Goal: Information Seeking & Learning: Learn about a topic

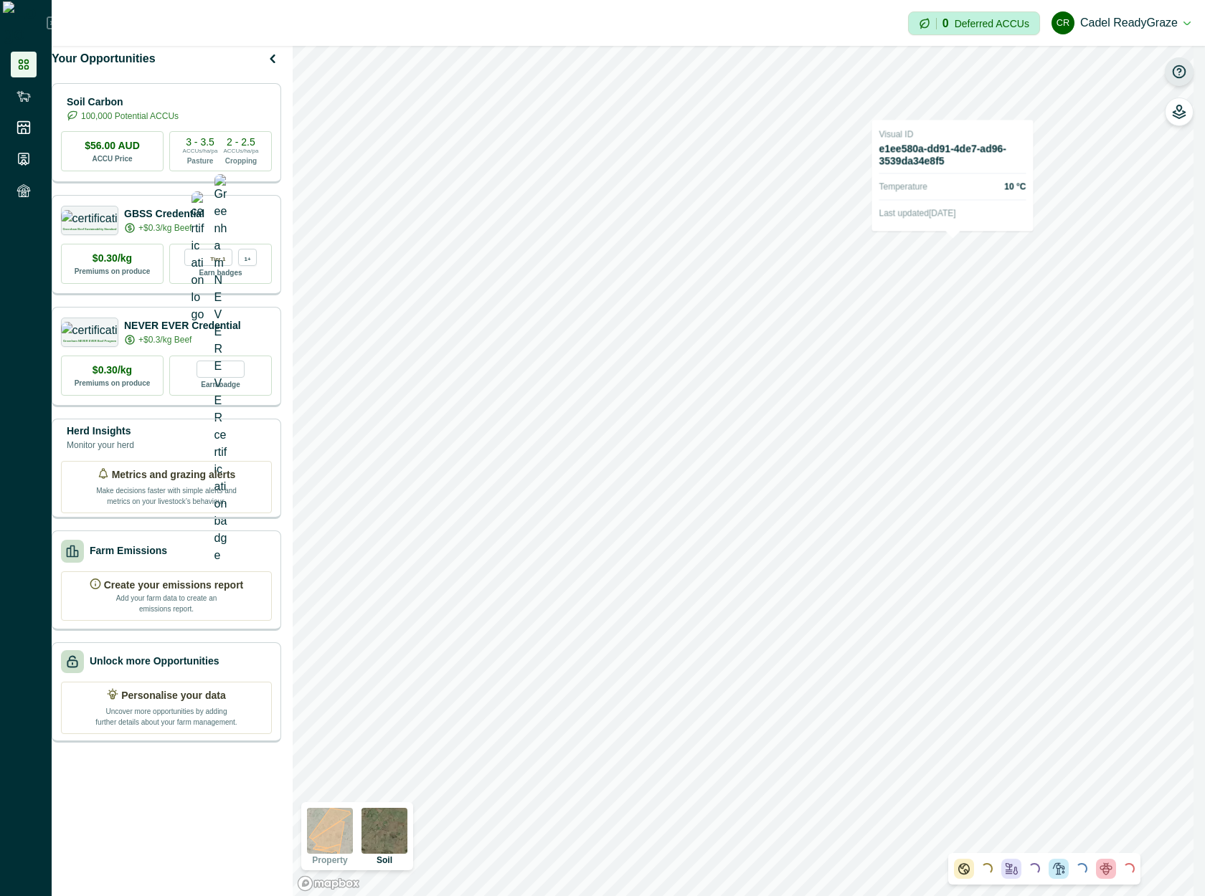
click at [1178, 71] on icon "button" at bounding box center [1179, 72] width 14 height 14
click at [1178, 71] on icon "button" at bounding box center [1179, 72] width 6 height 6
click at [1177, 108] on icon "button" at bounding box center [1179, 108] width 5 height 6
click at [1177, 110] on icon "button" at bounding box center [1179, 112] width 6 height 6
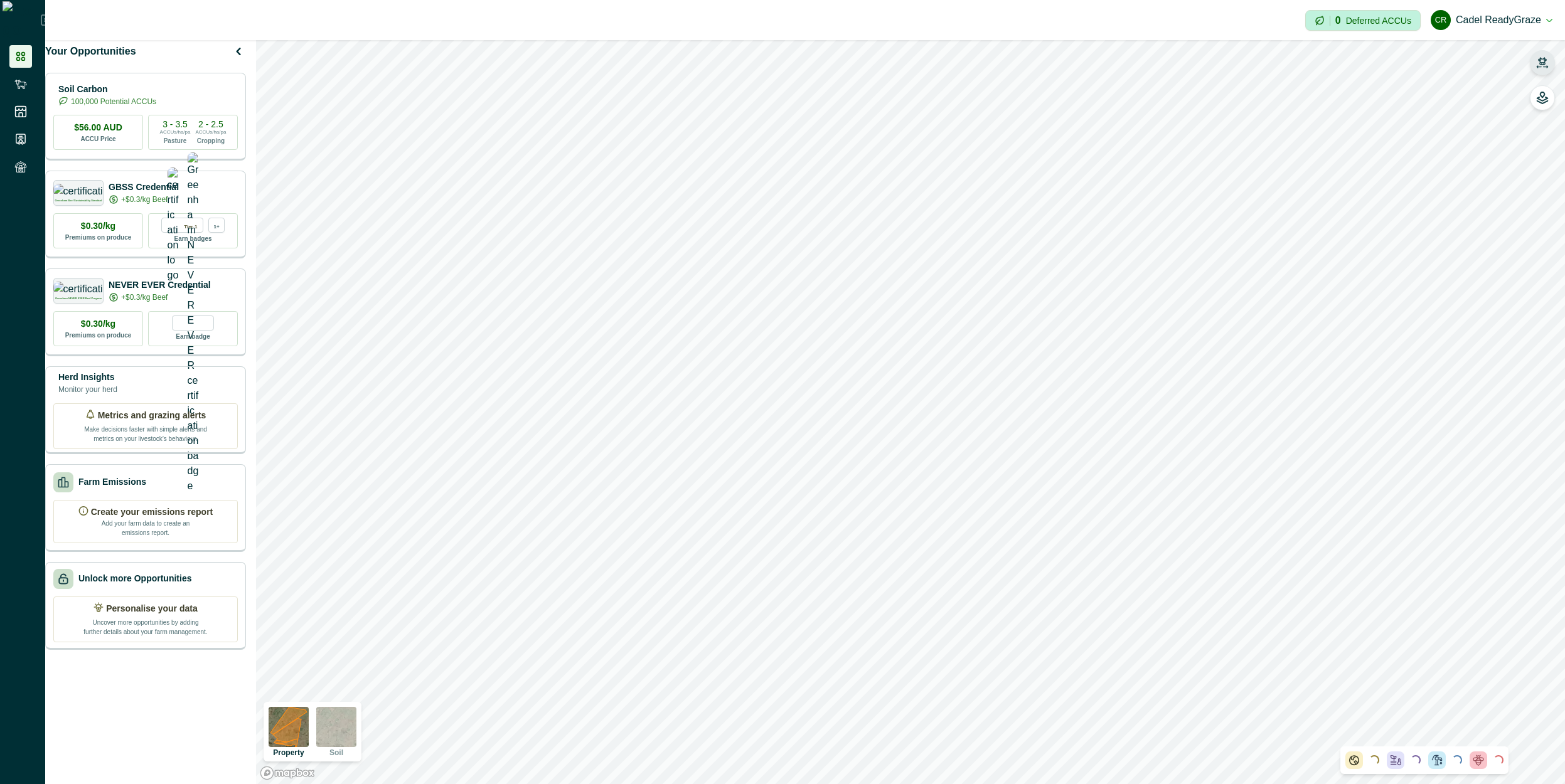
click at [1545, 58] on icon "button" at bounding box center [1542, 60] width 9 height 8
click at [1547, 52] on button "button" at bounding box center [1542, 62] width 25 height 25
click at [1544, 63] on icon "button" at bounding box center [1542, 60] width 9 height 8
click at [1484, 88] on p "Herd Insights" at bounding box center [1486, 80] width 48 height 38
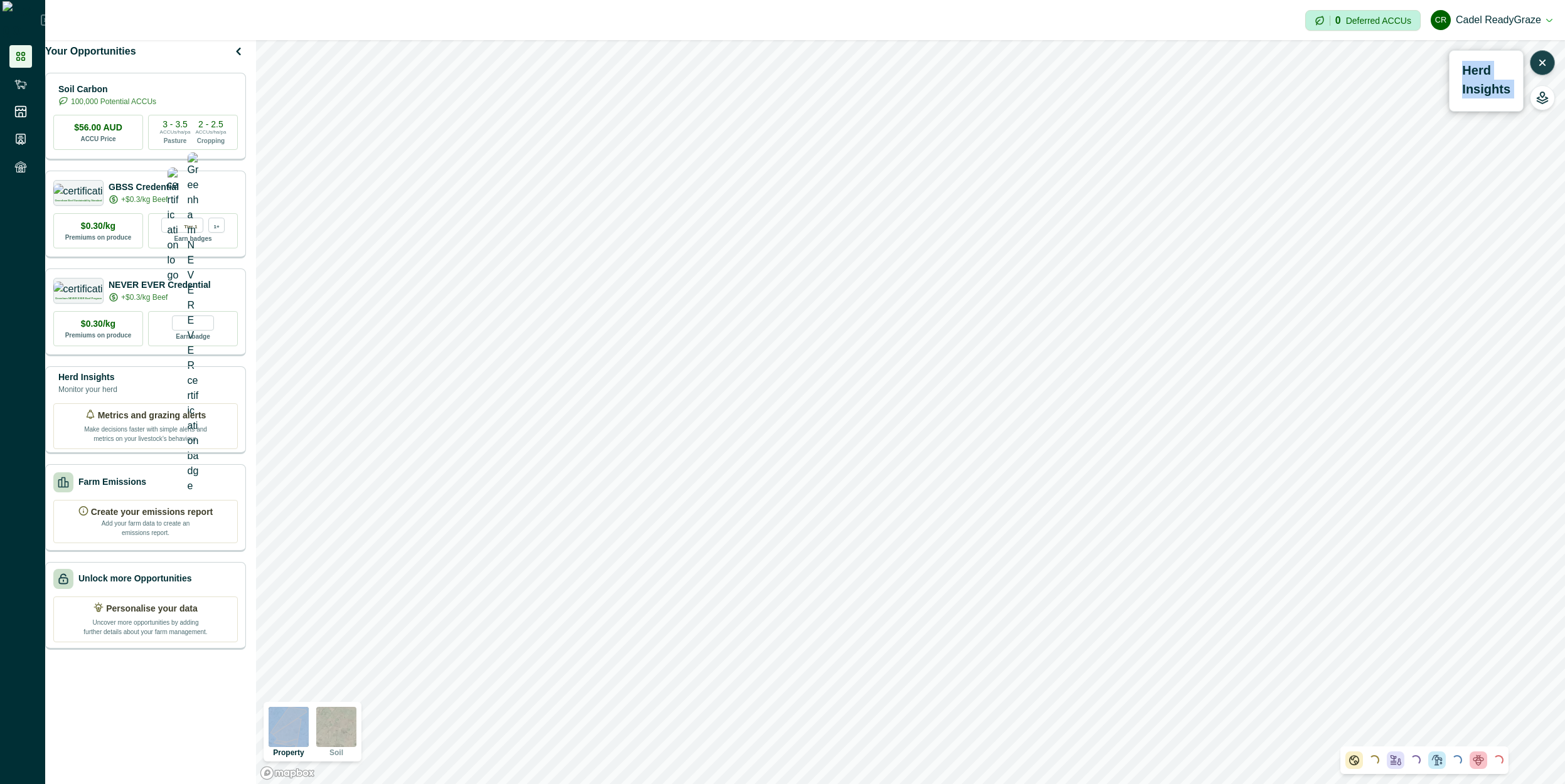
click at [1484, 88] on p "Herd Insights" at bounding box center [1486, 80] width 48 height 38
click at [1542, 63] on icon "button" at bounding box center [1543, 63] width 5 height 5
click at [1542, 63] on icon "button" at bounding box center [1542, 63] width 12 height 12
click at [1542, 63] on icon "button" at bounding box center [1543, 63] width 5 height 5
click at [1545, 63] on icon "button" at bounding box center [1542, 60] width 9 height 8
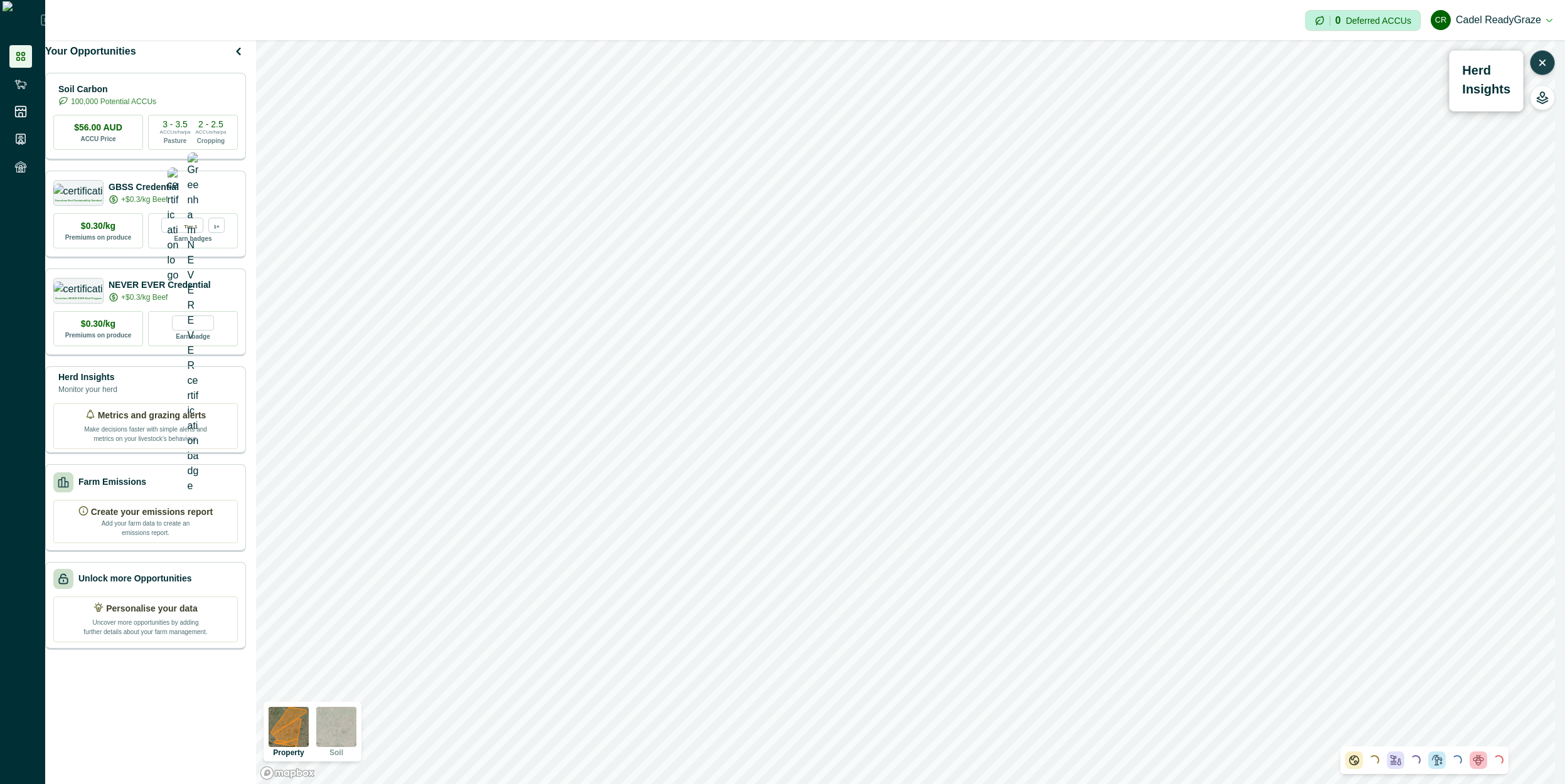
click at [1545, 63] on icon "button" at bounding box center [1542, 63] width 12 height 12
click at [1546, 65] on icon "button" at bounding box center [1542, 63] width 12 height 12
click at [1548, 59] on icon "button" at bounding box center [1542, 63] width 12 height 12
click at [1539, 60] on icon "button" at bounding box center [1542, 60] width 9 height 8
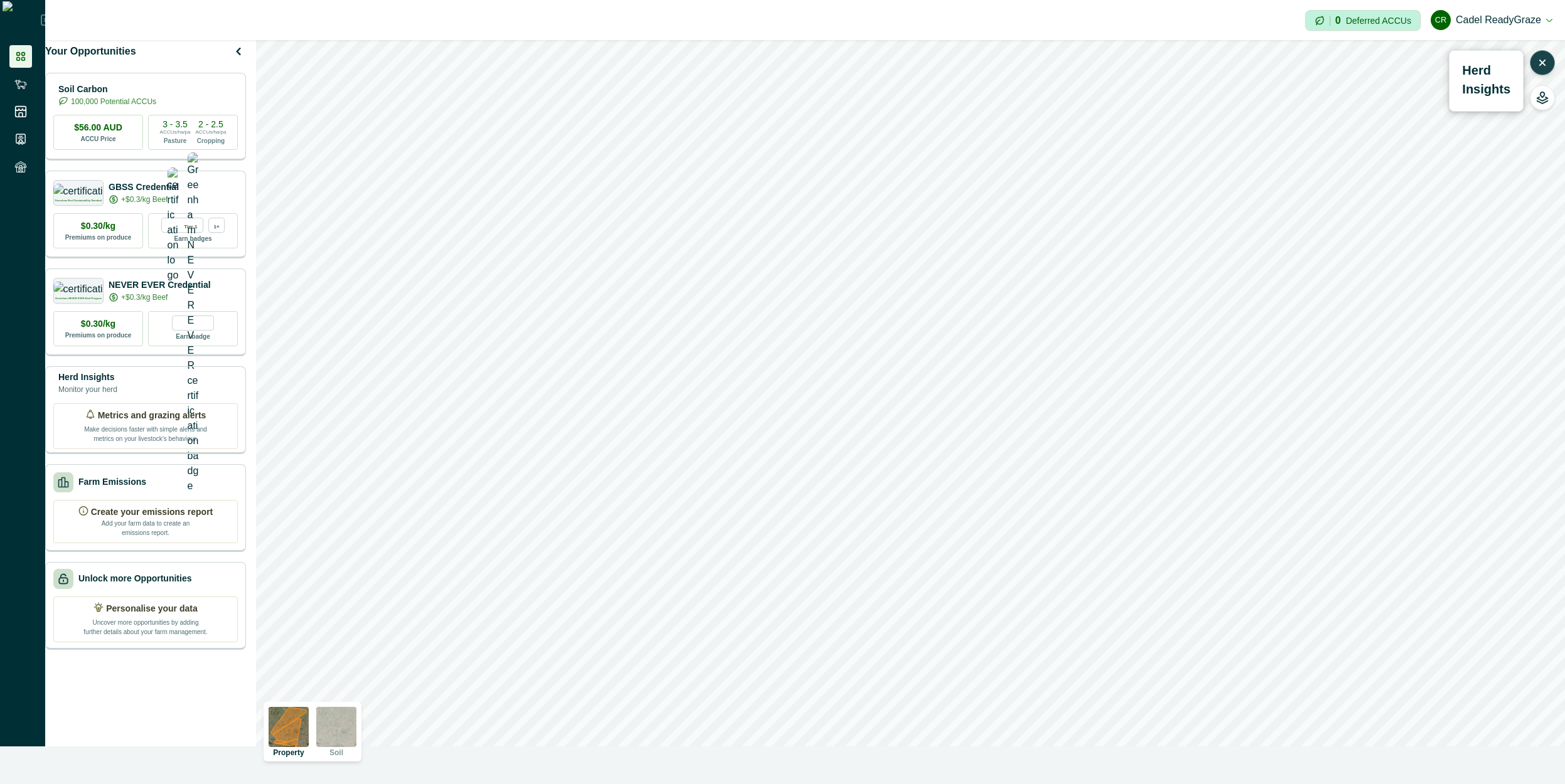
click at [88, 749] on div at bounding box center [782, 765] width 1565 height 38
click at [145, 765] on div at bounding box center [782, 765] width 1565 height 38
click at [702, 768] on div at bounding box center [782, 765] width 1565 height 38
click at [169, 768] on div at bounding box center [782, 765] width 1565 height 38
click at [147, 732] on div "Your Opportunities Soil Carbon 100,000 Potential ACCUs $56.00 AUD ACCU Price 3 …" at bounding box center [150, 412] width 208 height 744
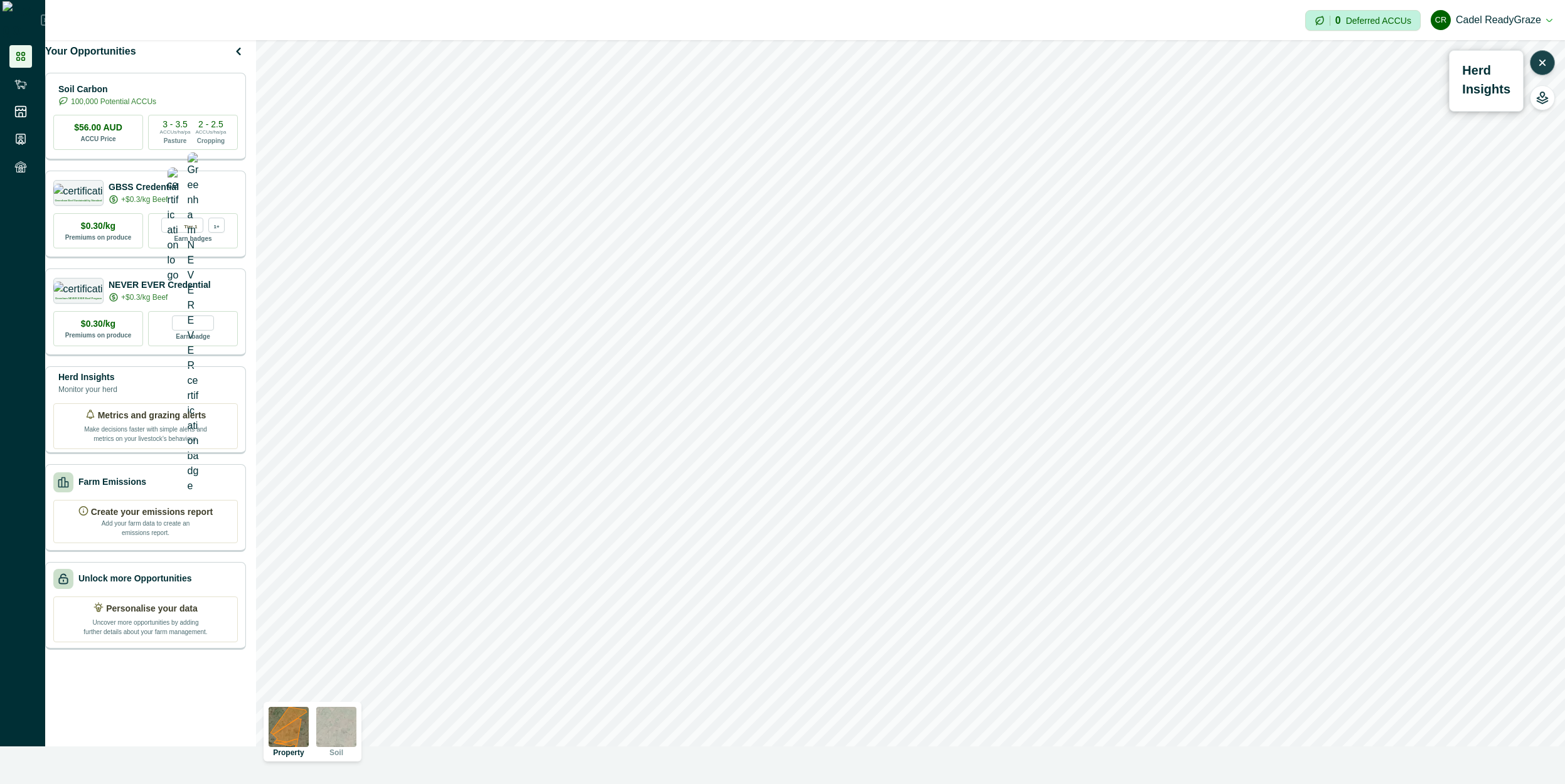
click at [130, 773] on div at bounding box center [782, 765] width 1565 height 38
click at [1545, 60] on icon "button" at bounding box center [1543, 63] width 5 height 5
click at [1546, 60] on icon "button" at bounding box center [1542, 63] width 12 height 12
click at [1545, 60] on icon "button" at bounding box center [1543, 63] width 5 height 5
click at [1546, 60] on icon "button" at bounding box center [1542, 63] width 12 height 12
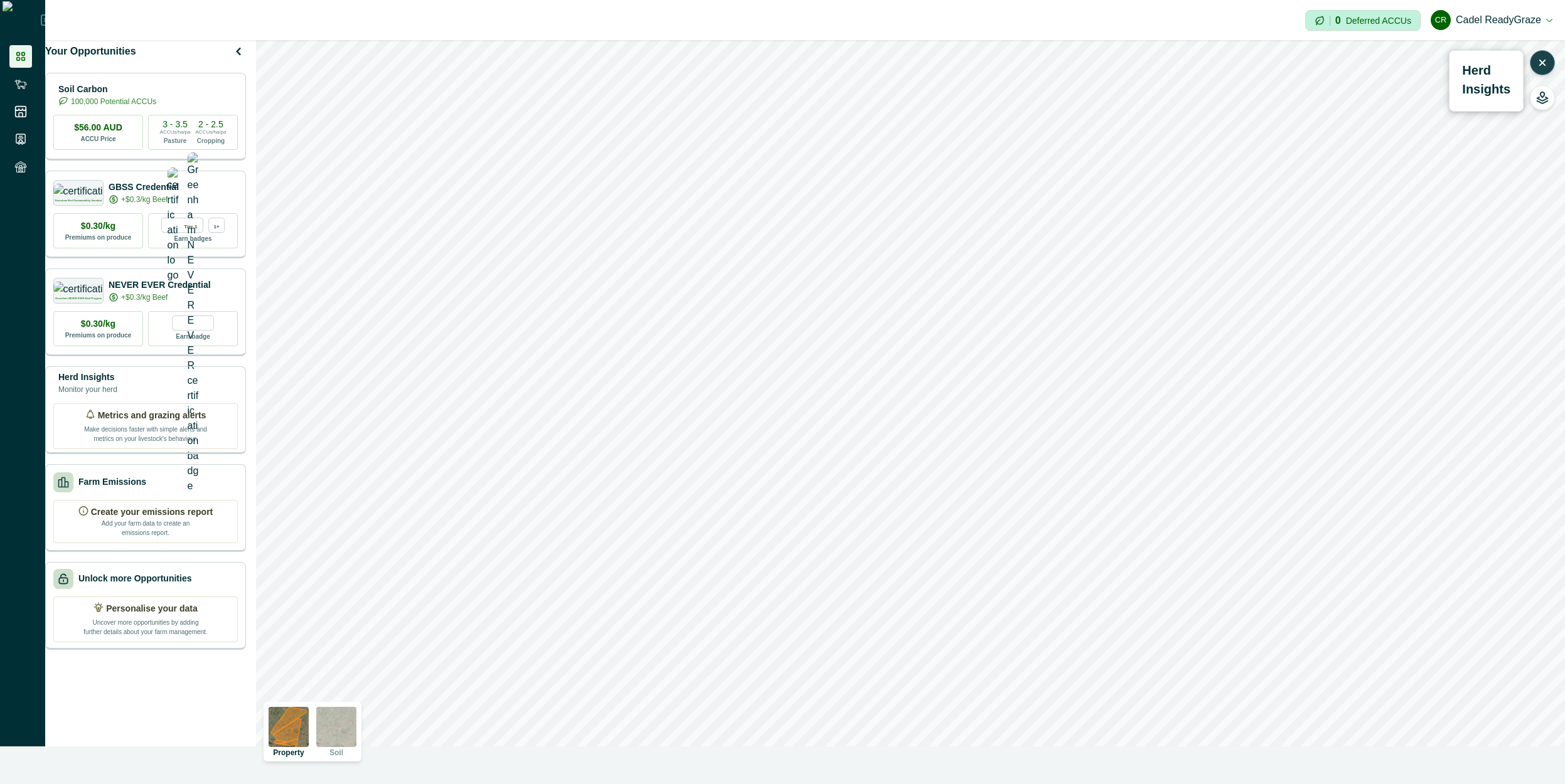
click at [1545, 60] on icon "button" at bounding box center [1543, 63] width 5 height 5
click at [1546, 60] on icon "button" at bounding box center [1542, 63] width 12 height 12
click at [1540, 66] on icon "button" at bounding box center [1542, 63] width 12 height 12
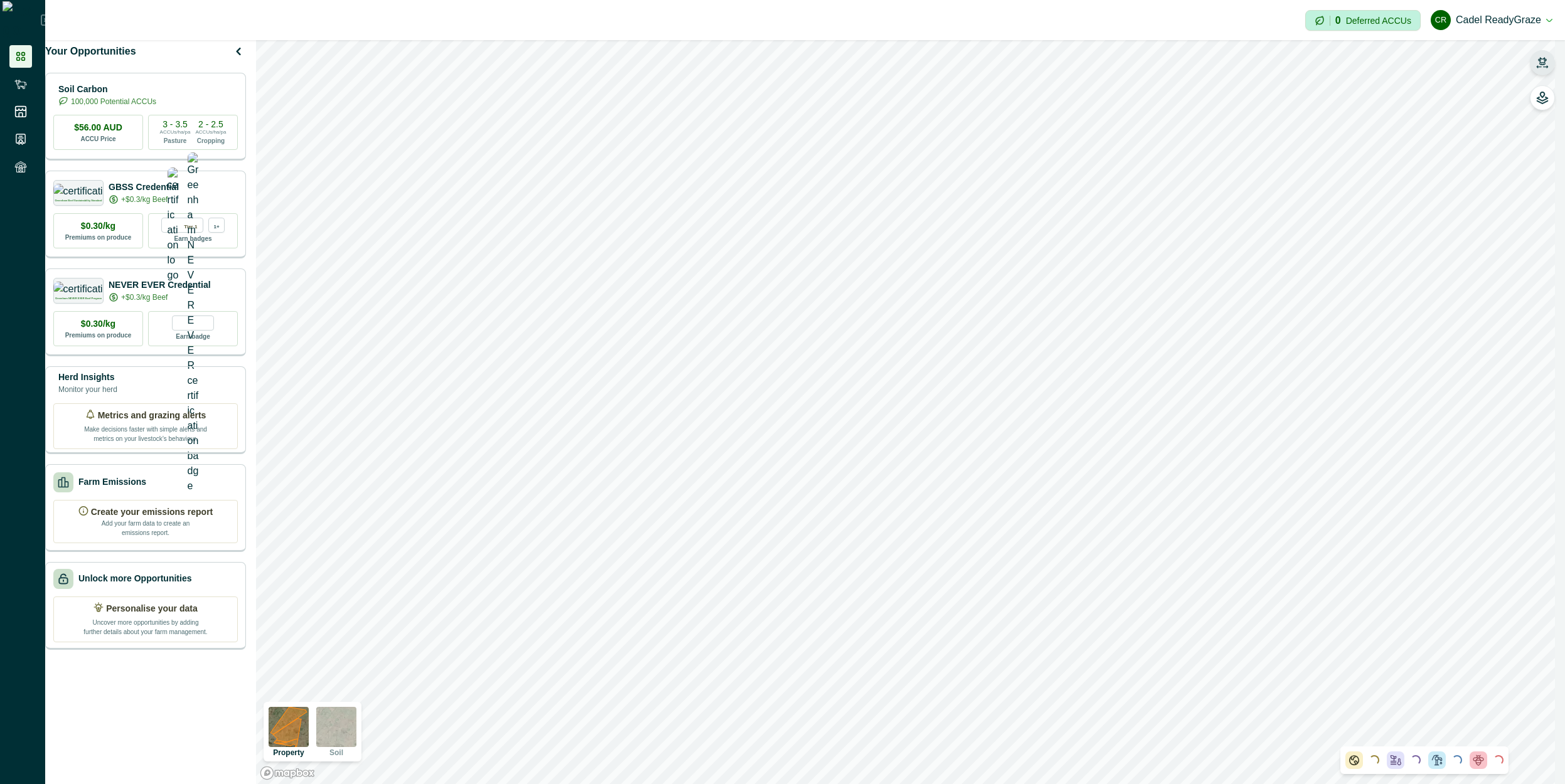
click at [1540, 66] on icon "button" at bounding box center [1542, 63] width 12 height 12
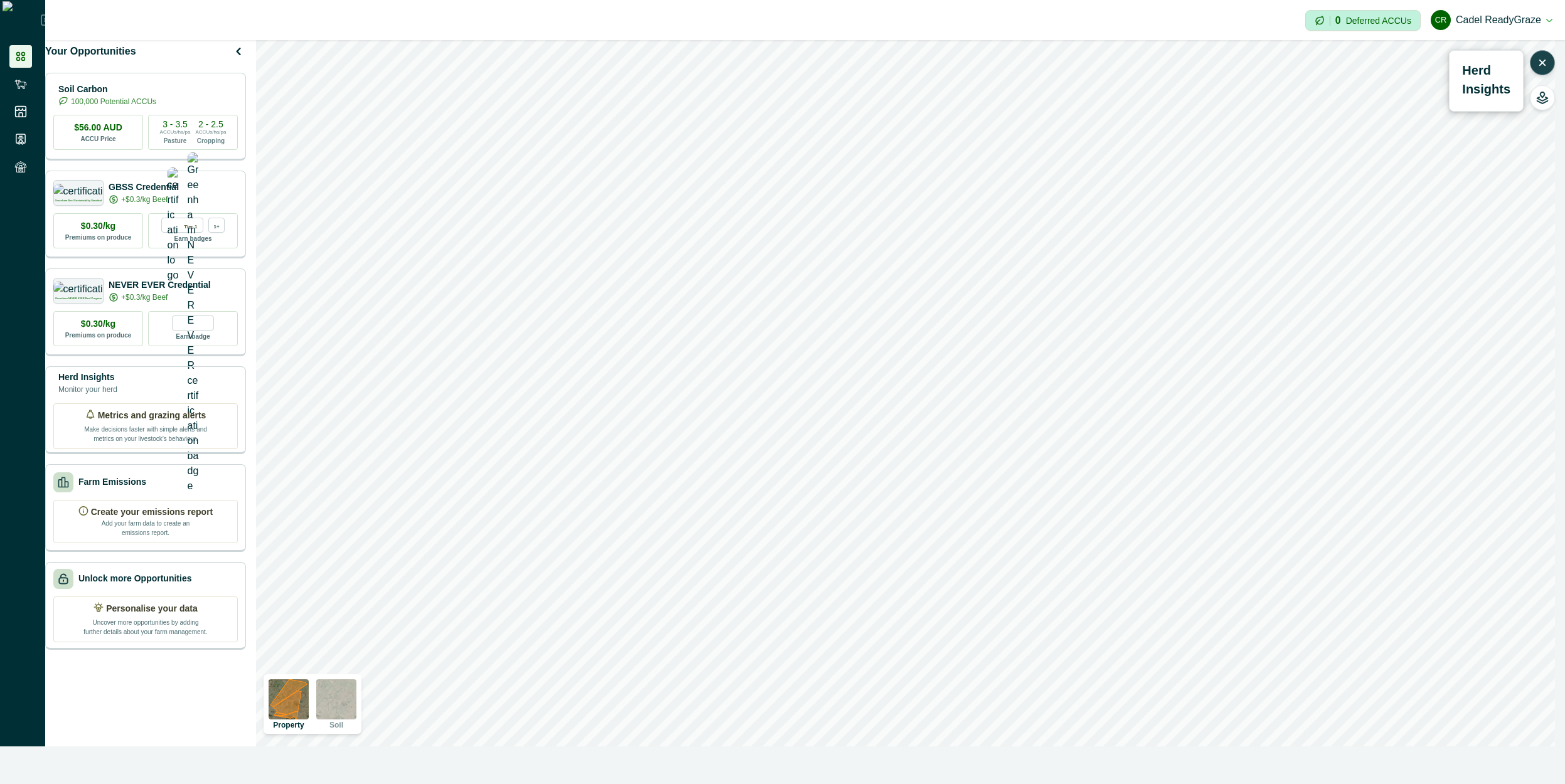
click at [1539, 59] on icon "button" at bounding box center [1542, 63] width 12 height 12
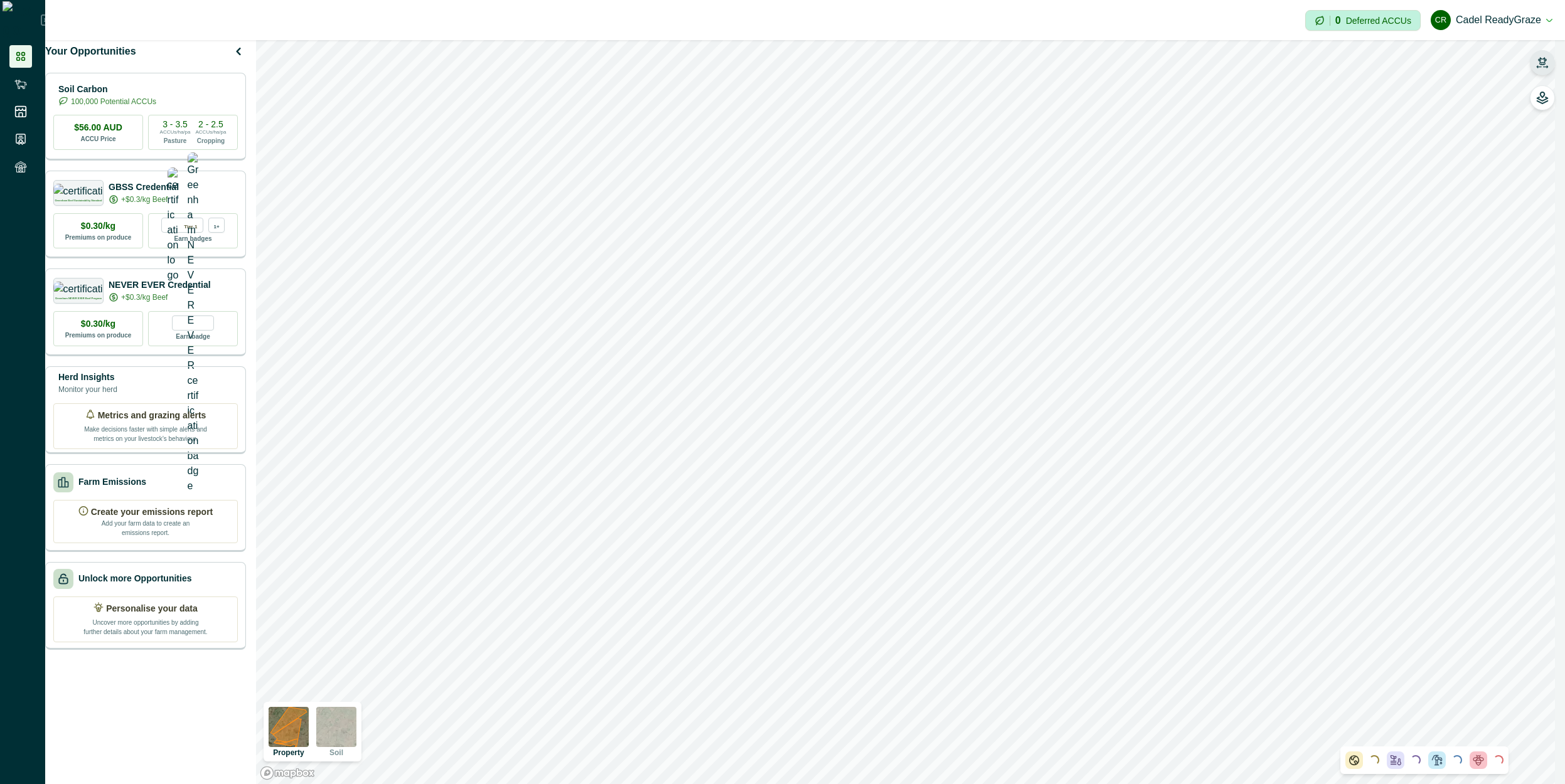
click at [1539, 59] on icon "button" at bounding box center [1542, 63] width 12 height 12
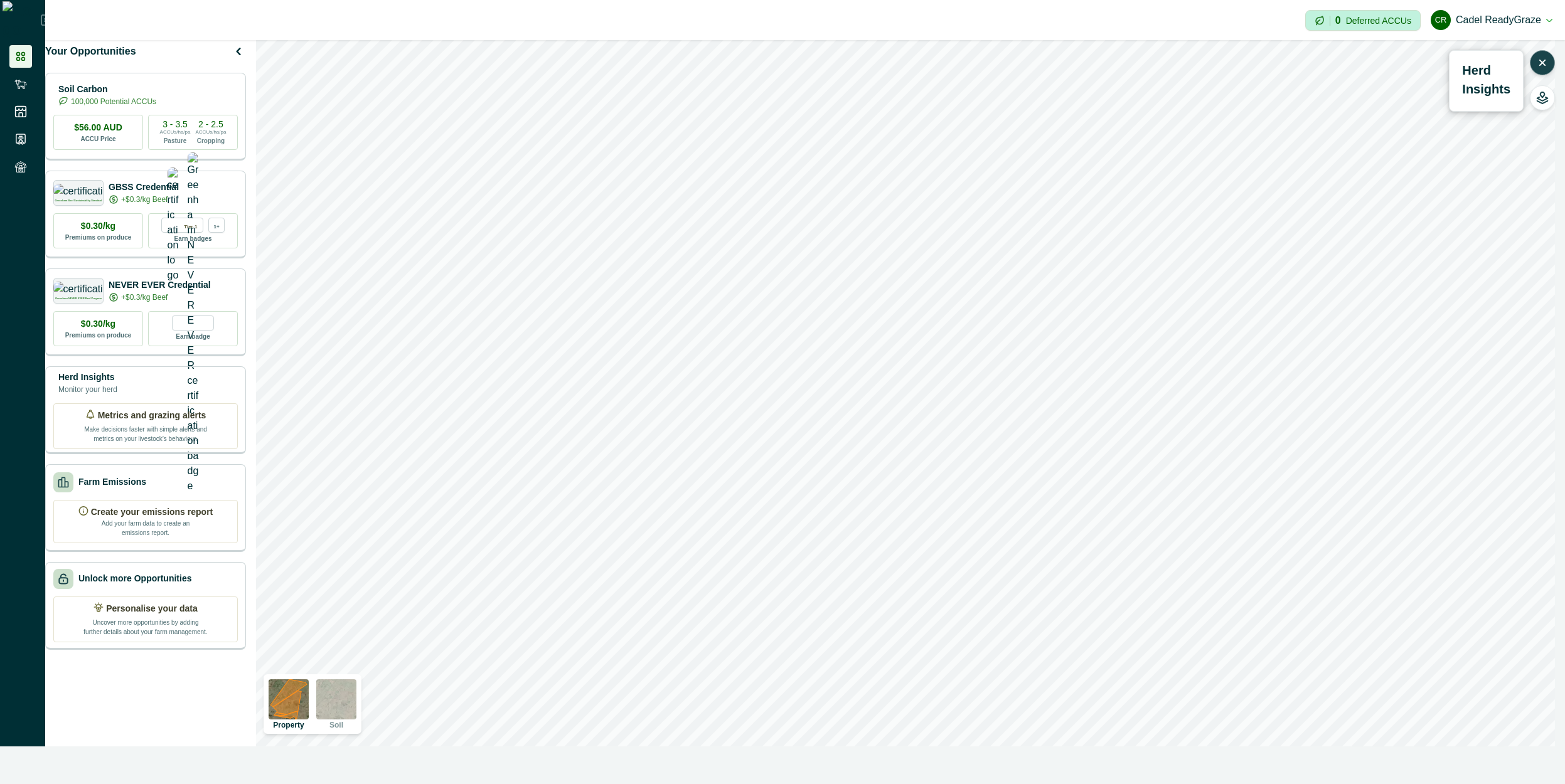
click at [1539, 59] on icon "button" at bounding box center [1542, 63] width 12 height 12
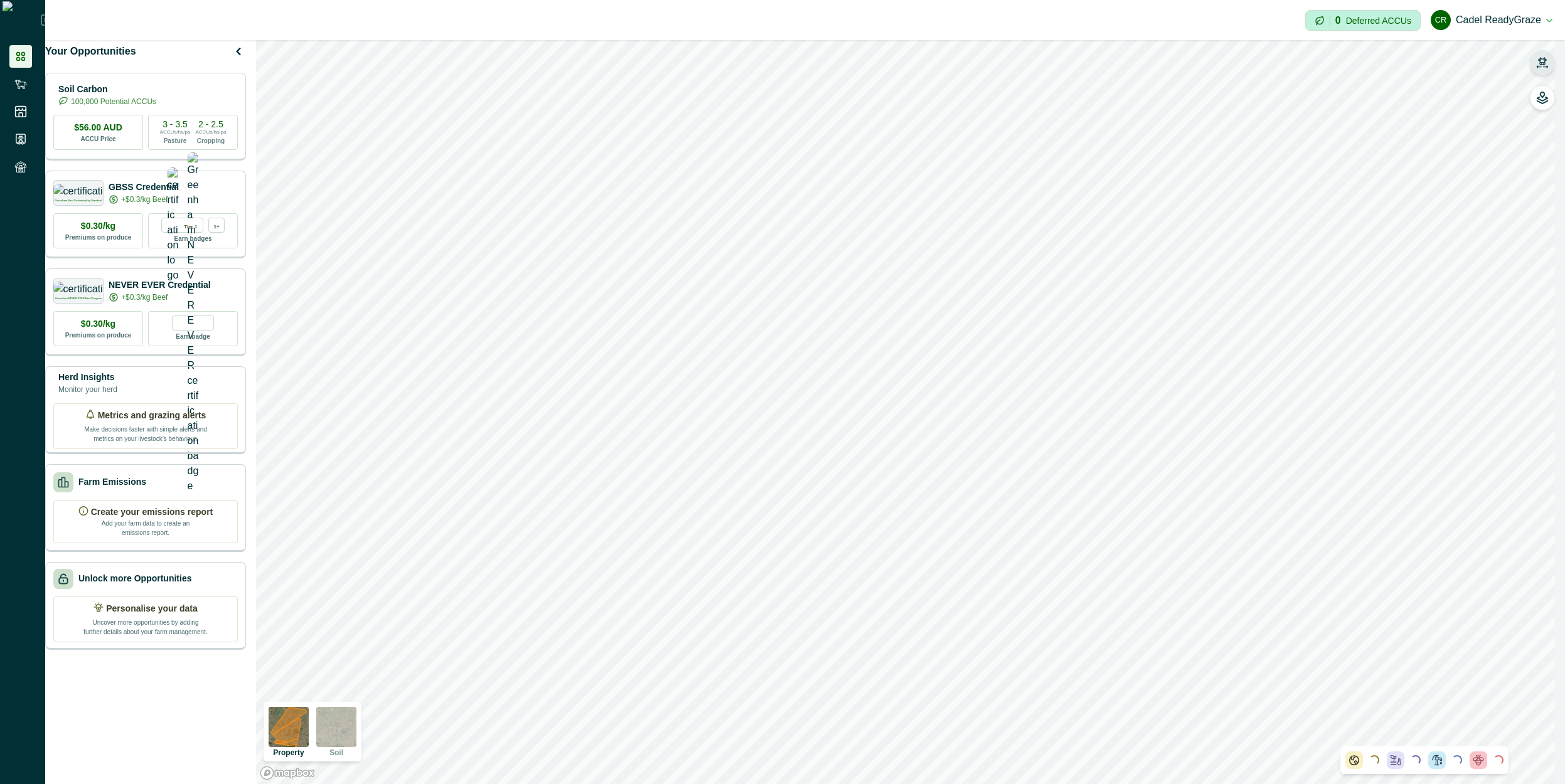
click at [1539, 59] on icon "button" at bounding box center [1542, 63] width 12 height 12
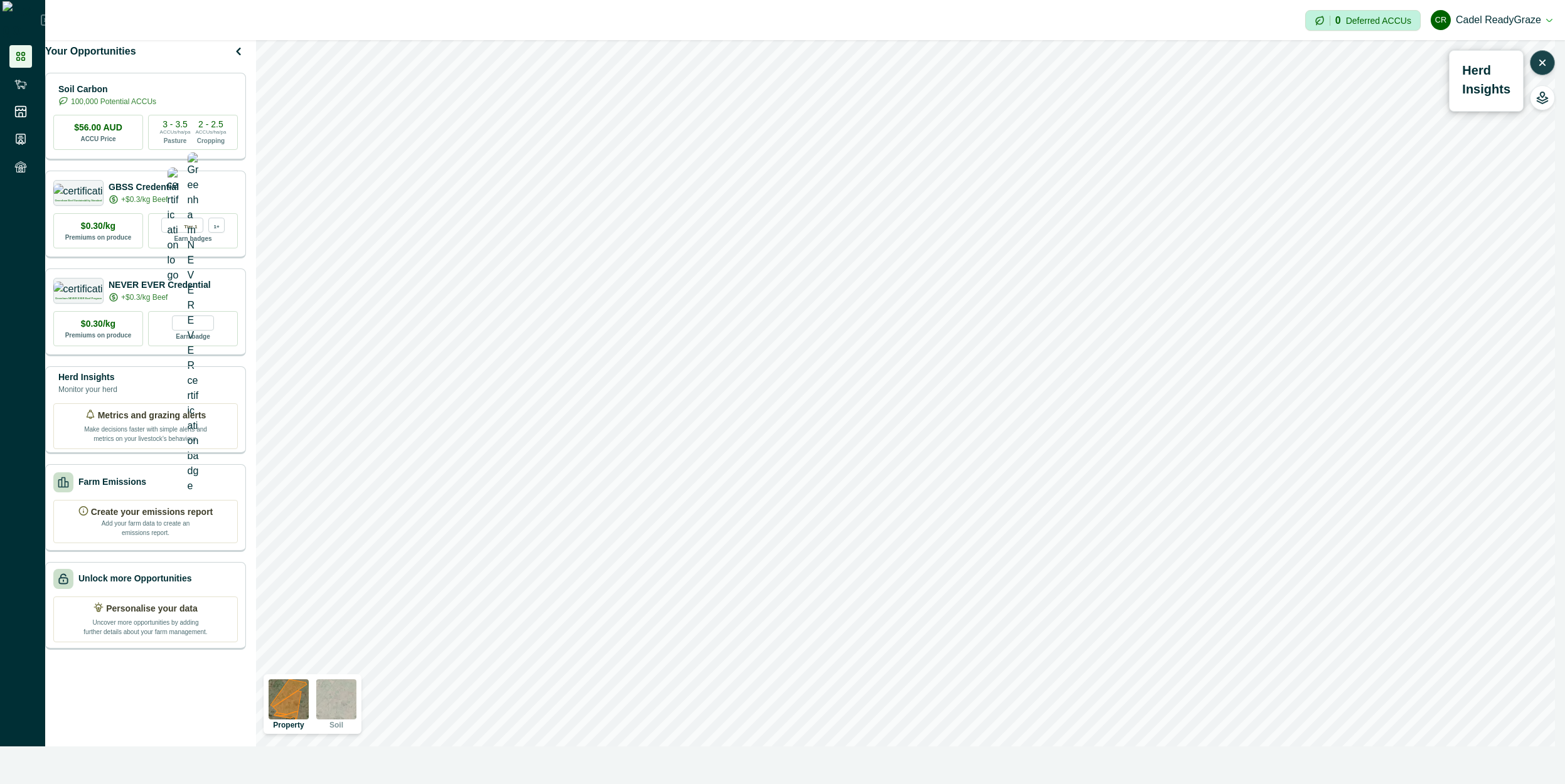
click at [1539, 59] on icon "button" at bounding box center [1542, 63] width 12 height 12
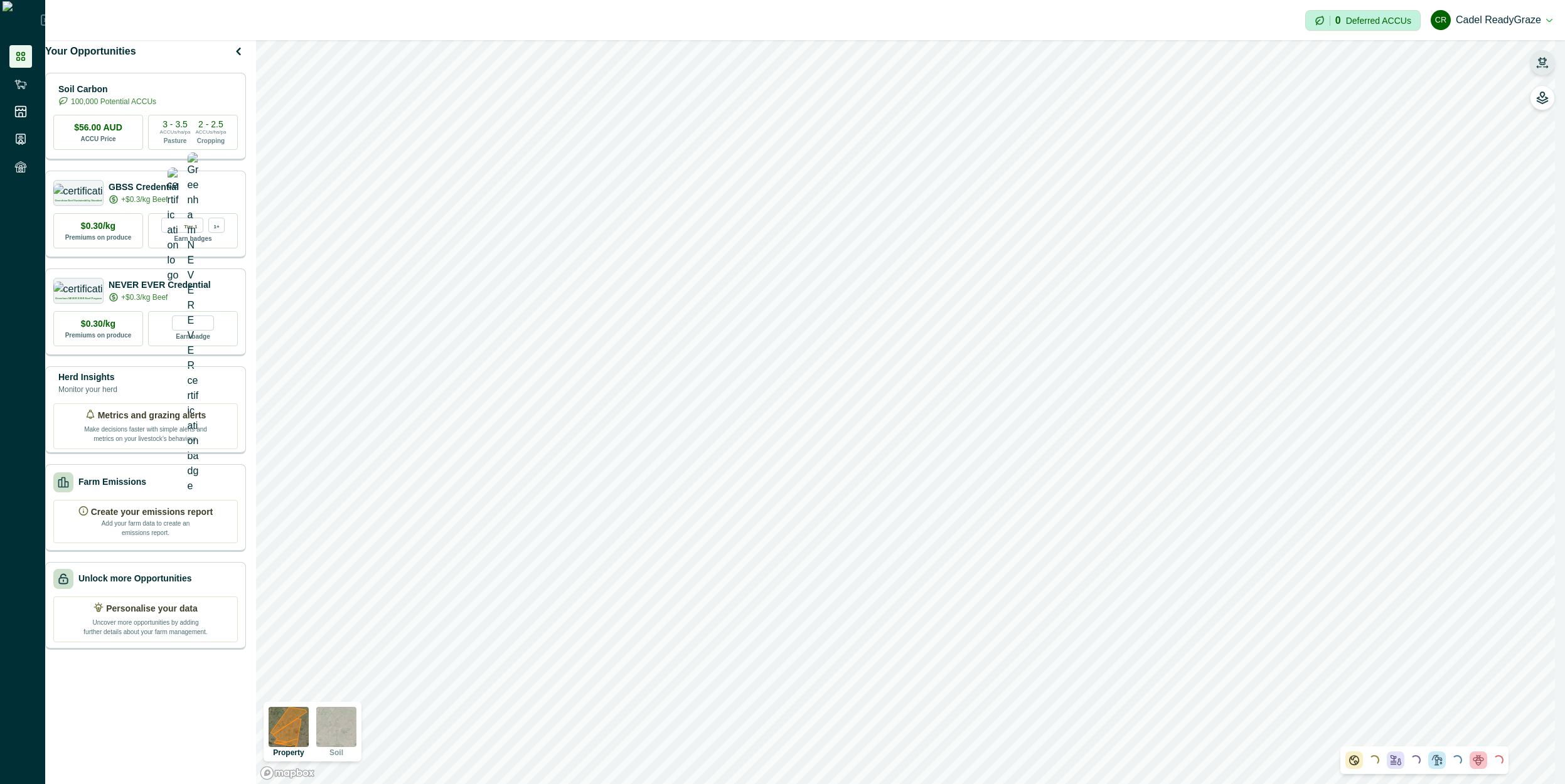
click at [1539, 59] on icon "button" at bounding box center [1542, 63] width 12 height 12
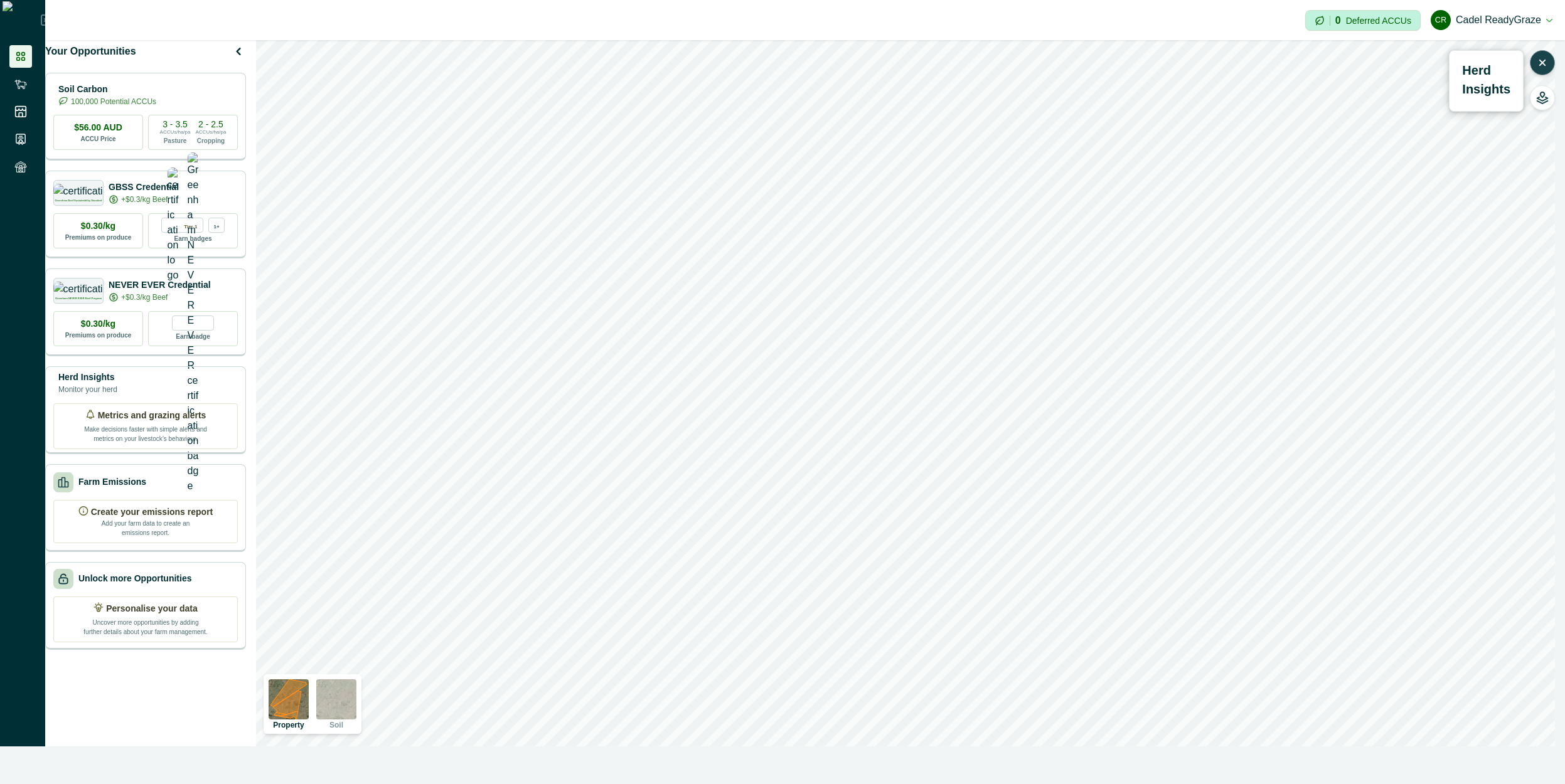
click at [1539, 59] on icon "button" at bounding box center [1542, 63] width 12 height 12
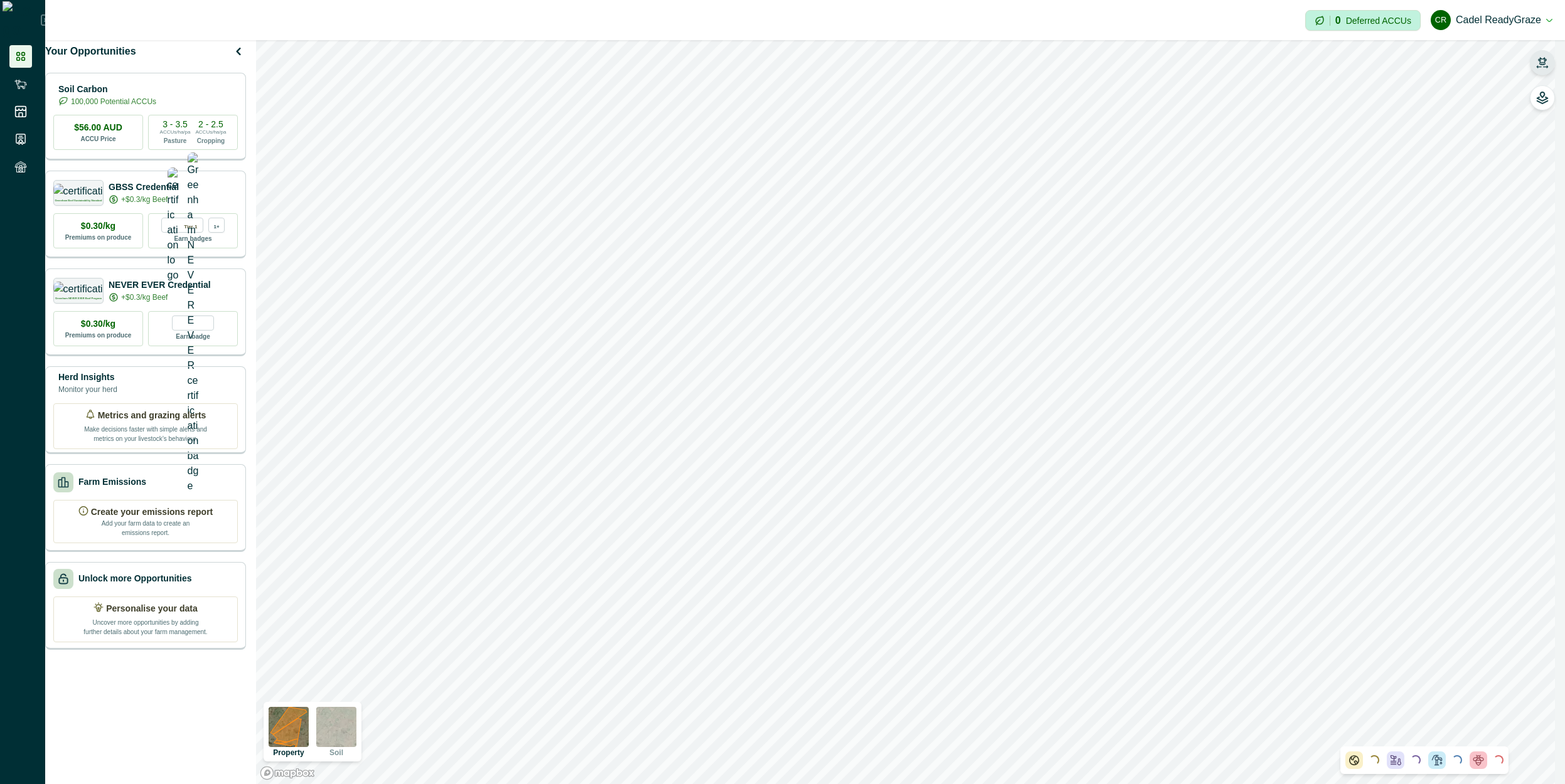
click at [1539, 59] on icon "button" at bounding box center [1542, 63] width 12 height 12
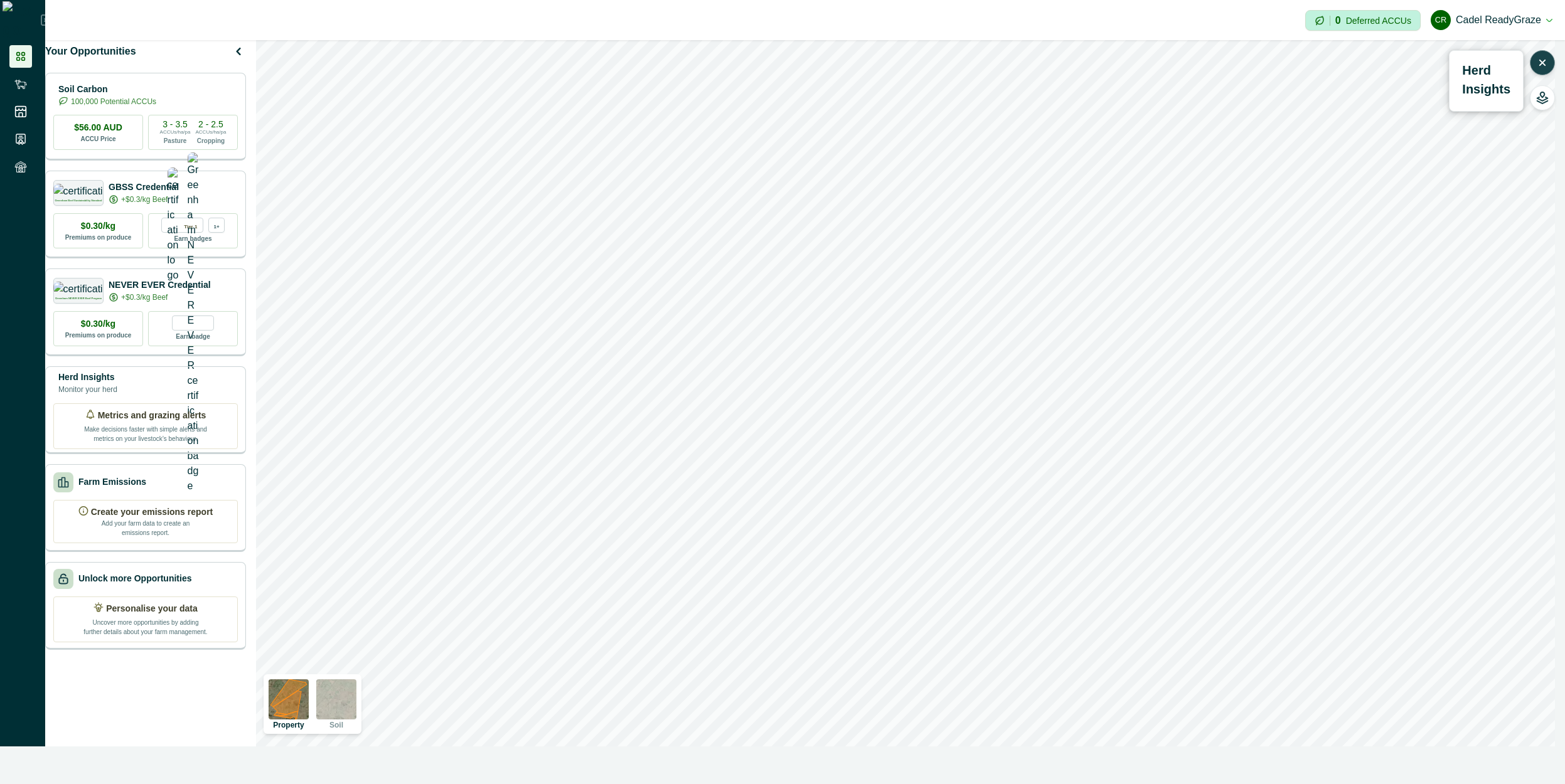
click at [1539, 59] on icon "button" at bounding box center [1542, 63] width 12 height 12
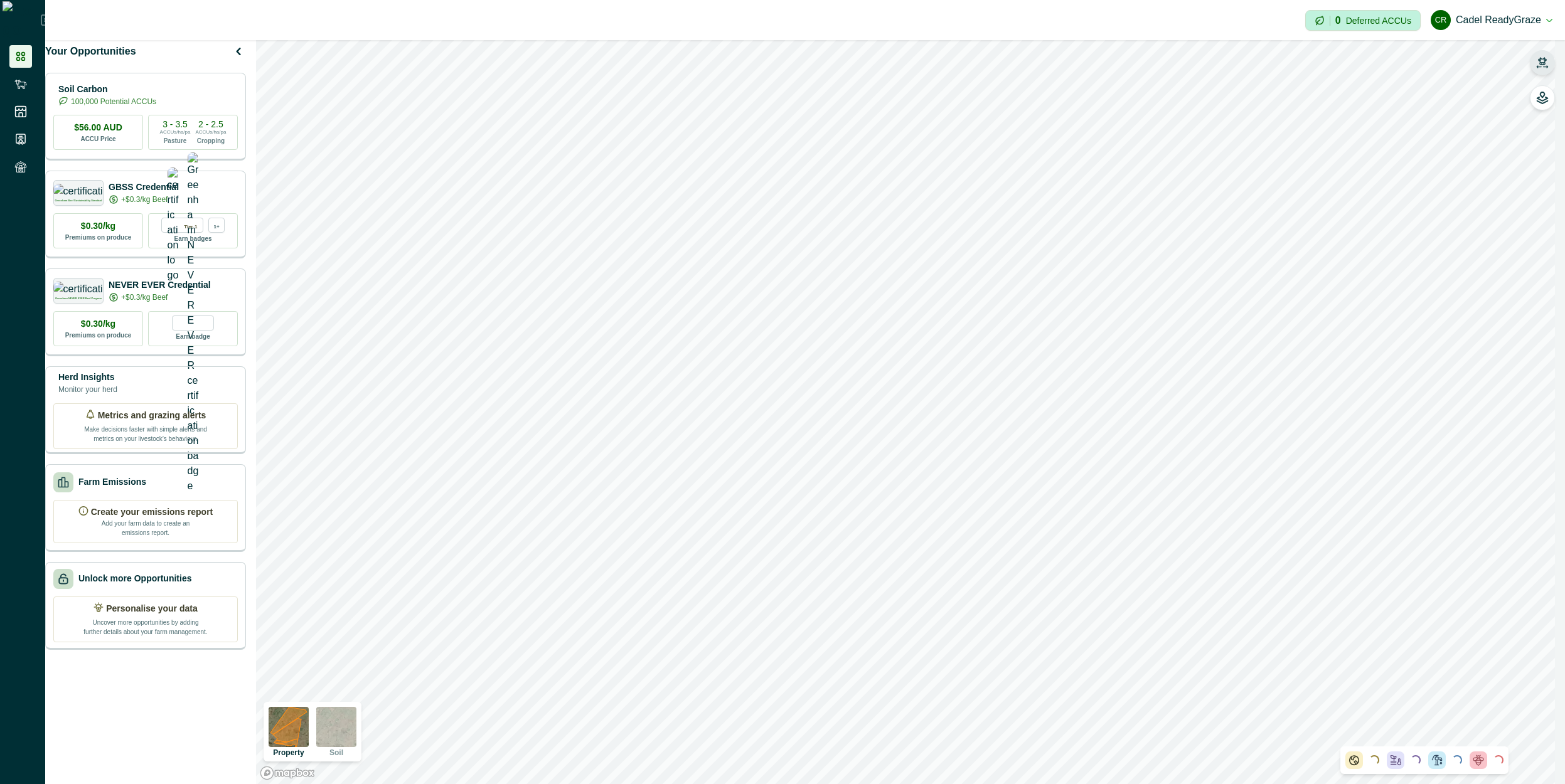
click at [1539, 59] on icon "button" at bounding box center [1542, 63] width 12 height 12
click at [1540, 63] on icon "button" at bounding box center [1542, 63] width 12 height 12
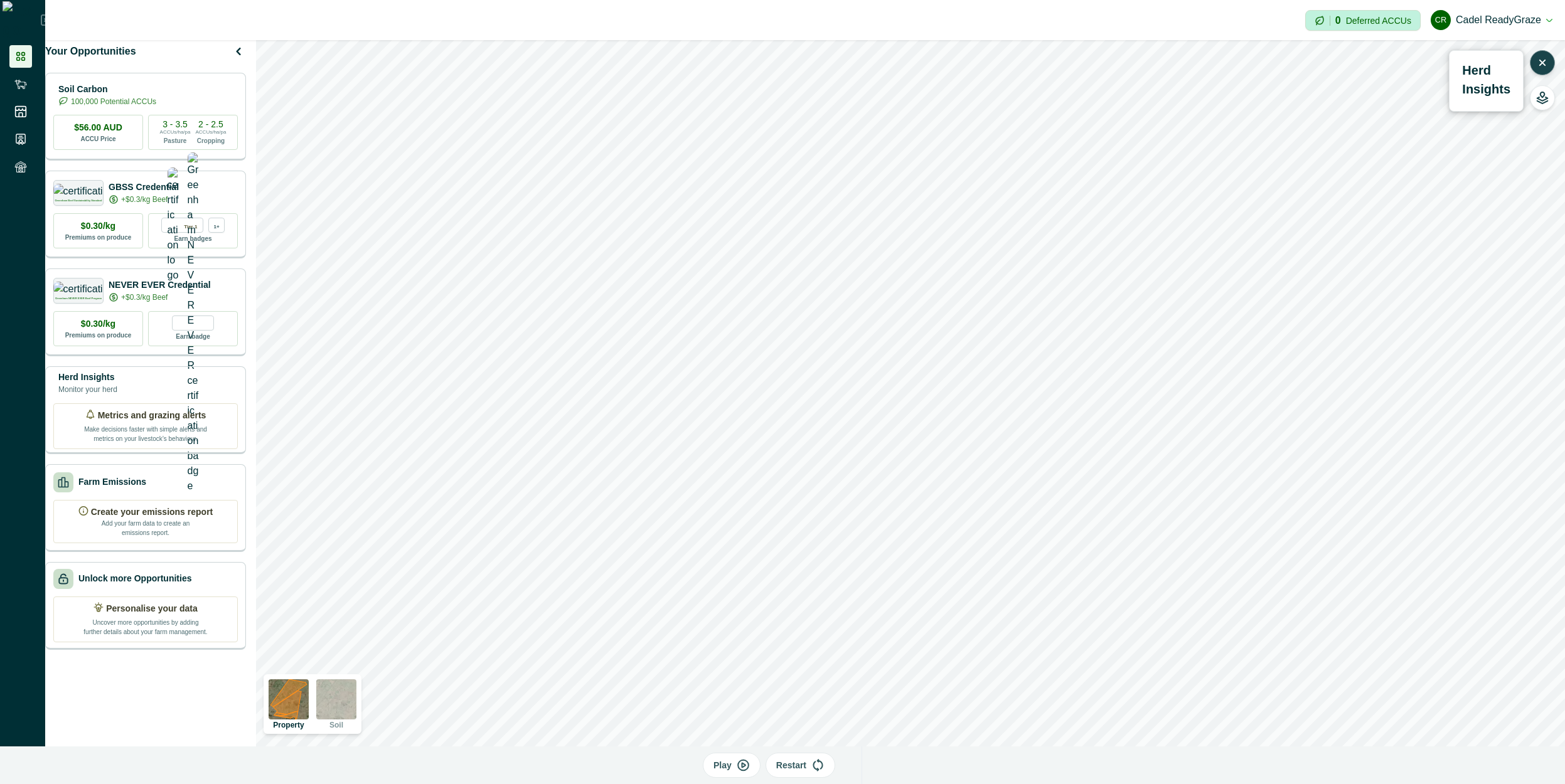
click at [727, 765] on p "Play" at bounding box center [722, 766] width 18 height 13
click at [782, 766] on p "Restart" at bounding box center [791, 766] width 30 height 13
click at [726, 771] on p "Play" at bounding box center [722, 766] width 18 height 13
click at [853, 773] on div "Play Restart" at bounding box center [782, 765] width 1565 height 38
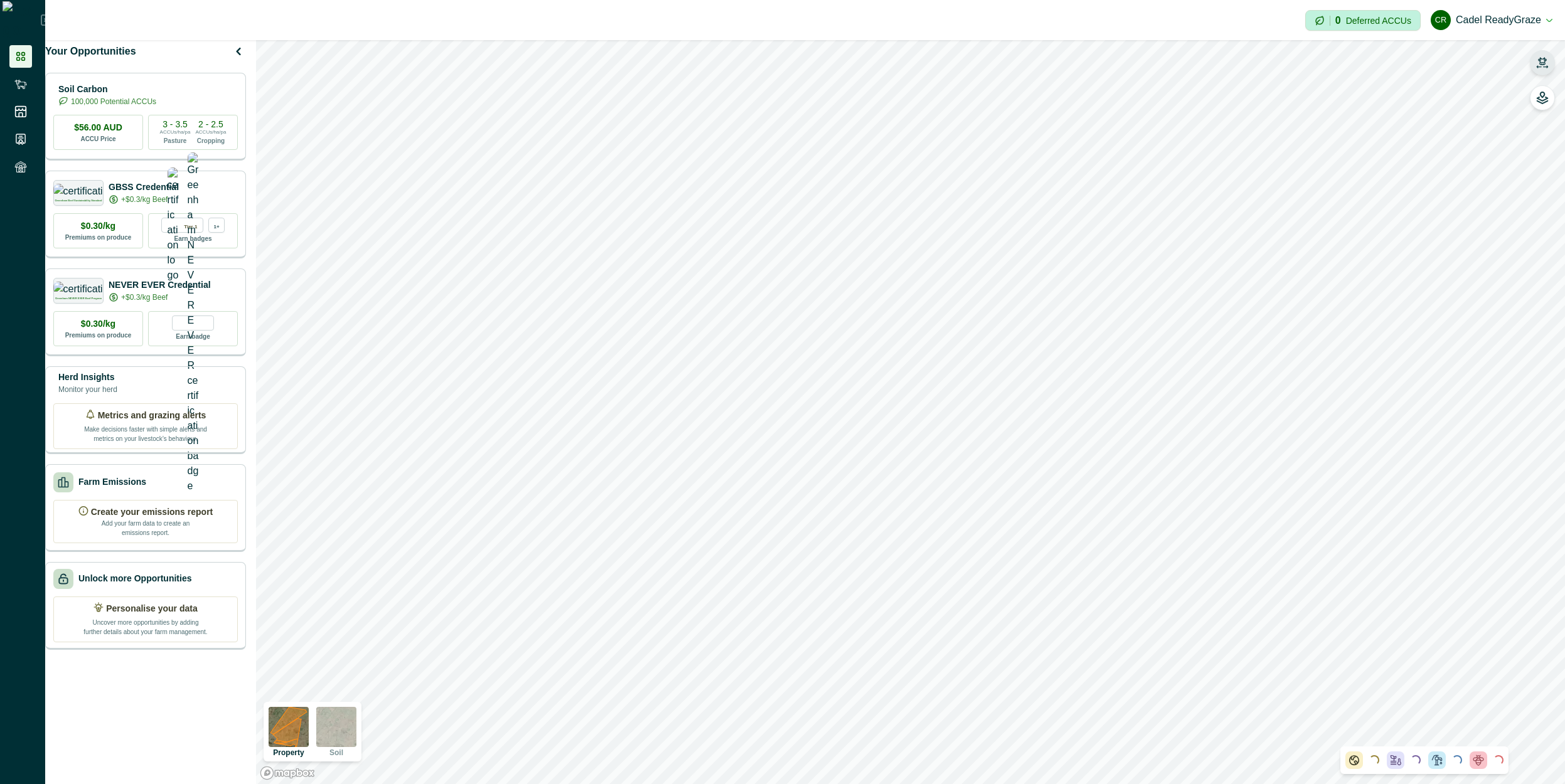
click at [1547, 66] on icon "button" at bounding box center [1542, 63] width 12 height 12
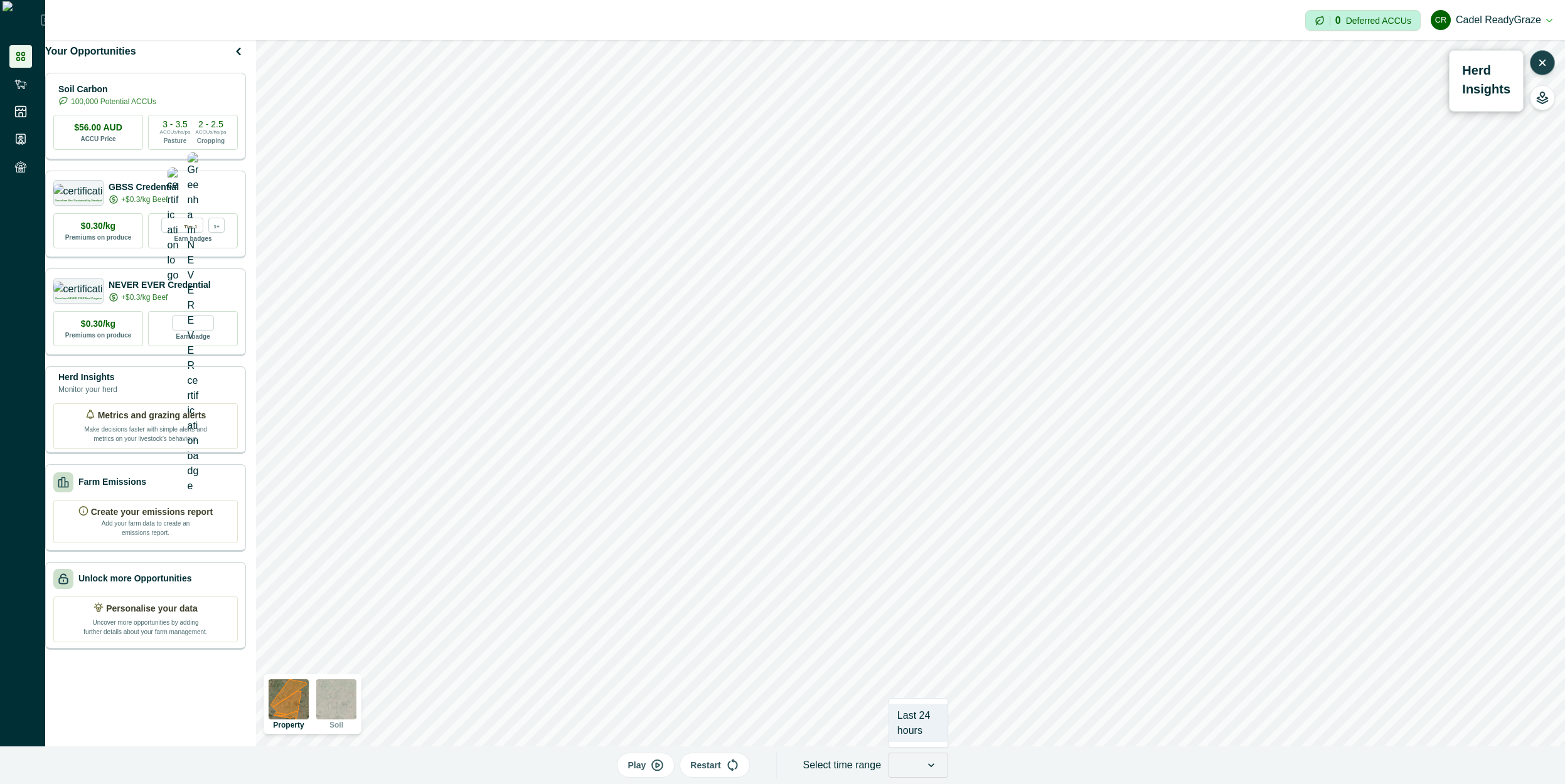
click at [925, 766] on icon at bounding box center [931, 766] width 12 height 12
click at [926, 766] on icon at bounding box center [931, 766] width 12 height 12
click at [928, 766] on icon at bounding box center [930, 766] width 6 height 4
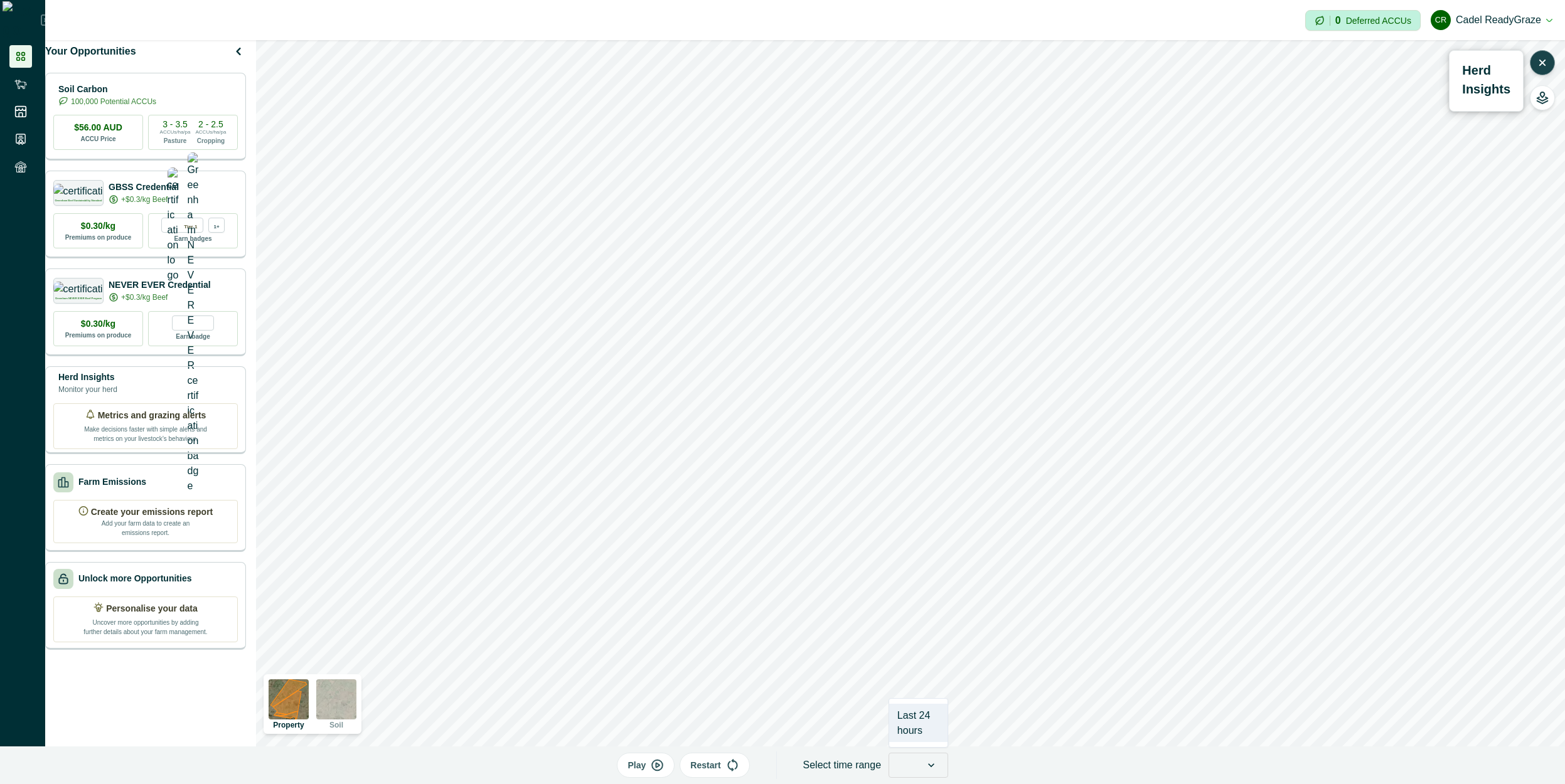
click at [902, 766] on div at bounding box center [902, 765] width 25 height 20
click at [957, 768] on div "Play Restart Select time range Select is focused ,type to refine list, press Do…" at bounding box center [782, 765] width 1565 height 38
click at [904, 764] on div at bounding box center [902, 765] width 25 height 20
click at [930, 766] on icon at bounding box center [930, 766] width 12 height 12
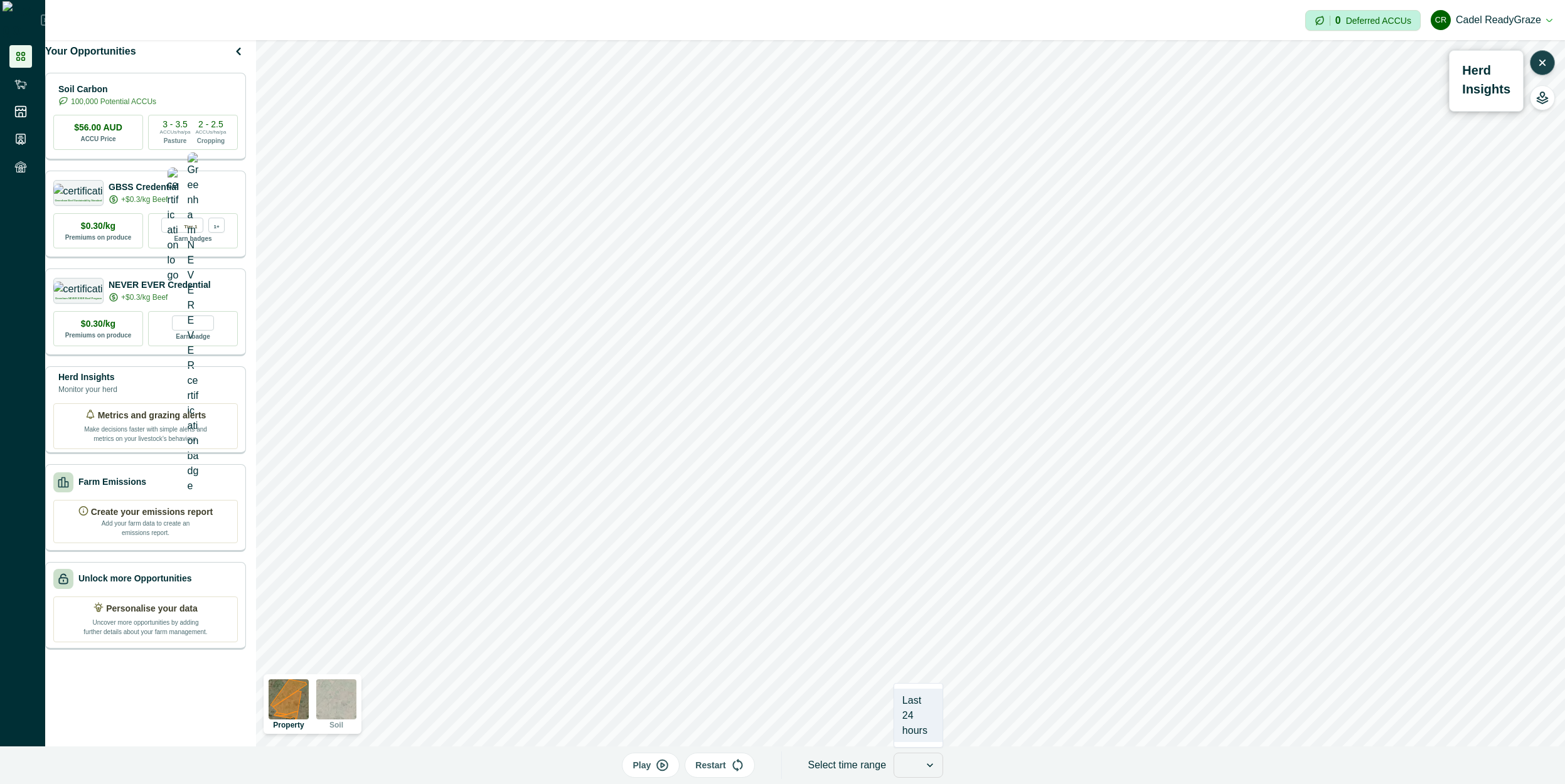
click at [1013, 767] on div "Play Restart Select time range option Last 24 hours focused, 1 of 1. 1 result a…" at bounding box center [782, 765] width 1565 height 38
click at [936, 762] on div at bounding box center [931, 765] width 23 height 24
click at [930, 765] on icon at bounding box center [930, 766] width 12 height 12
click at [931, 766] on icon at bounding box center [930, 766] width 12 height 12
click at [918, 706] on div "Last 24 hours" at bounding box center [918, 715] width 47 height 53
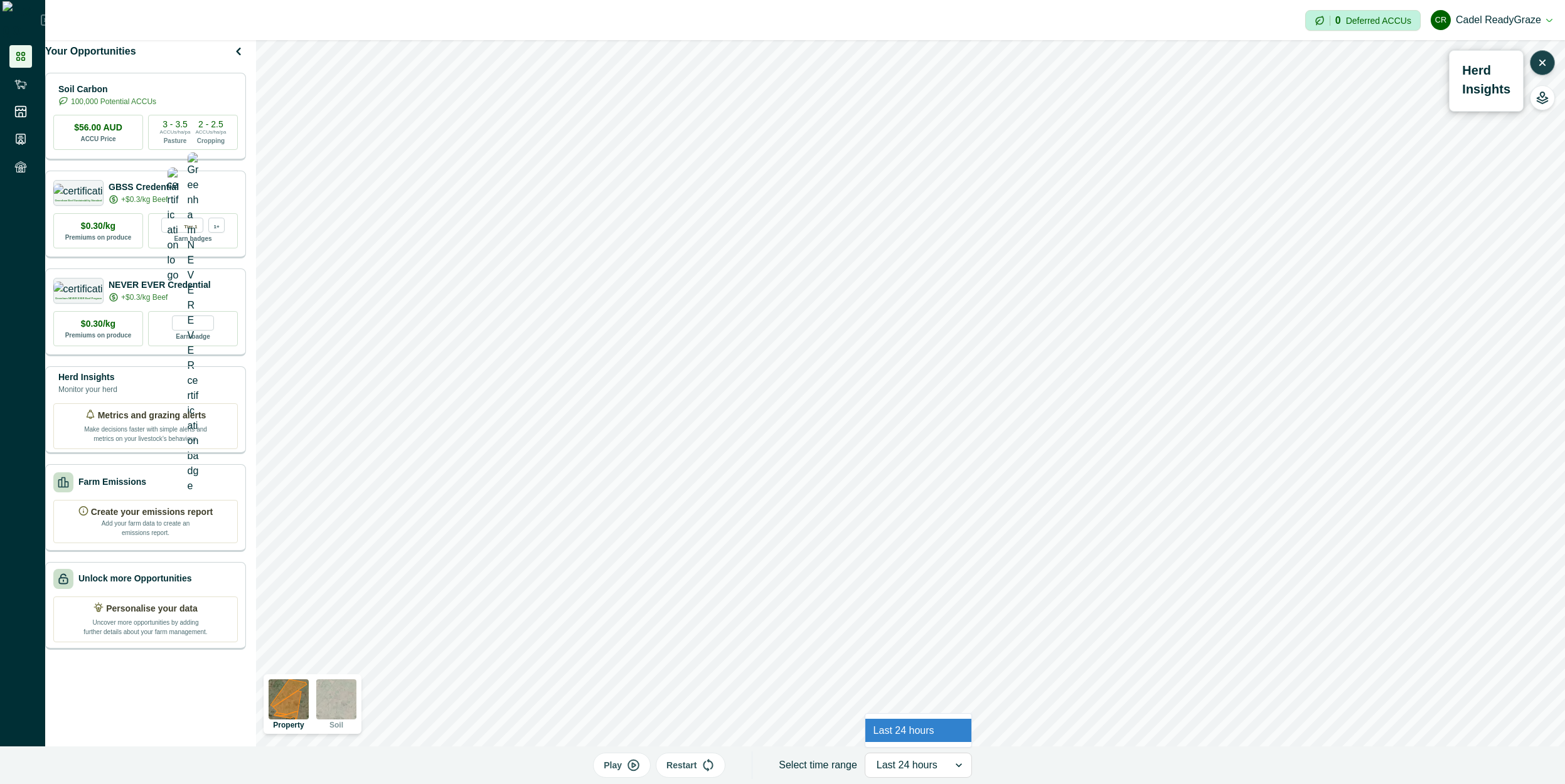
click at [956, 771] on icon at bounding box center [958, 766] width 12 height 12
click at [944, 740] on div "Last 24 hours" at bounding box center [918, 731] width 106 height 24
click at [1105, 784] on div "Play Restart Select time range option Last 24 hours, selected. Select is focuse…" at bounding box center [782, 765] width 1565 height 38
drag, startPoint x: 961, startPoint y: 768, endPoint x: 949, endPoint y: 763, distance: 13.0
click at [961, 768] on icon at bounding box center [958, 766] width 12 height 12
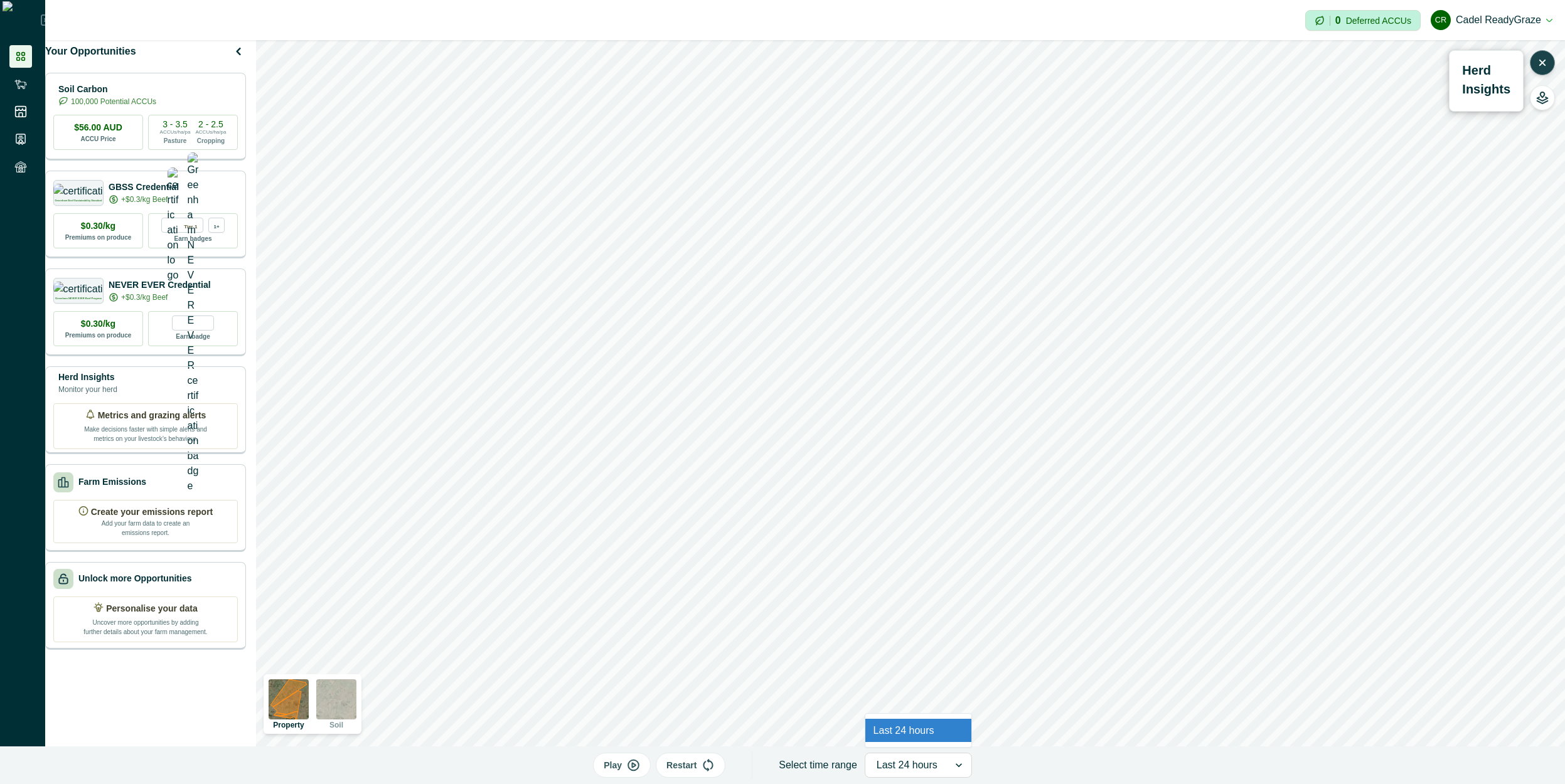
click at [933, 731] on div "Last 24 hours" at bounding box center [918, 731] width 106 height 24
click at [964, 768] on div at bounding box center [960, 765] width 23 height 24
click at [1540, 64] on icon "button" at bounding box center [1542, 63] width 12 height 12
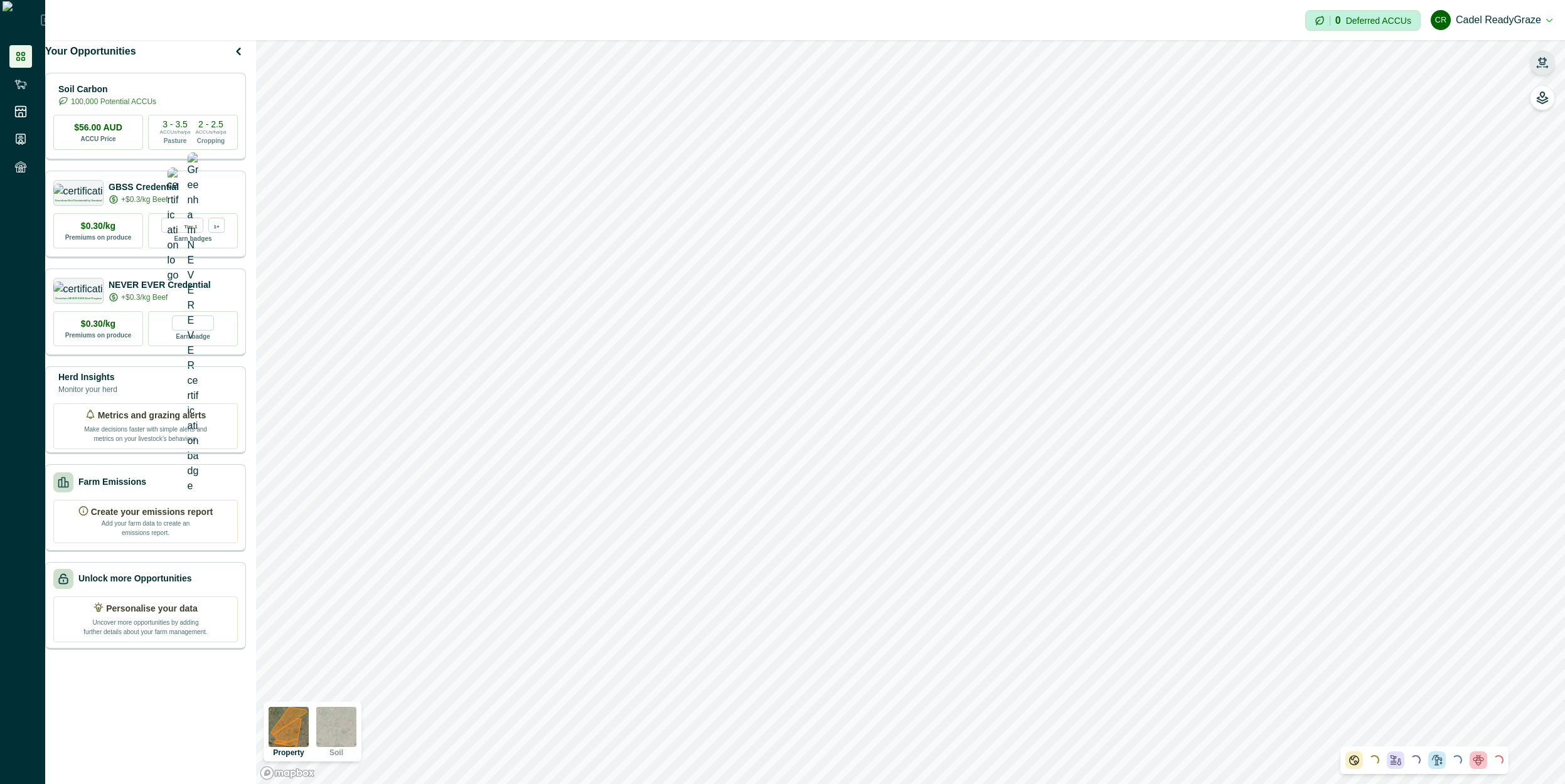
click at [1544, 64] on icon "button" at bounding box center [1542, 60] width 9 height 8
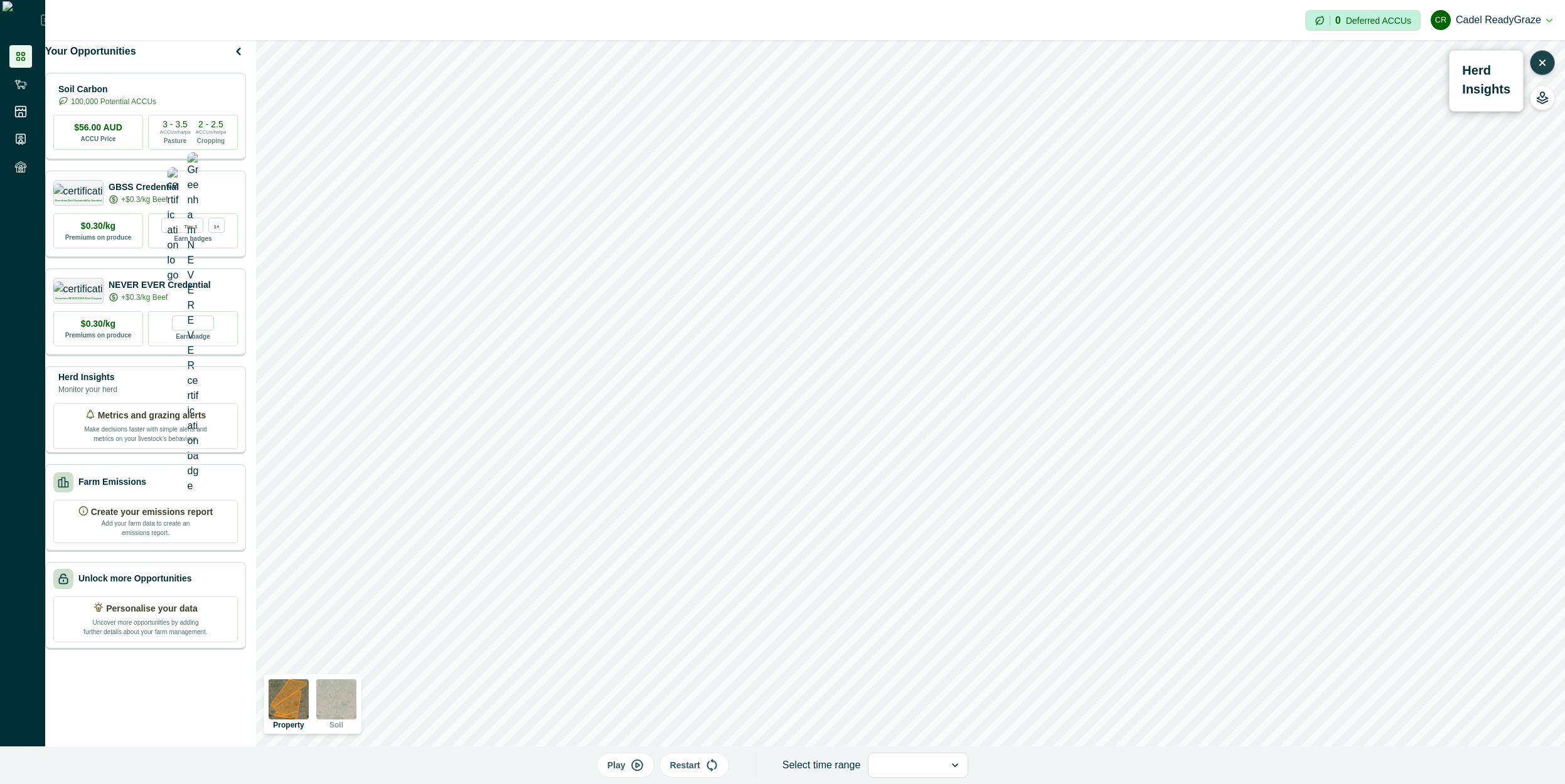
click at [923, 760] on div at bounding box center [907, 766] width 54 height 18
click at [928, 734] on div "Last 24 hours" at bounding box center [917, 731] width 99 height 24
click at [951, 766] on div at bounding box center [958, 765] width 15 height 24
click at [930, 735] on div "Last 24 hours" at bounding box center [918, 731] width 106 height 24
click at [1013, 760] on div "Play Restart Select time range option Last 24 hours, selected. Select is focuse…" at bounding box center [782, 765] width 1565 height 38
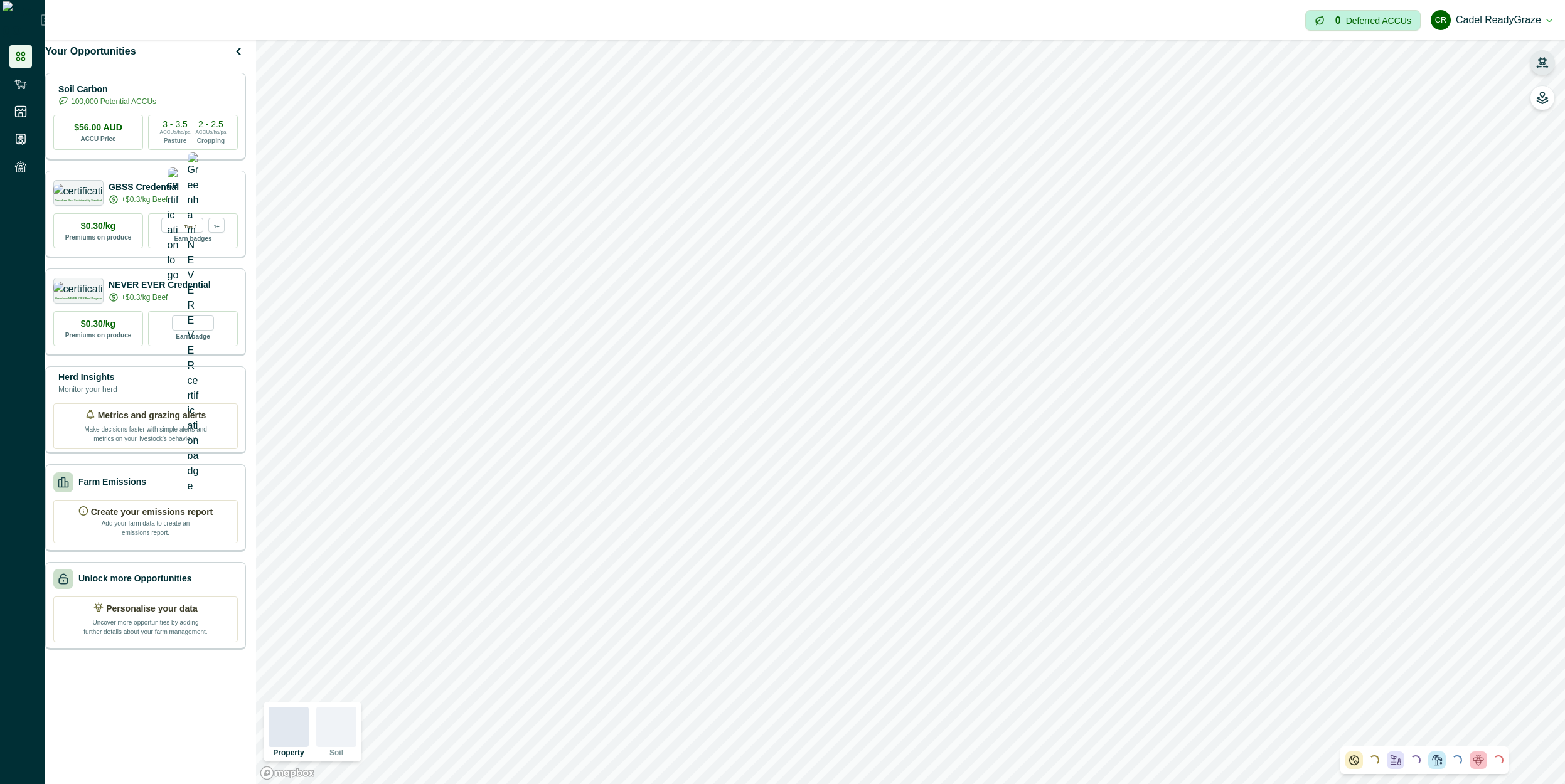
click at [1546, 65] on icon "button" at bounding box center [1542, 63] width 12 height 12
click at [1549, 67] on button "button" at bounding box center [1542, 62] width 25 height 25
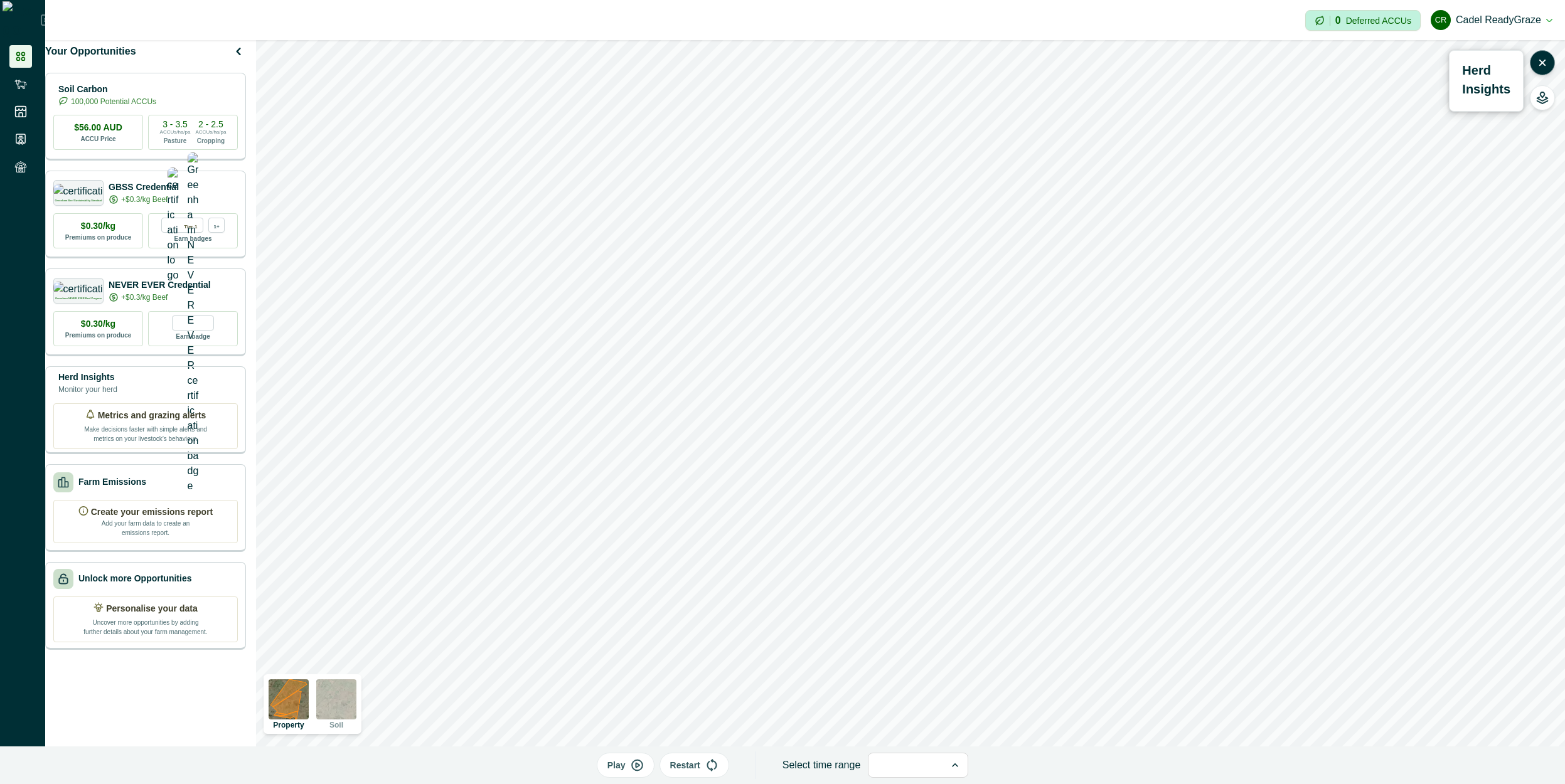
click at [952, 759] on div at bounding box center [955, 765] width 15 height 24
click at [942, 730] on div "Last 24 hours" at bounding box center [917, 731] width 99 height 24
click at [635, 768] on icon "button" at bounding box center [633, 766] width 13 height 12
click at [832, 772] on p "Select time range" at bounding box center [818, 765] width 94 height 17
click at [960, 766] on icon at bounding box center [966, 766] width 12 height 12
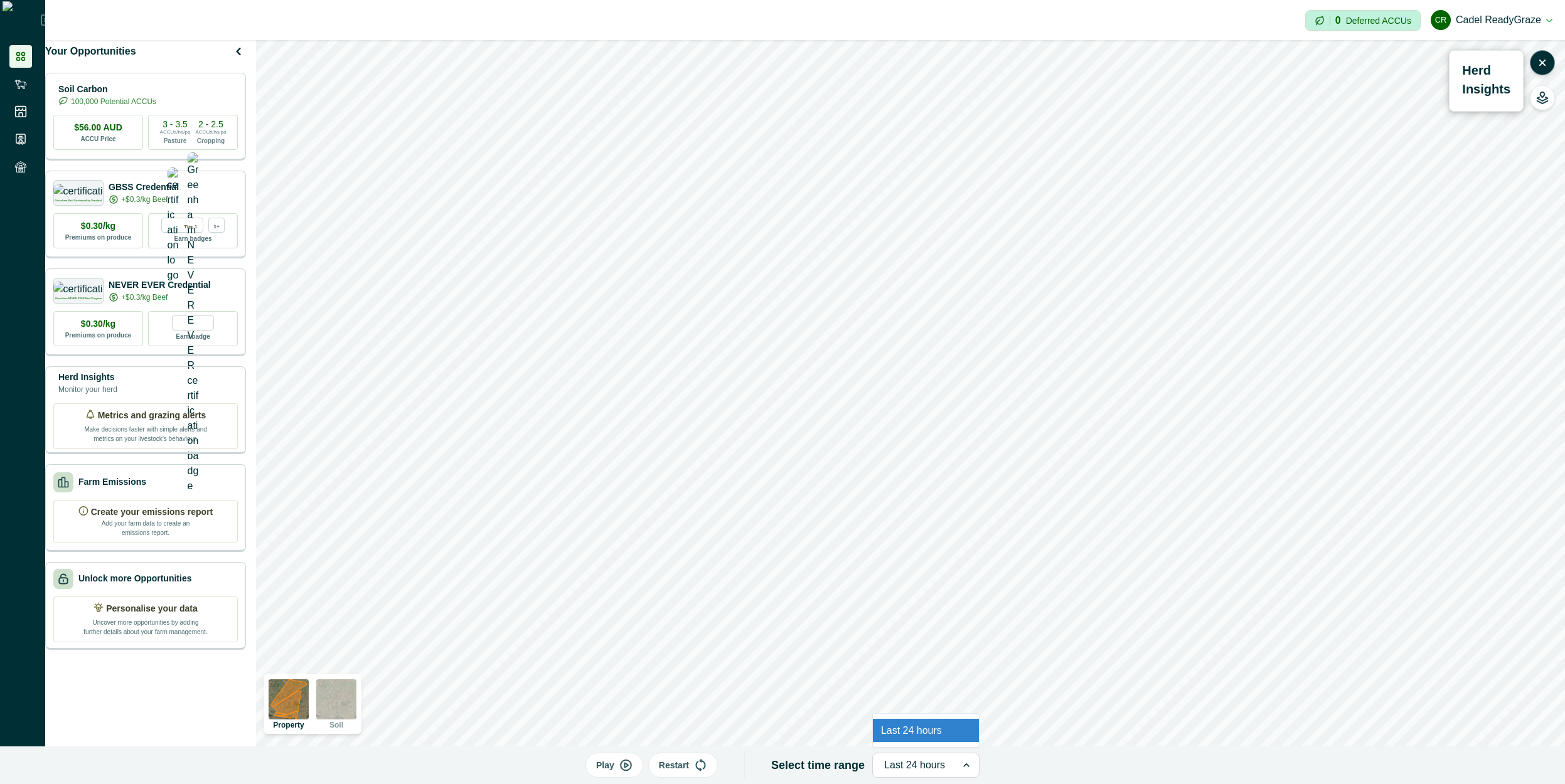
click at [960, 766] on icon at bounding box center [966, 766] width 12 height 12
click at [748, 768] on div "Play Restart Select time range Select is focused ,type to refine list, press Do…" at bounding box center [782, 765] width 1565 height 38
click at [1547, 63] on icon "button" at bounding box center [1542, 63] width 12 height 12
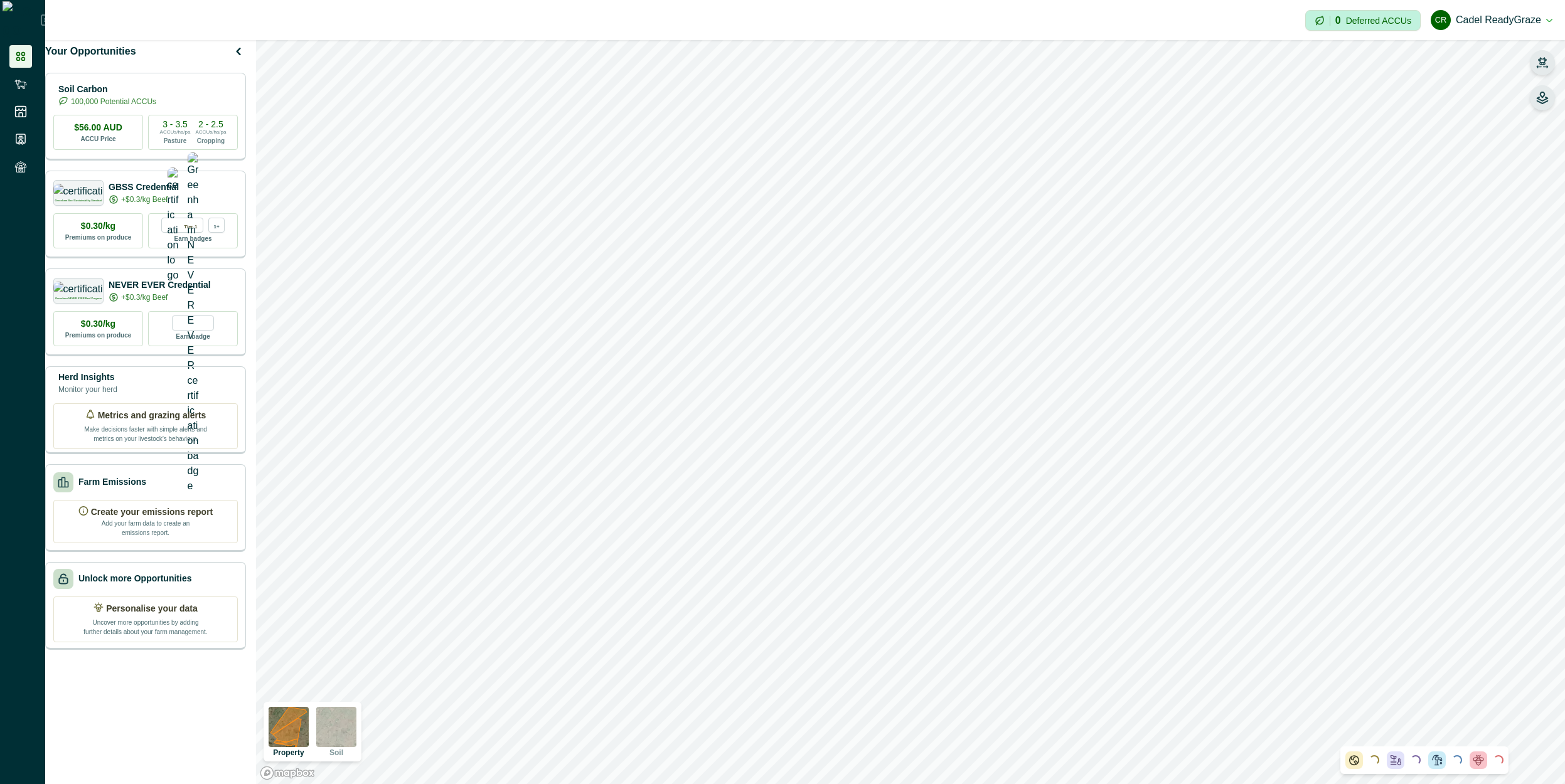
click at [1549, 106] on button "button" at bounding box center [1542, 98] width 25 height 25
click at [1424, 130] on p "Animal Tags" at bounding box center [1426, 135] width 54 height 15
click at [1383, 132] on icon "button" at bounding box center [1384, 135] width 10 height 10
click at [1540, 67] on icon "button" at bounding box center [1542, 66] width 11 height 2
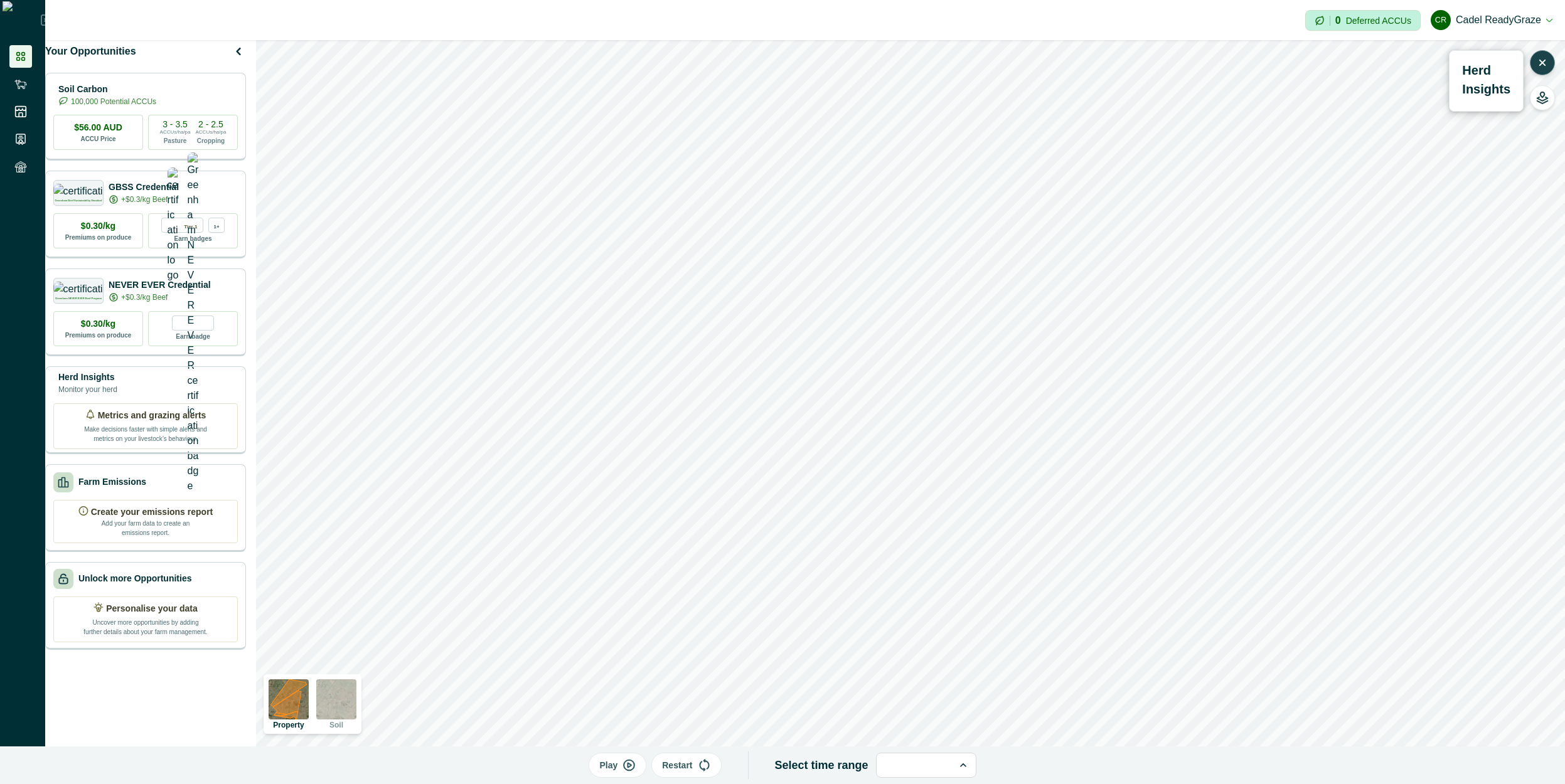
click at [614, 764] on p "Play" at bounding box center [608, 766] width 18 height 13
click at [957, 765] on icon at bounding box center [963, 766] width 12 height 12
click at [944, 732] on div "Last 24 hours" at bounding box center [926, 731] width 99 height 24
click at [827, 759] on p "Select time range" at bounding box center [818, 765] width 94 height 17
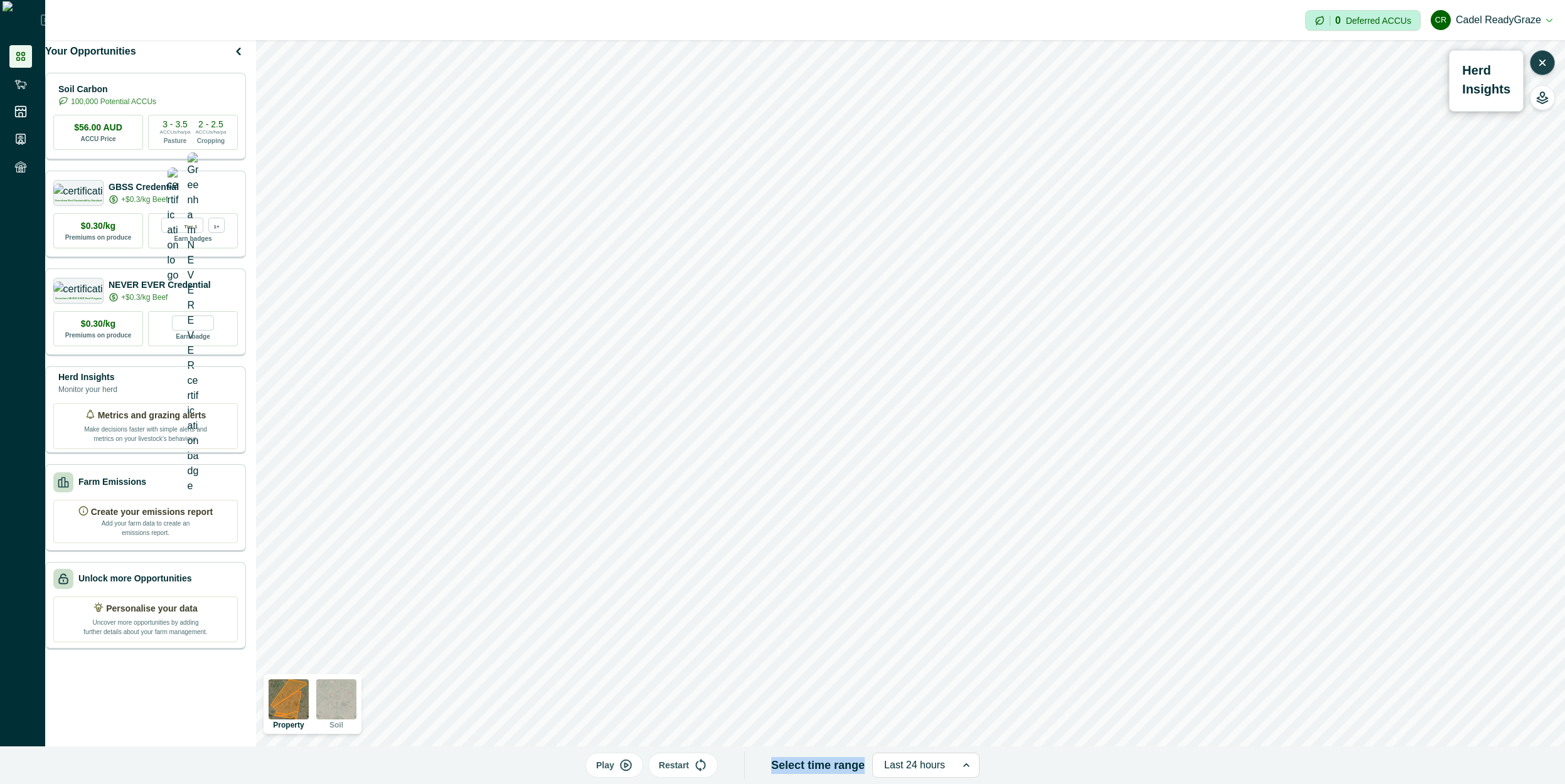
click at [827, 759] on p "Select time range" at bounding box center [818, 765] width 94 height 17
click at [930, 771] on div at bounding box center [915, 766] width 61 height 18
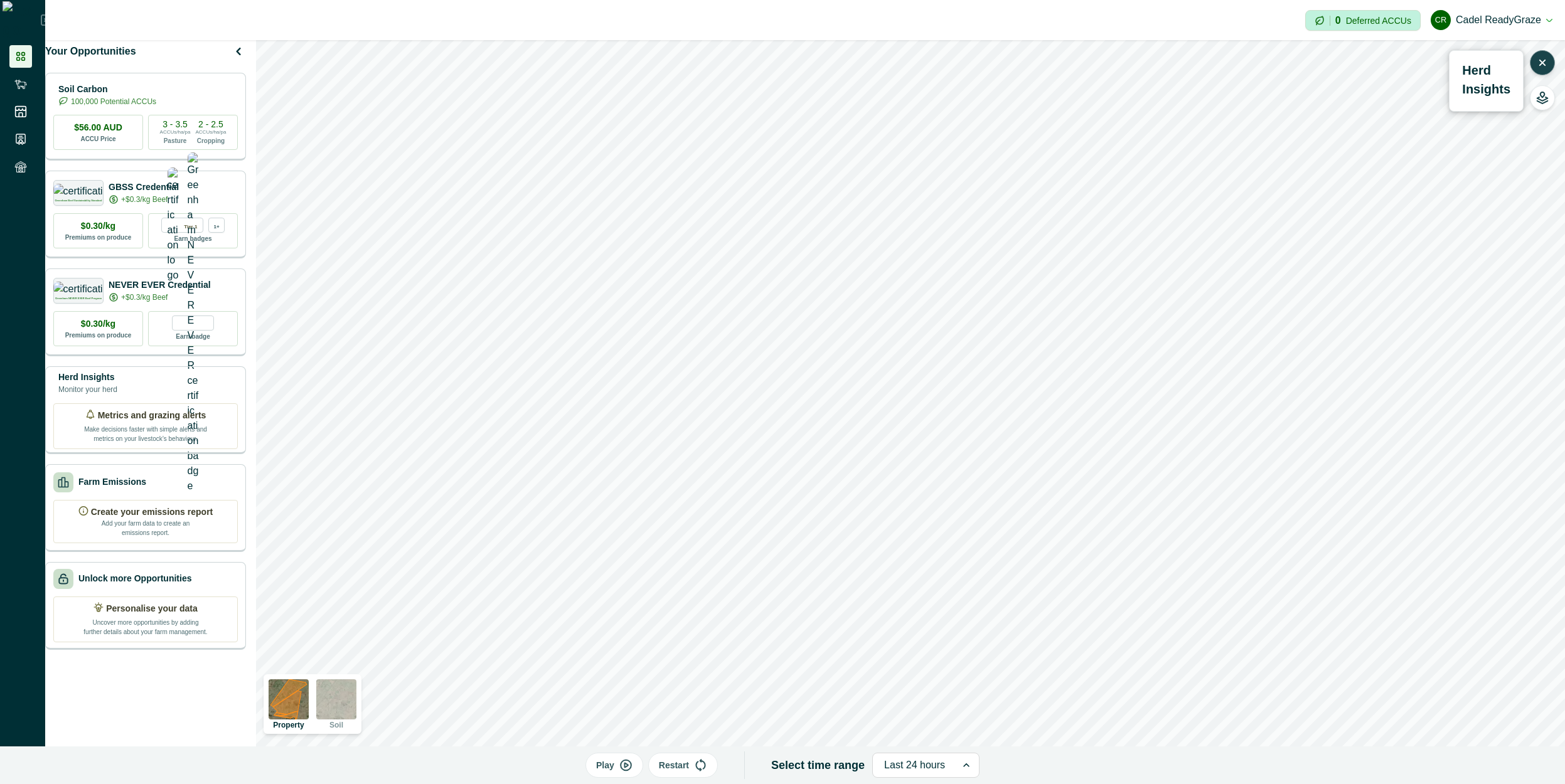
click at [930, 771] on div at bounding box center [915, 766] width 61 height 18
click at [1056, 771] on div "Play Restart Select time range Last 24 hours" at bounding box center [782, 765] width 1565 height 38
click at [937, 768] on div at bounding box center [915, 766] width 61 height 18
click at [919, 649] on div "1 month" at bounding box center [925, 638] width 106 height 24
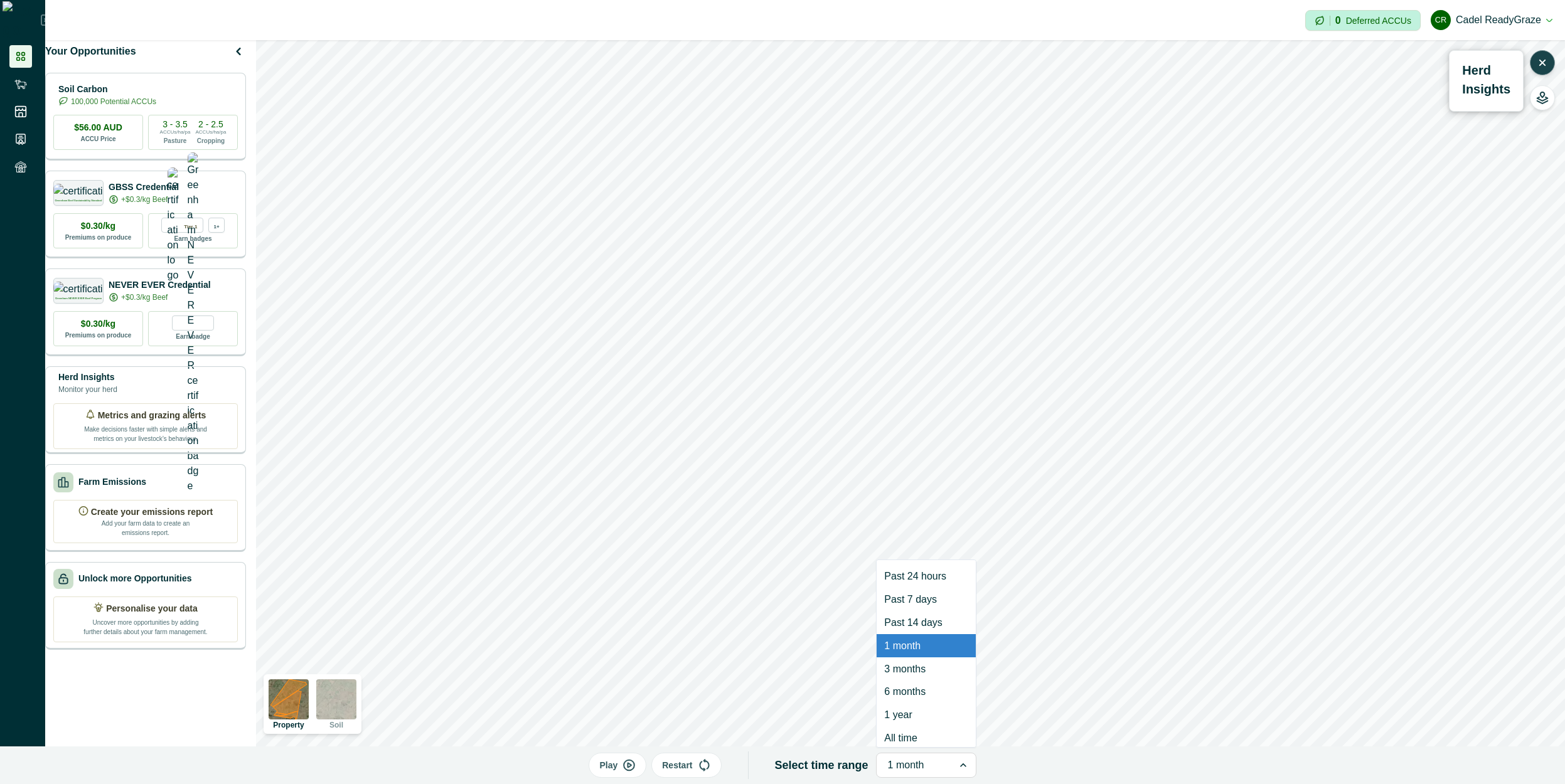
click at [953, 771] on div at bounding box center [965, 765] width 23 height 24
click at [920, 724] on div "1 year" at bounding box center [926, 715] width 99 height 24
click at [931, 760] on div at bounding box center [916, 766] width 54 height 18
click at [923, 736] on div "All time" at bounding box center [926, 738] width 99 height 24
click at [929, 762] on div at bounding box center [916, 766] width 54 height 18
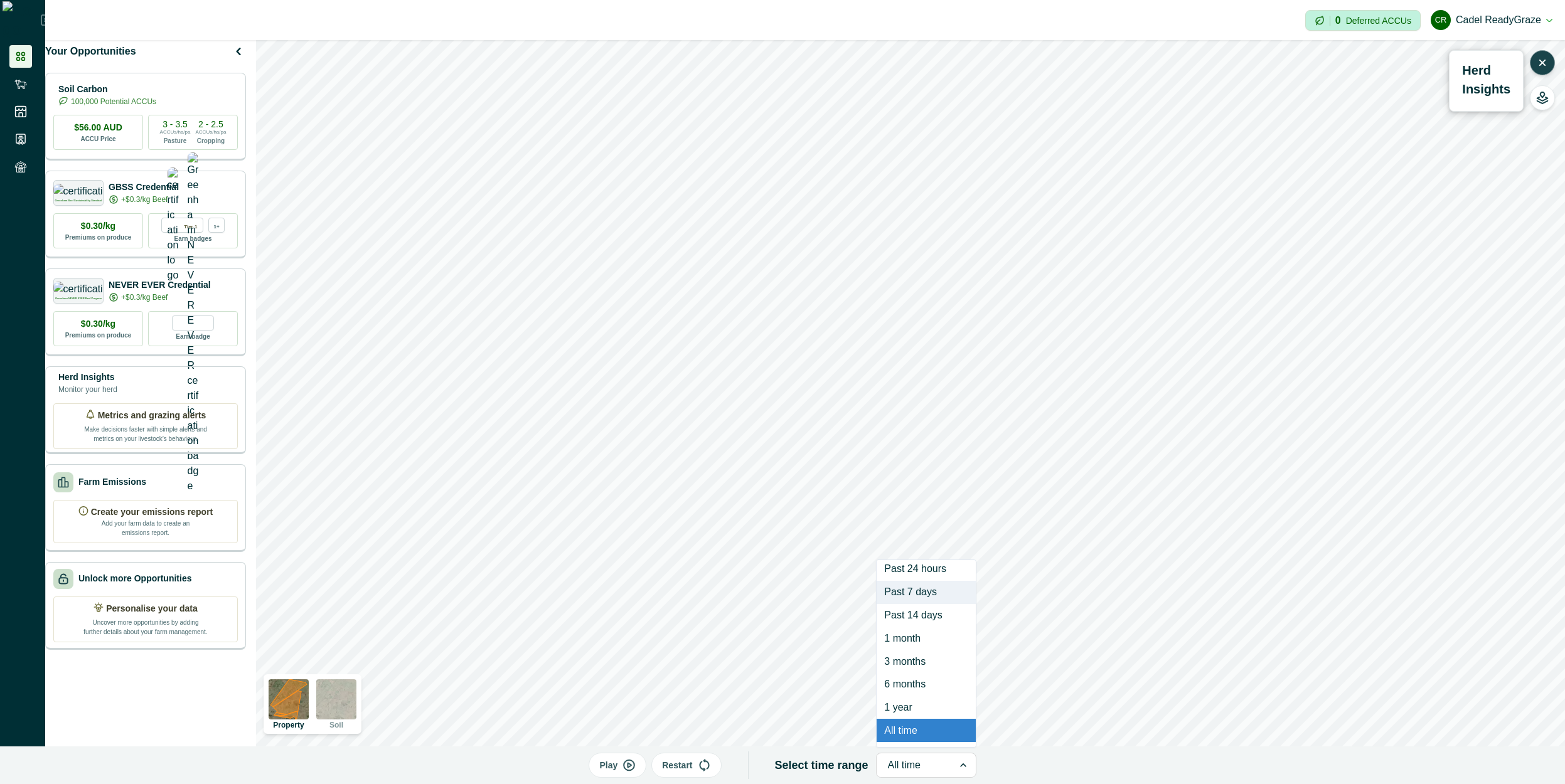
click at [918, 569] on div "Past 24 hours" at bounding box center [926, 569] width 99 height 24
click at [1036, 766] on div "Play Restart Select time range option Past 24 hours, selected. Select is focuse…" at bounding box center [782, 765] width 1565 height 38
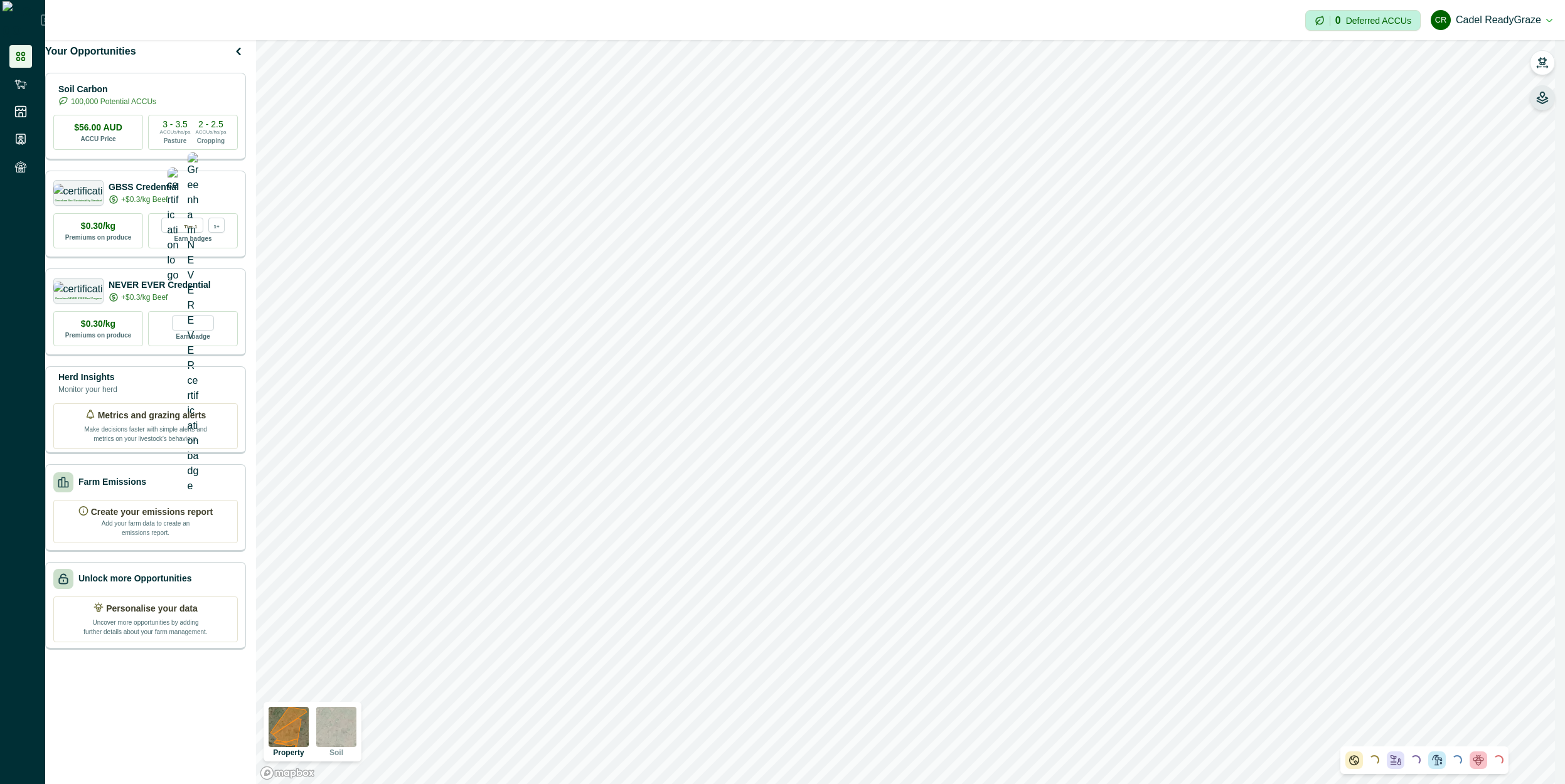
click at [1549, 94] on button "button" at bounding box center [1542, 98] width 25 height 25
click at [1537, 104] on button "button" at bounding box center [1542, 98] width 25 height 25
click at [1538, 101] on icon "button" at bounding box center [1543, 100] width 11 height 6
click at [1547, 61] on icon "button" at bounding box center [1542, 63] width 12 height 12
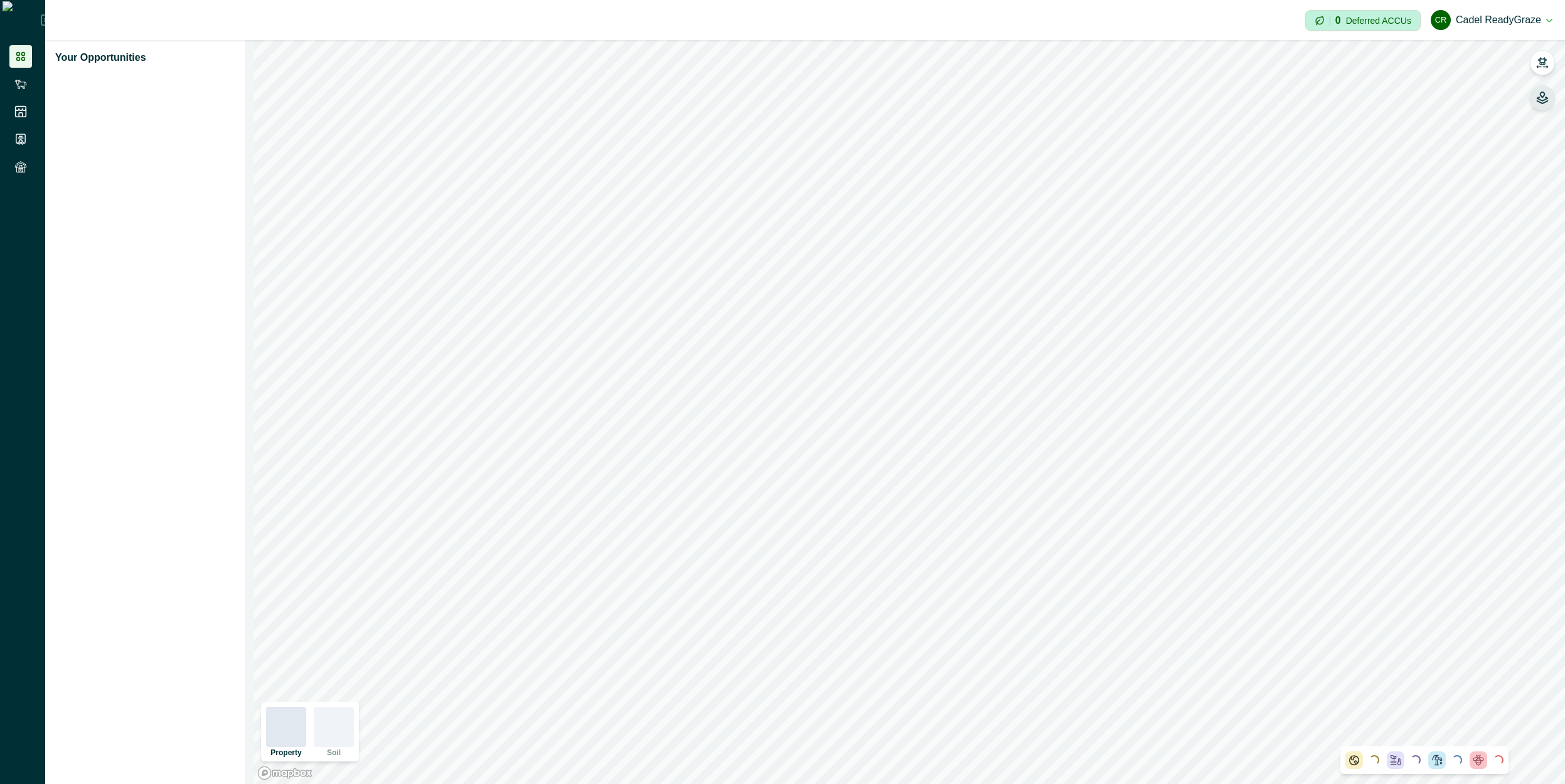
click at [1538, 106] on button "button" at bounding box center [1542, 98] width 25 height 25
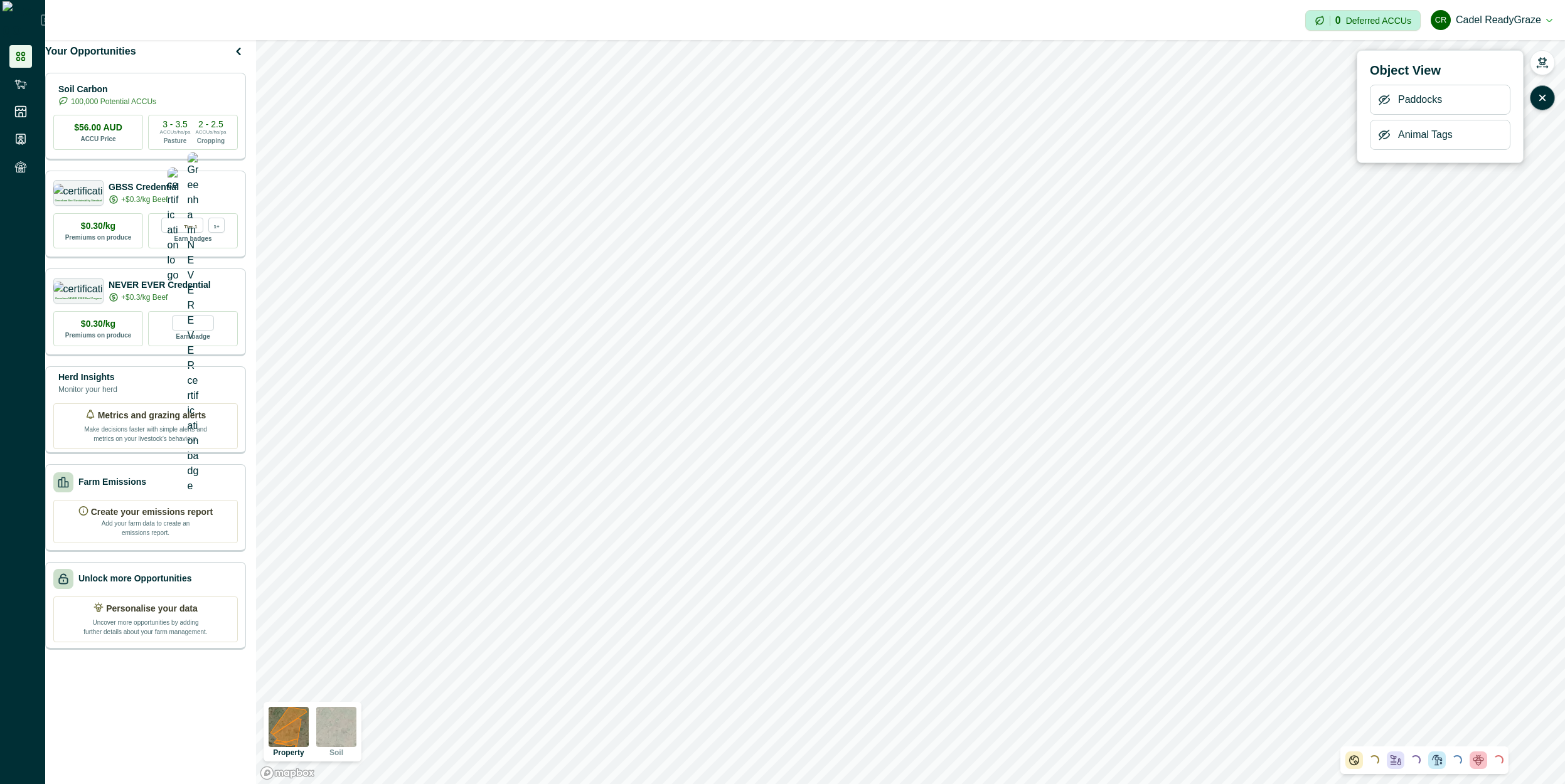
click at [1380, 136] on icon "button" at bounding box center [1384, 135] width 10 height 10
click at [1545, 100] on icon "button" at bounding box center [1543, 98] width 5 height 5
click at [1540, 62] on icon "button" at bounding box center [1542, 60] width 9 height 8
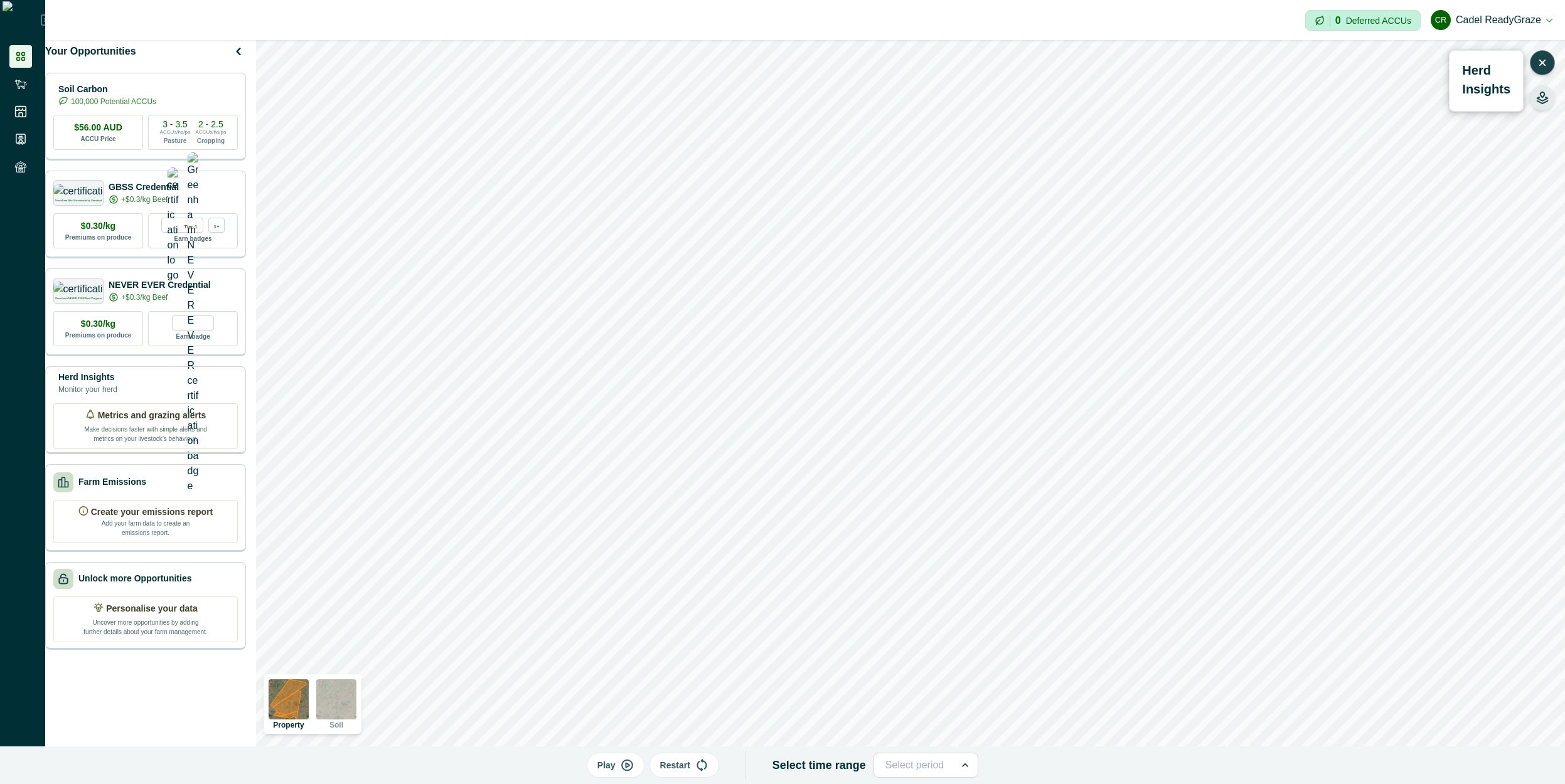
click at [925, 769] on div at bounding box center [915, 766] width 59 height 18
click at [925, 768] on div at bounding box center [915, 766] width 59 height 18
click at [1036, 766] on div "Play Restart Select time range Select period" at bounding box center [782, 765] width 1565 height 38
click at [959, 764] on icon at bounding box center [965, 766] width 12 height 12
click at [938, 764] on div at bounding box center [915, 766] width 59 height 18
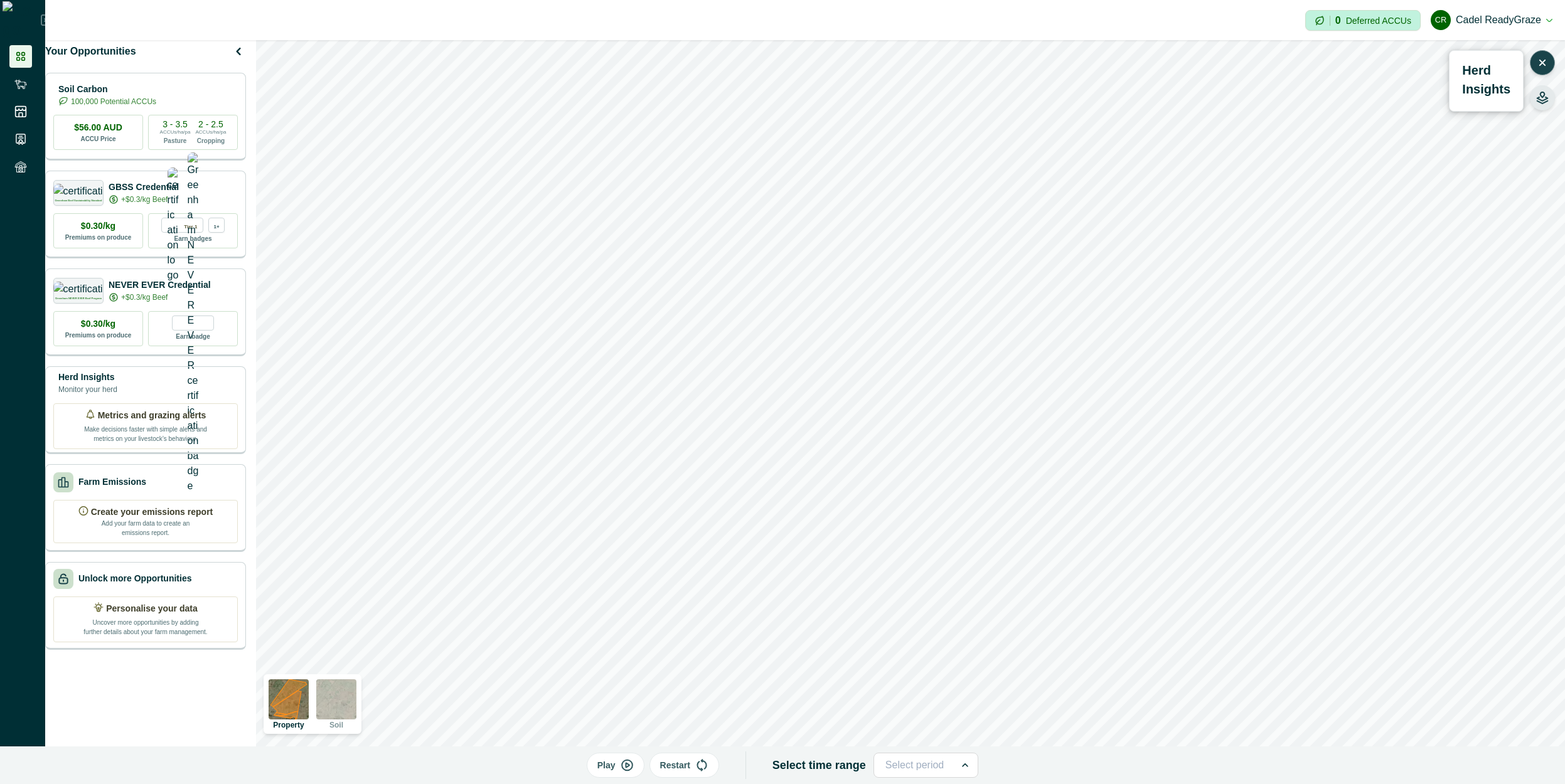
click at [938, 764] on div at bounding box center [915, 766] width 59 height 18
click at [1028, 762] on div "Play Restart Select time range Select period" at bounding box center [782, 765] width 1565 height 38
click at [615, 765] on p "Play" at bounding box center [607, 766] width 18 height 13
click at [630, 771] on icon "button" at bounding box center [628, 766] width 11 height 10
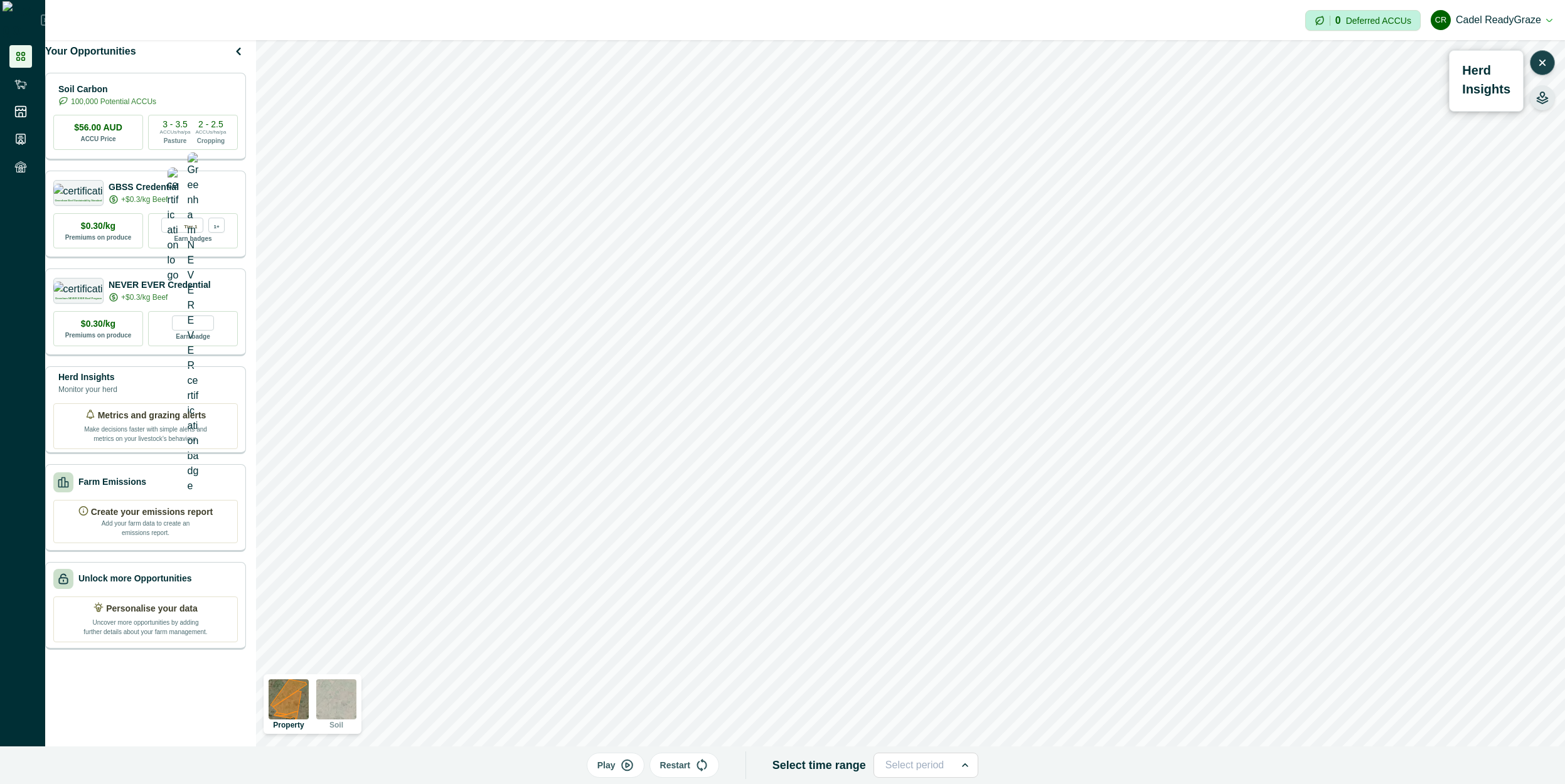
click at [621, 762] on button "Play" at bounding box center [615, 765] width 58 height 25
click at [633, 768] on icon "button" at bounding box center [627, 766] width 13 height 12
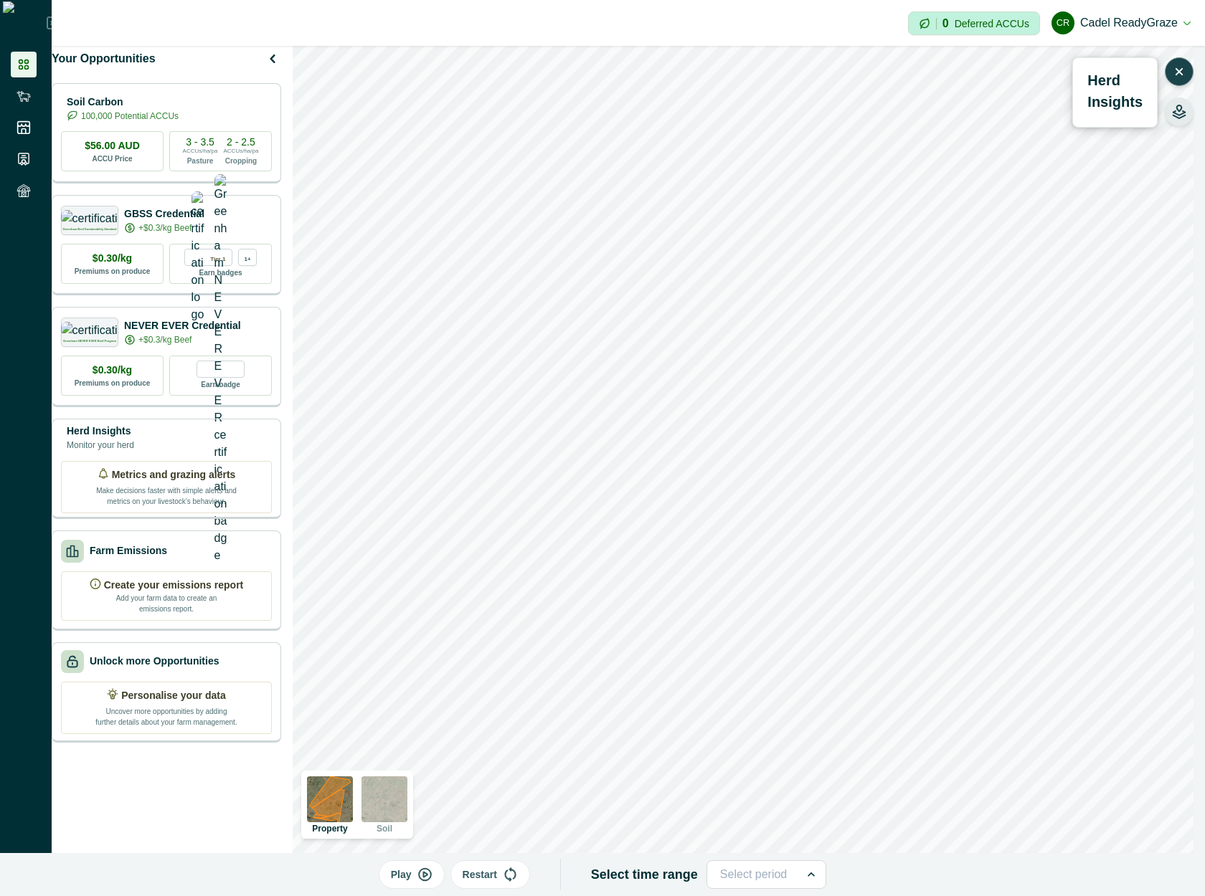
click at [1181, 71] on icon "button" at bounding box center [1179, 72] width 14 height 14
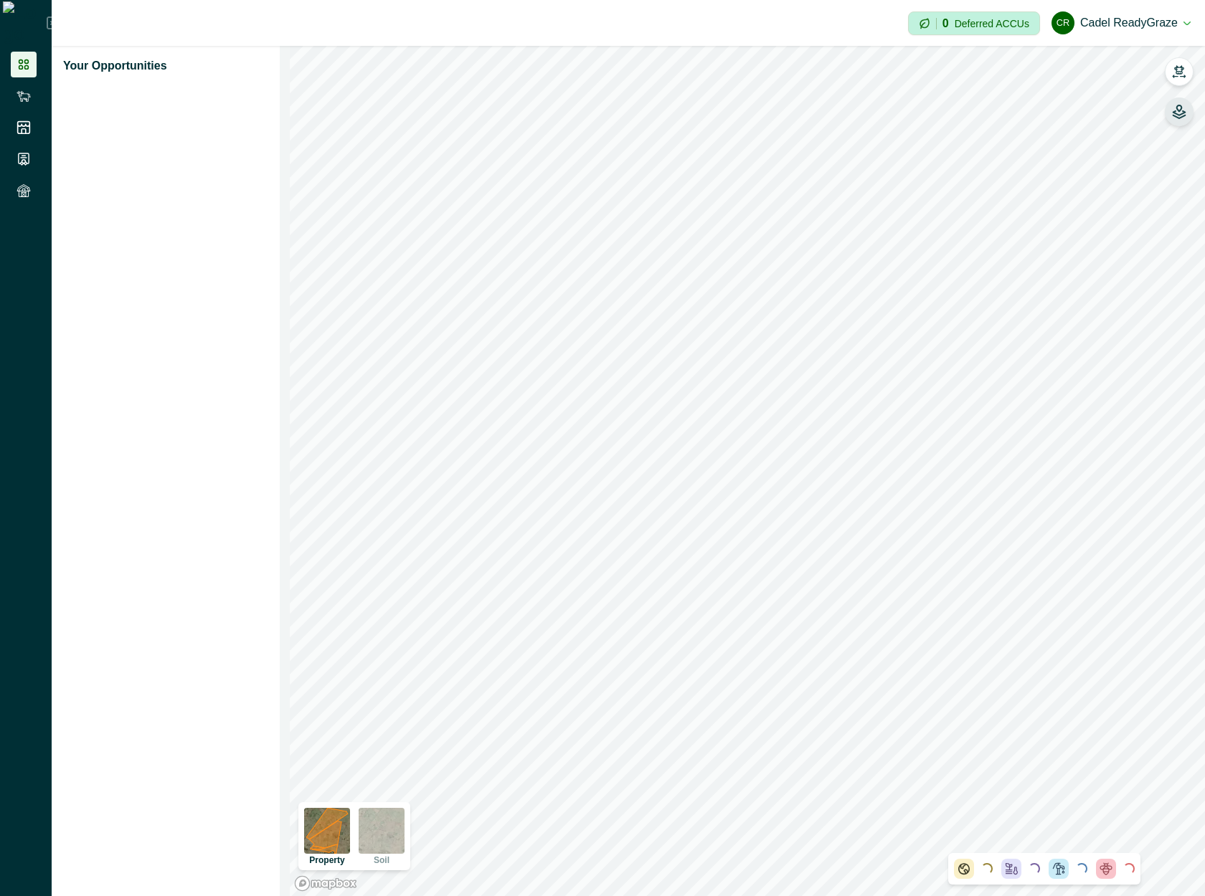
click at [1170, 119] on button "button" at bounding box center [1178, 112] width 29 height 29
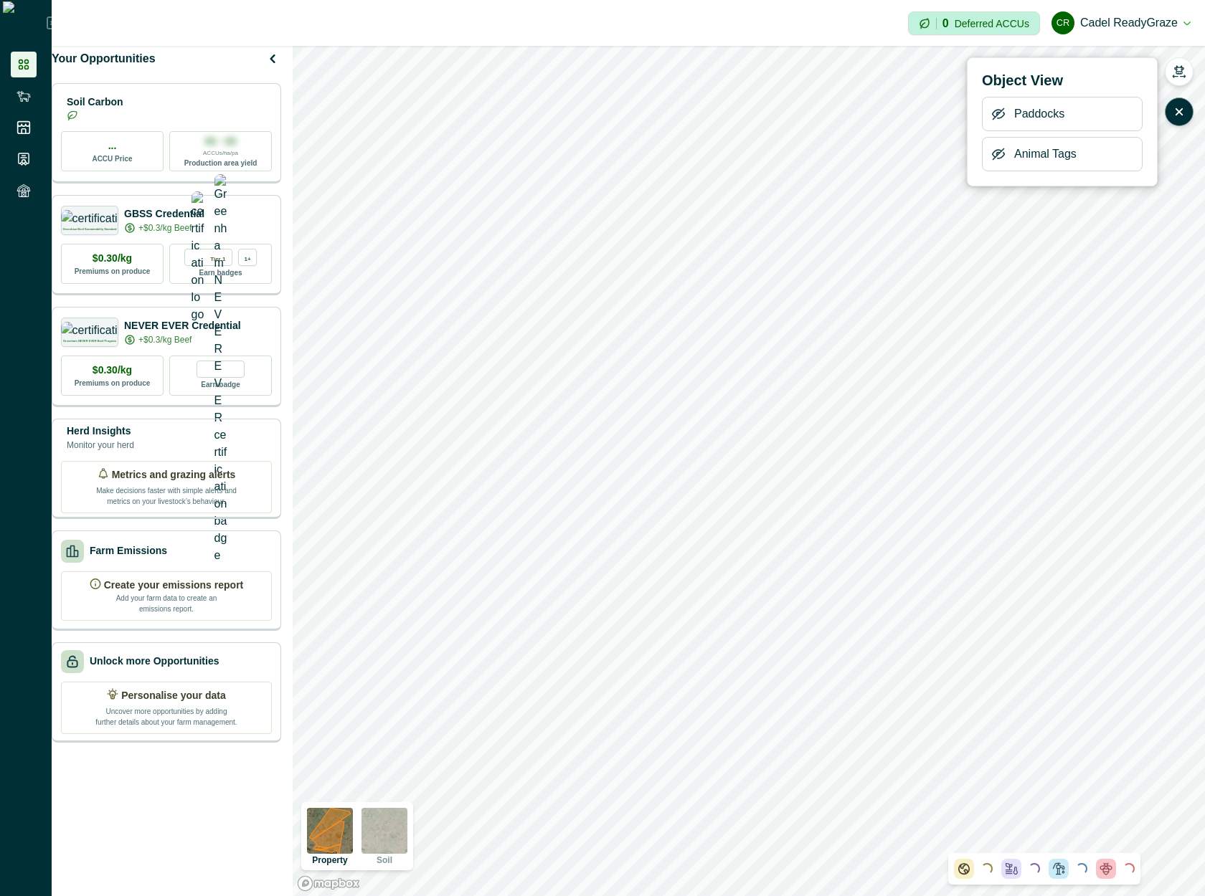
click at [1033, 157] on p "Animal Tags" at bounding box center [1045, 154] width 62 height 17
click at [991, 156] on icon "button" at bounding box center [998, 154] width 14 height 14
drag, startPoint x: 1182, startPoint y: 118, endPoint x: 1175, endPoint y: 86, distance: 32.2
click at [1182, 117] on icon "button" at bounding box center [1179, 112] width 14 height 14
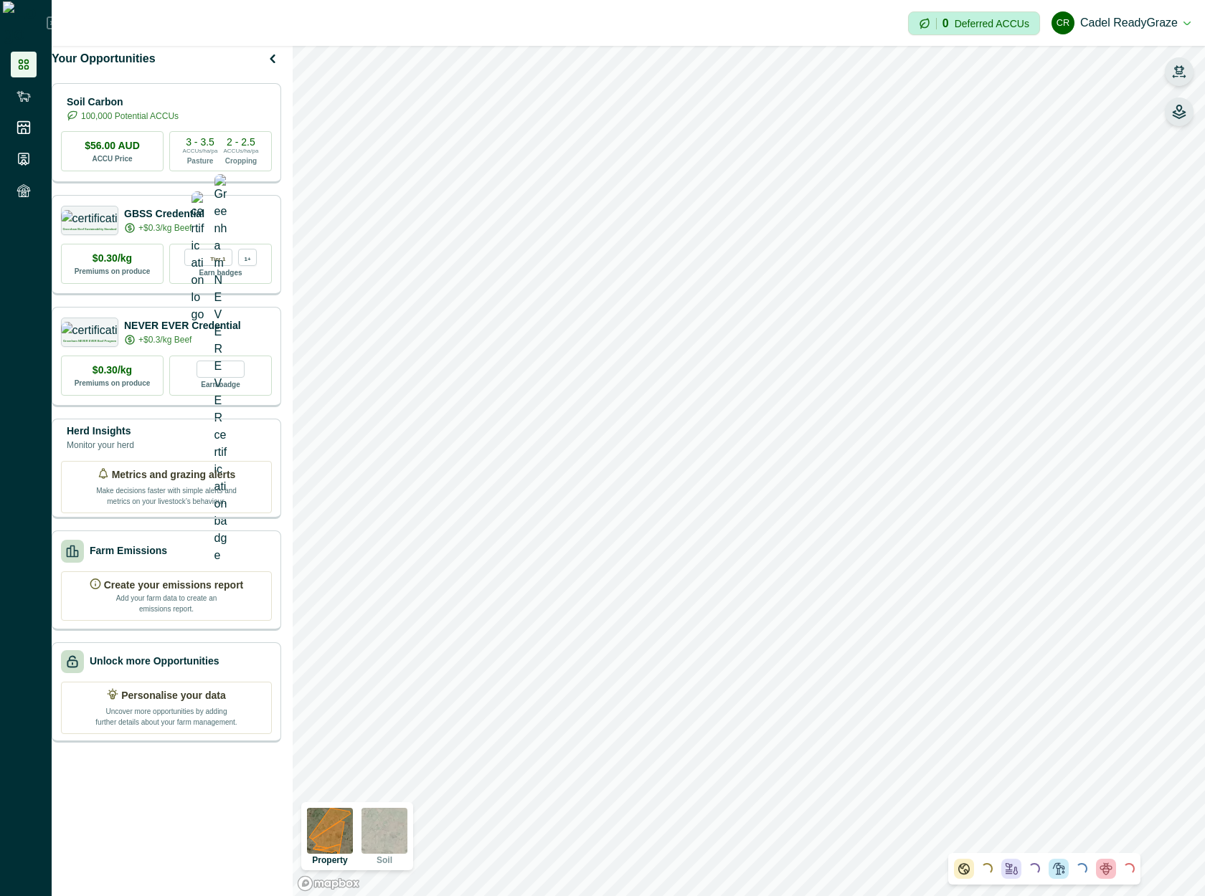
click at [1173, 75] on icon "button" at bounding box center [1179, 72] width 14 height 14
click at [1184, 61] on button "button" at bounding box center [1178, 71] width 29 height 29
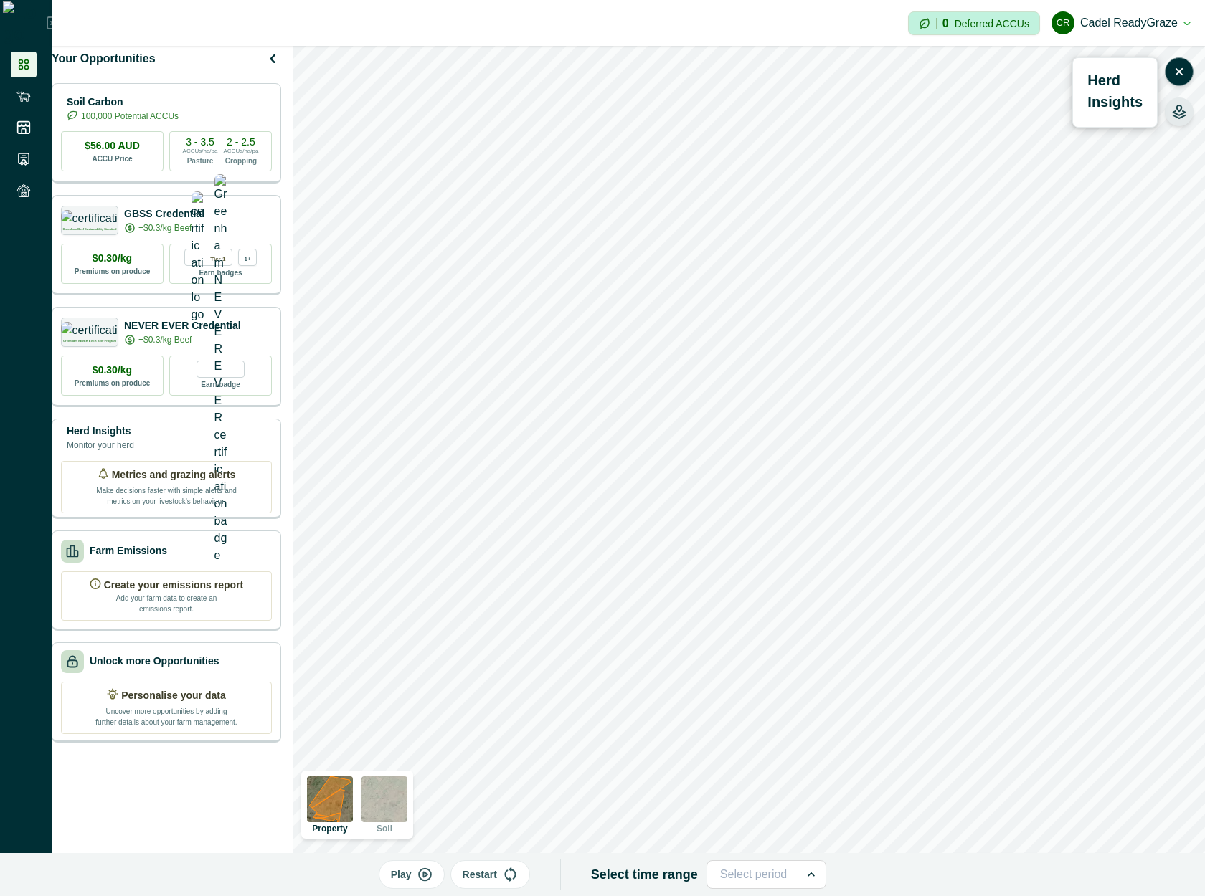
click at [1181, 110] on icon "button" at bounding box center [1179, 108] width 5 height 6
click at [1010, 153] on div "Animal Tags" at bounding box center [1062, 154] width 161 height 34
click at [1001, 158] on icon "button" at bounding box center [997, 154] width 11 height 11
click at [1177, 80] on button "button" at bounding box center [1178, 71] width 29 height 29
click at [1177, 75] on icon "button" at bounding box center [1179, 72] width 14 height 14
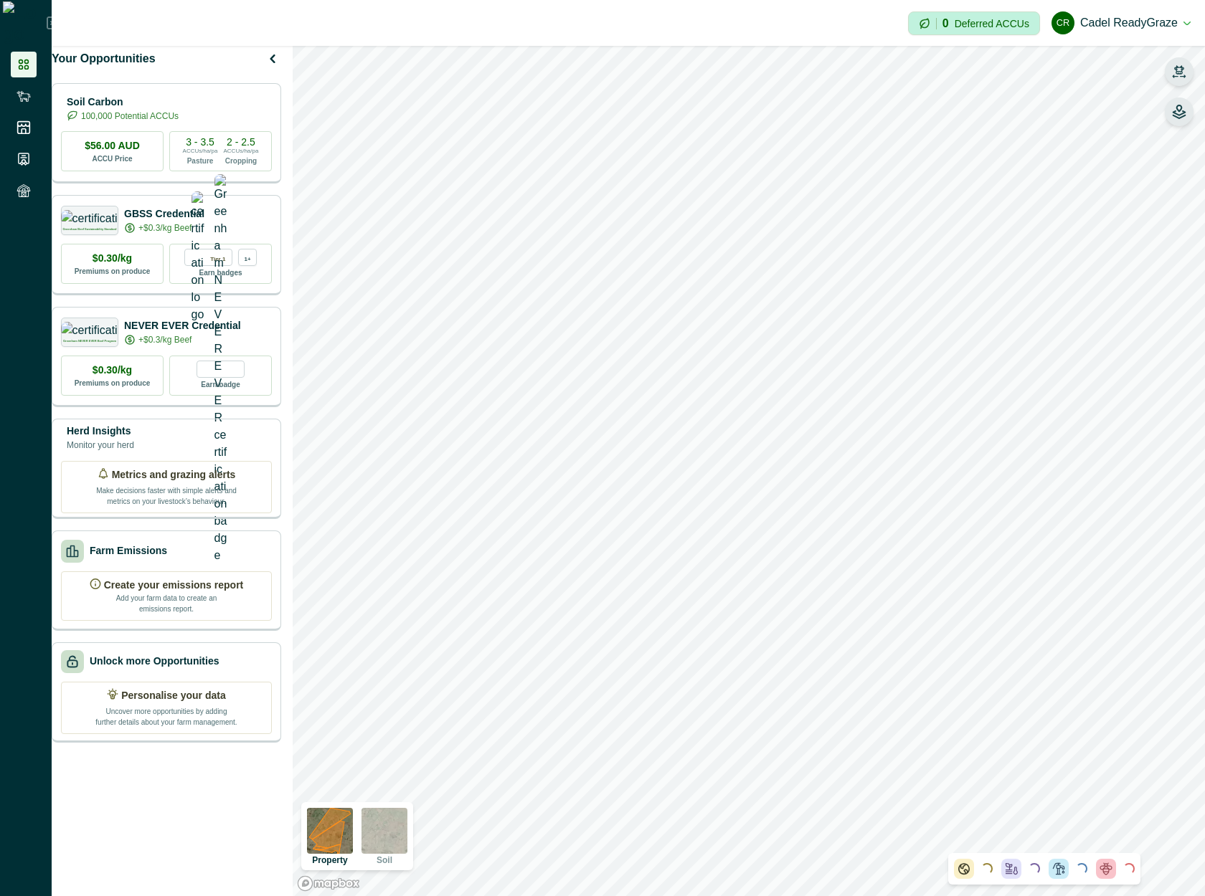
click at [1177, 123] on button "button" at bounding box center [1178, 112] width 29 height 29
click at [997, 160] on icon "button" at bounding box center [998, 154] width 14 height 14
click at [997, 158] on icon "button" at bounding box center [997, 154] width 11 height 11
click at [1178, 108] on icon "button" at bounding box center [1179, 112] width 14 height 14
click at [1182, 109] on icon "button" at bounding box center [1179, 112] width 14 height 14
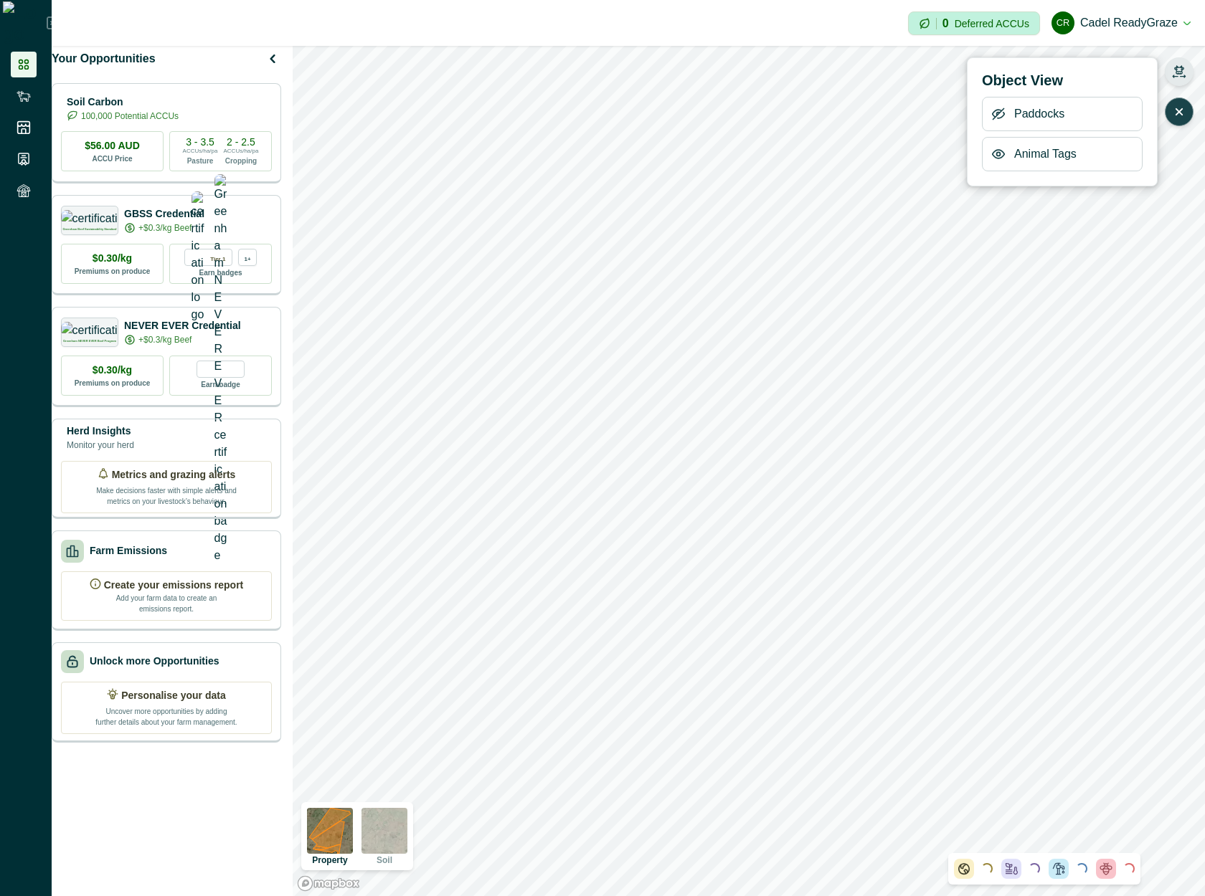
click at [995, 152] on icon "button" at bounding box center [998, 154] width 14 height 14
click at [1181, 110] on icon "button" at bounding box center [1179, 112] width 6 height 6
click at [1168, 73] on button "button" at bounding box center [1178, 71] width 29 height 29
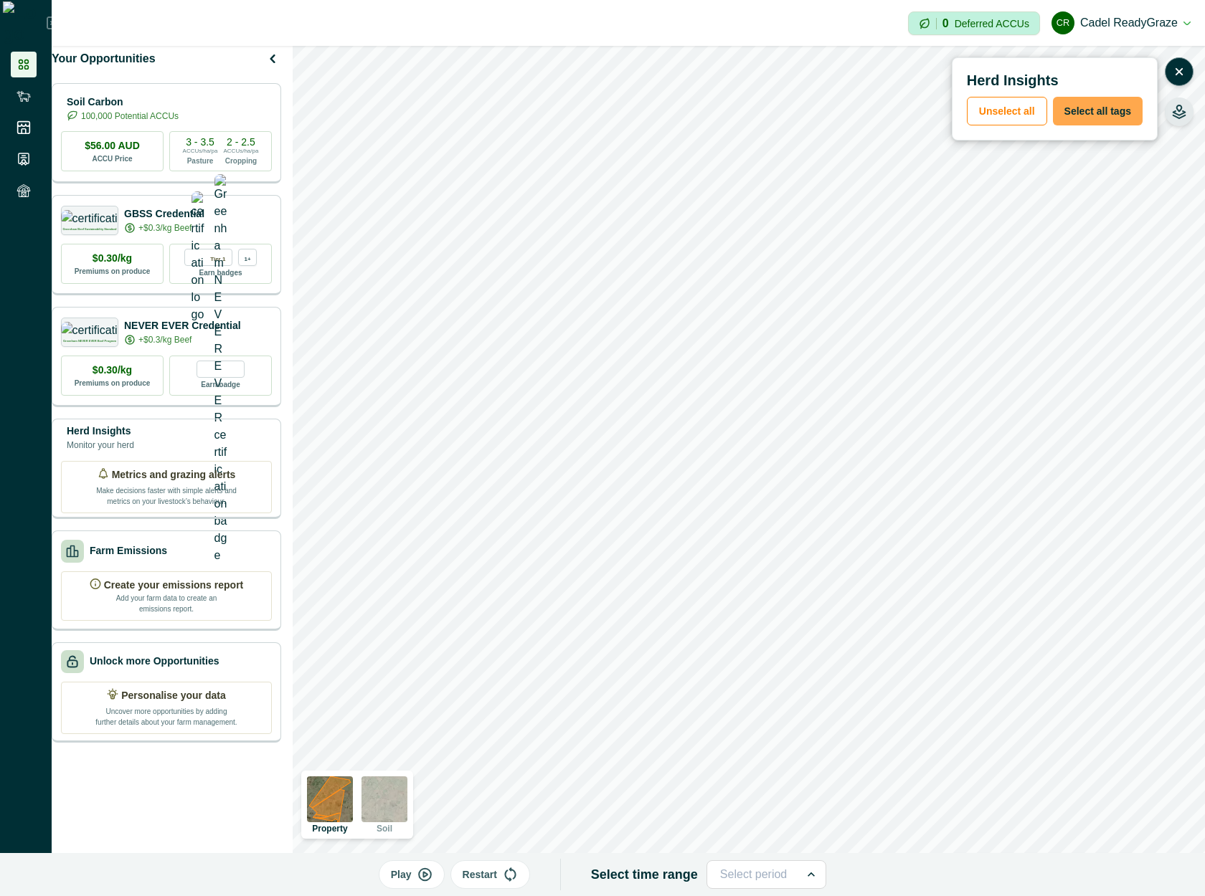
click at [1105, 110] on button "Select all tags" at bounding box center [1098, 111] width 90 height 29
click at [1099, 113] on button "Select all tags" at bounding box center [1098, 111] width 90 height 29
click at [1010, 113] on button "Unselect all" at bounding box center [1007, 111] width 80 height 29
click at [1086, 111] on button "Select all tags" at bounding box center [1098, 111] width 90 height 29
click at [1188, 66] on button "button" at bounding box center [1178, 71] width 29 height 29
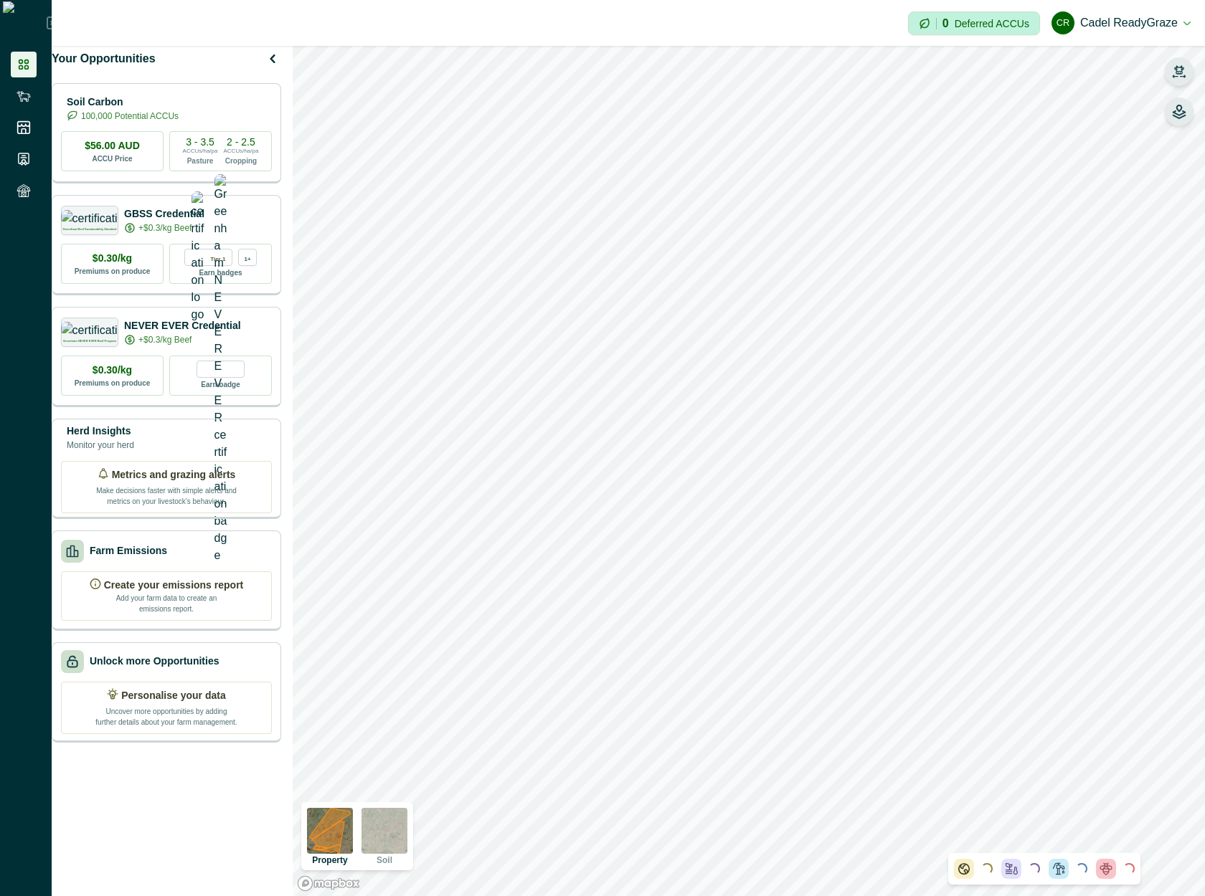
click at [1184, 73] on icon "button" at bounding box center [1179, 72] width 14 height 14
click at [1179, 72] on icon "button" at bounding box center [1179, 72] width 14 height 14
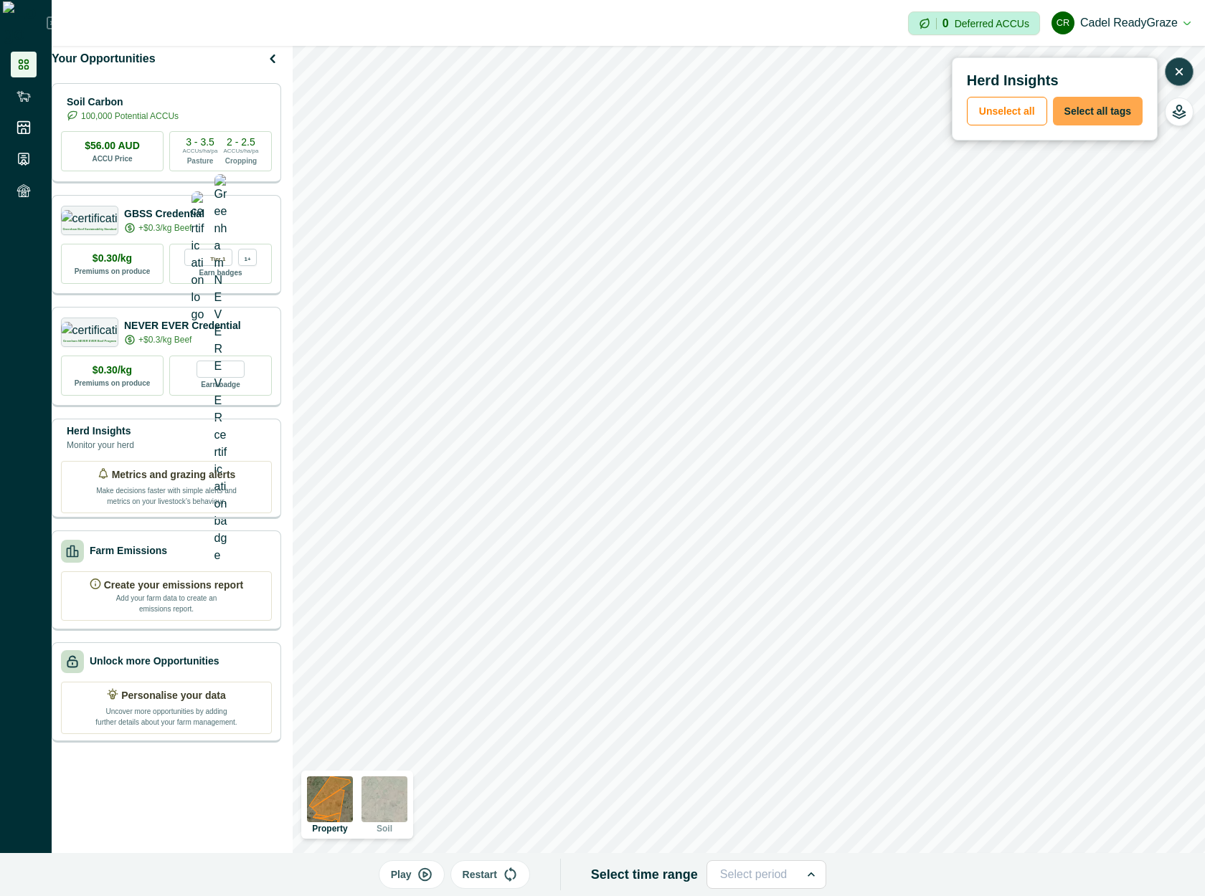
click at [1116, 105] on button "Select all tags" at bounding box center [1098, 111] width 90 height 29
click at [1168, 79] on button "button" at bounding box center [1178, 71] width 29 height 29
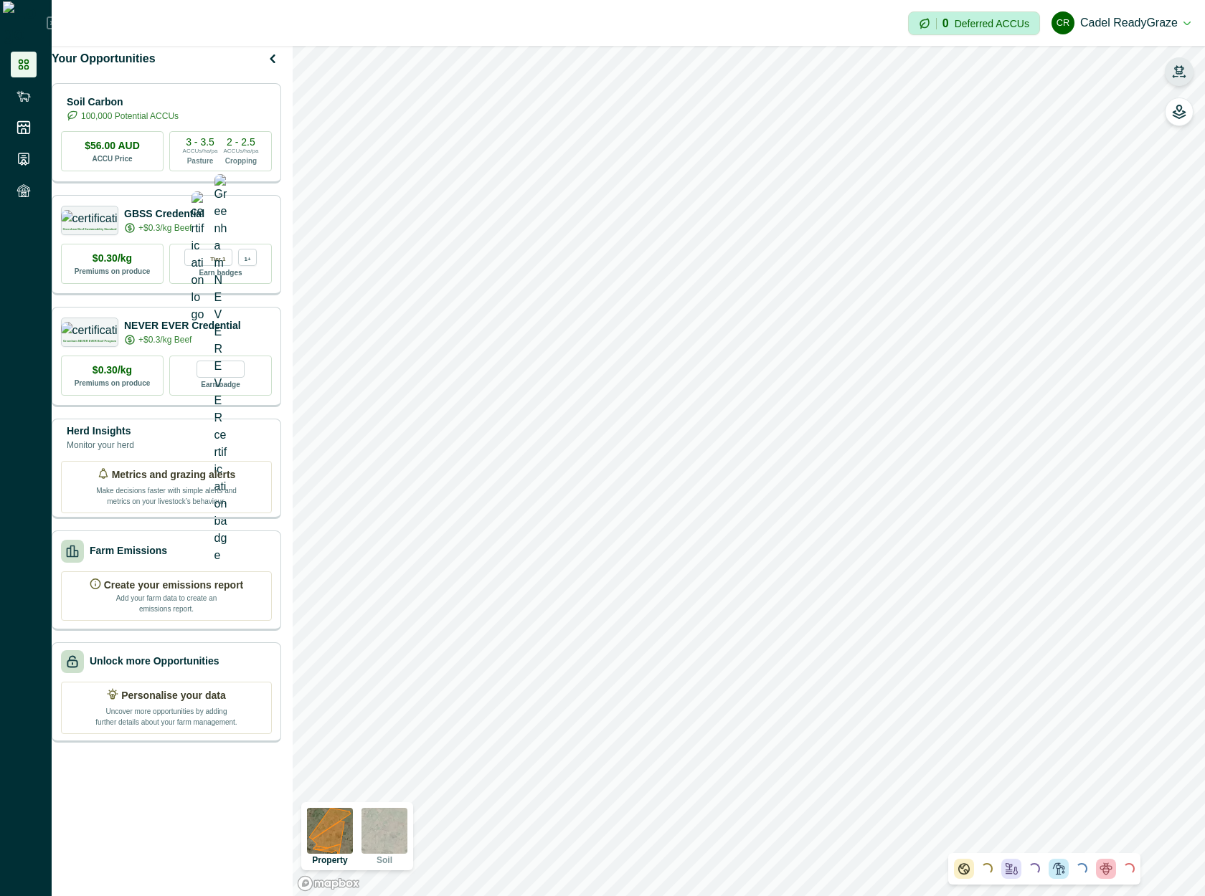
click at [1177, 79] on button "button" at bounding box center [1178, 71] width 29 height 29
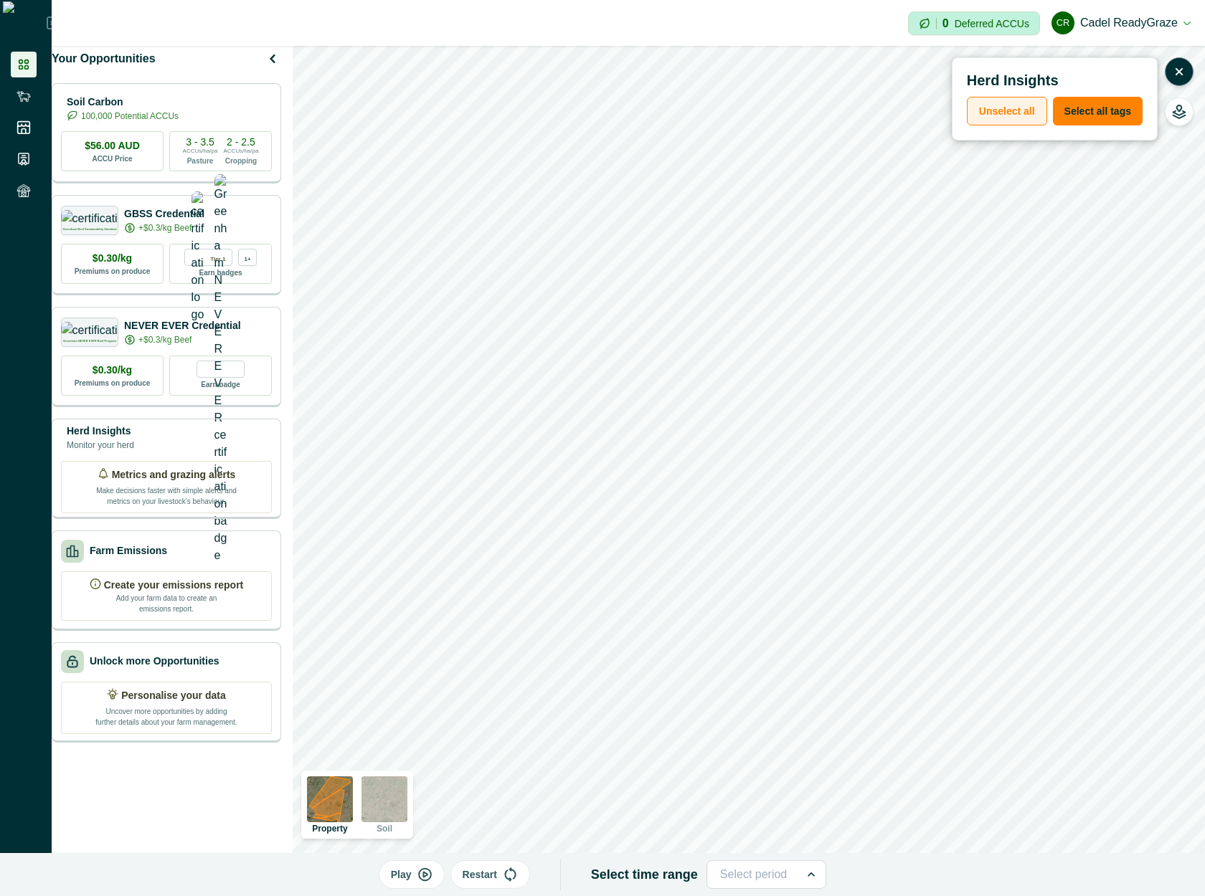
click at [1014, 110] on button "Unselect all" at bounding box center [1007, 111] width 80 height 29
click at [1184, 113] on icon "button" at bounding box center [1179, 114] width 12 height 7
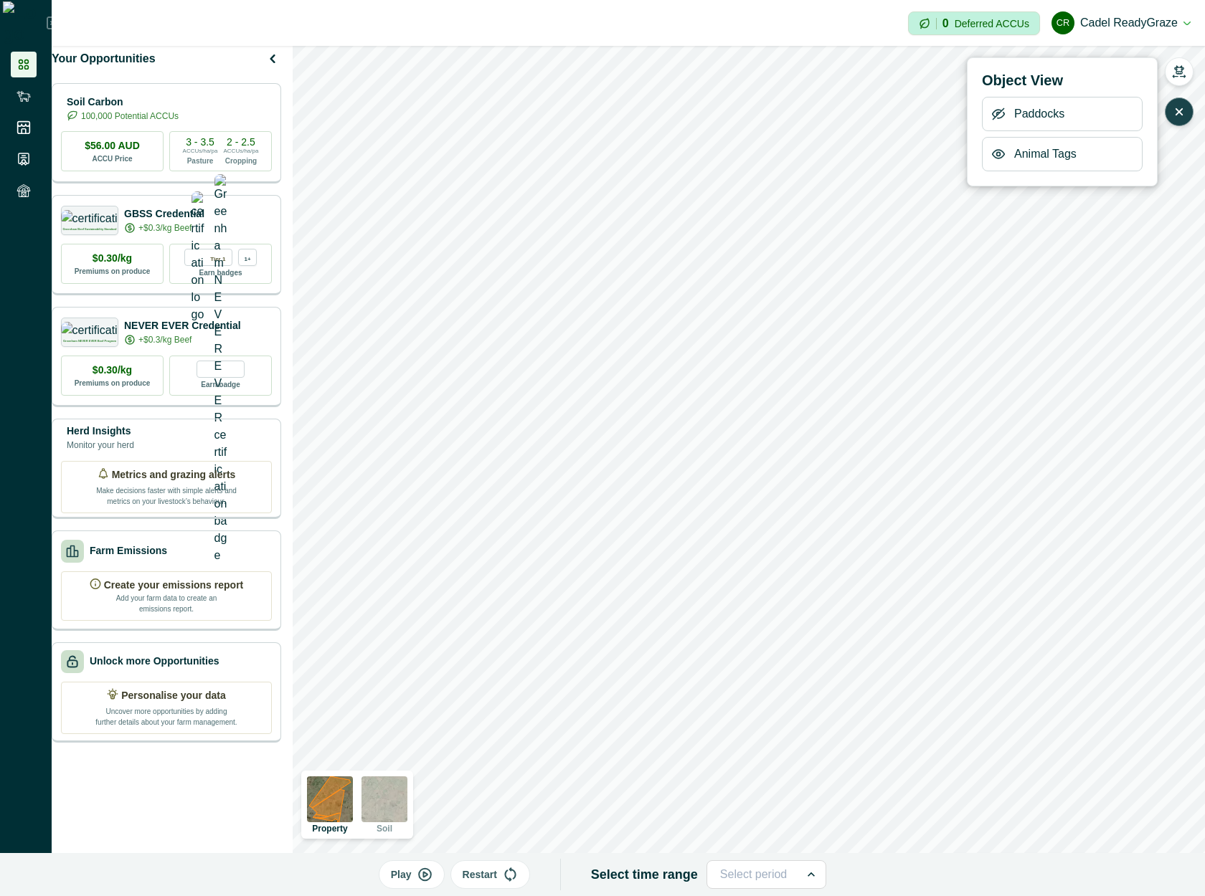
click at [1000, 154] on icon "button" at bounding box center [999, 154] width 4 height 4
click at [1000, 156] on icon "button" at bounding box center [998, 154] width 14 height 14
click at [1190, 70] on button "button" at bounding box center [1178, 71] width 29 height 29
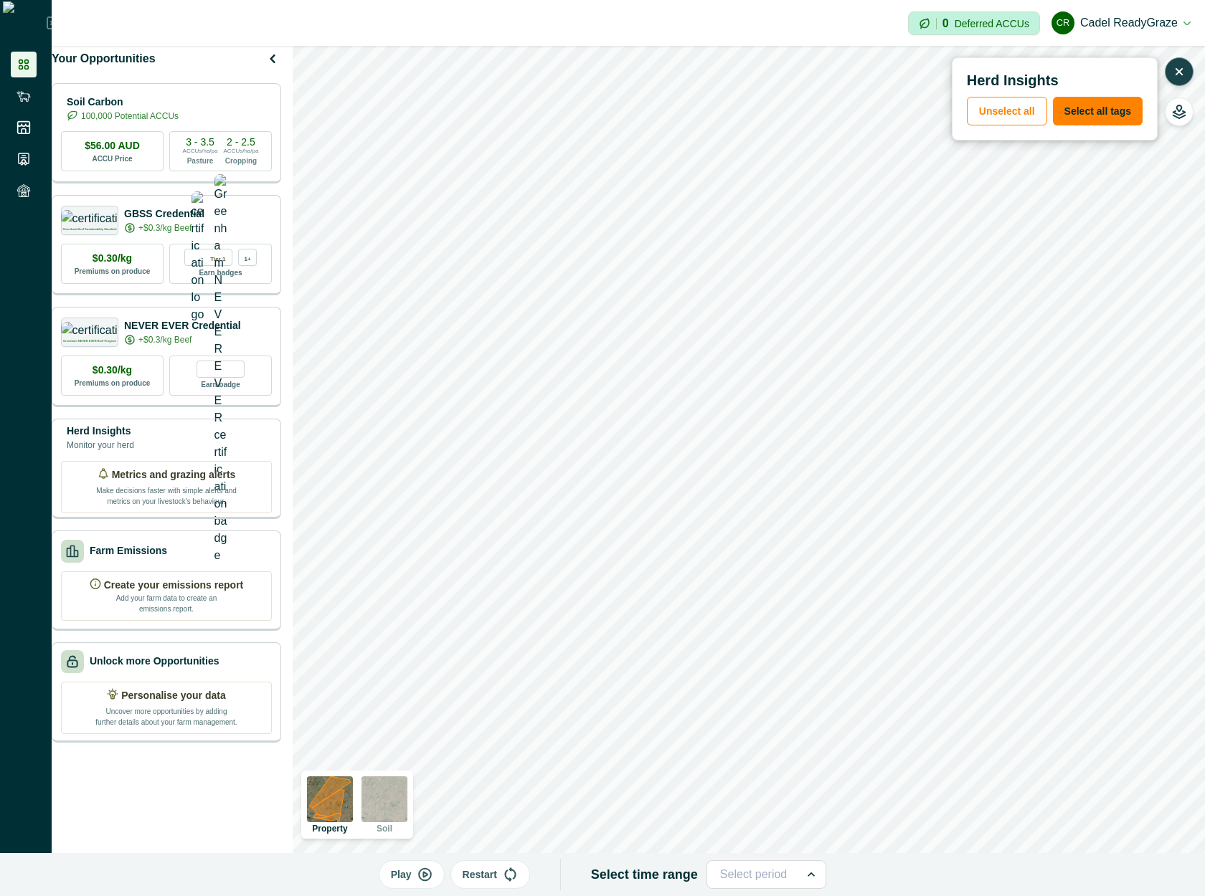
click at [1178, 67] on icon "button" at bounding box center [1179, 72] width 14 height 14
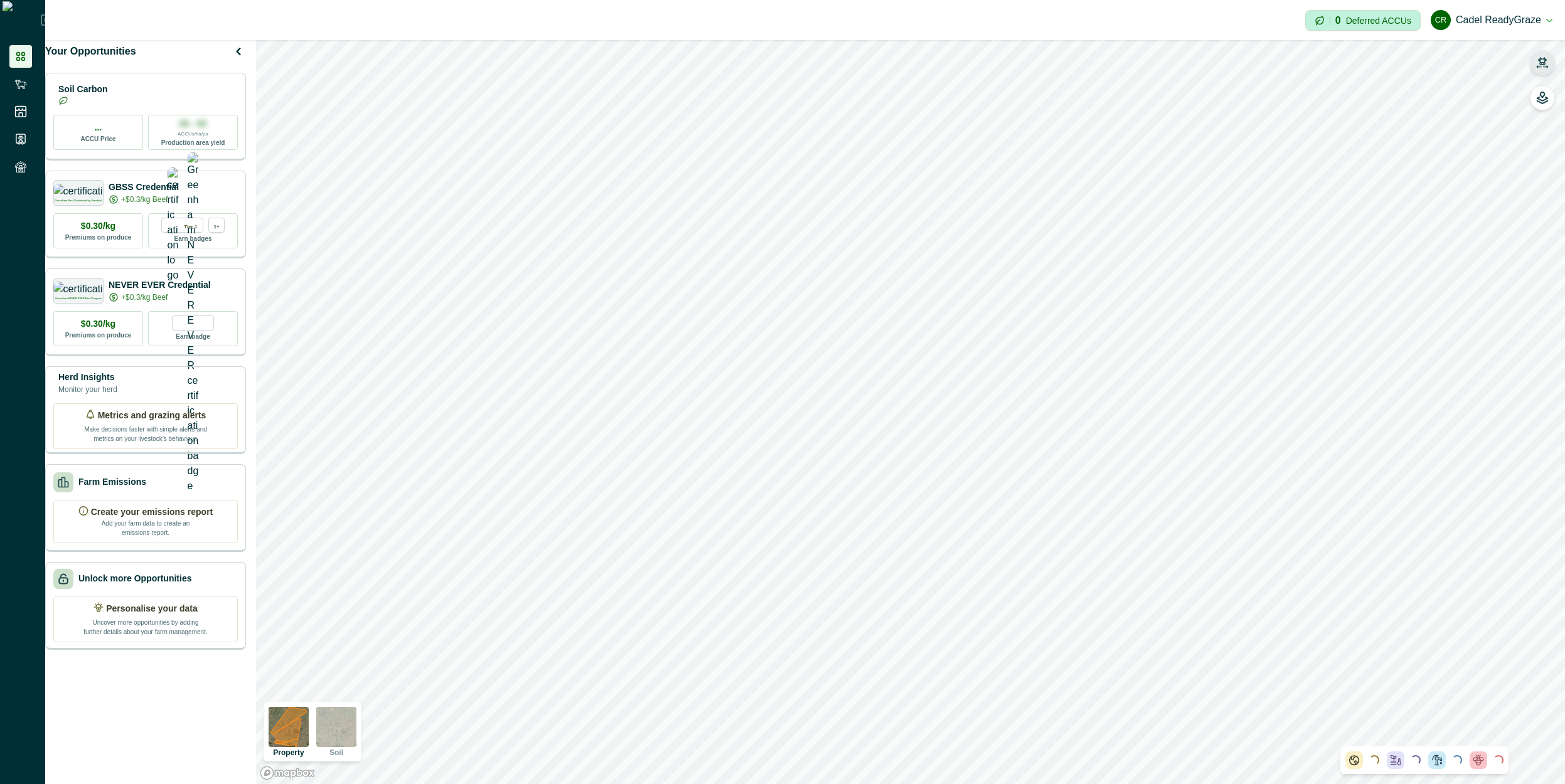
click at [1549, 62] on button "button" at bounding box center [1542, 62] width 25 height 25
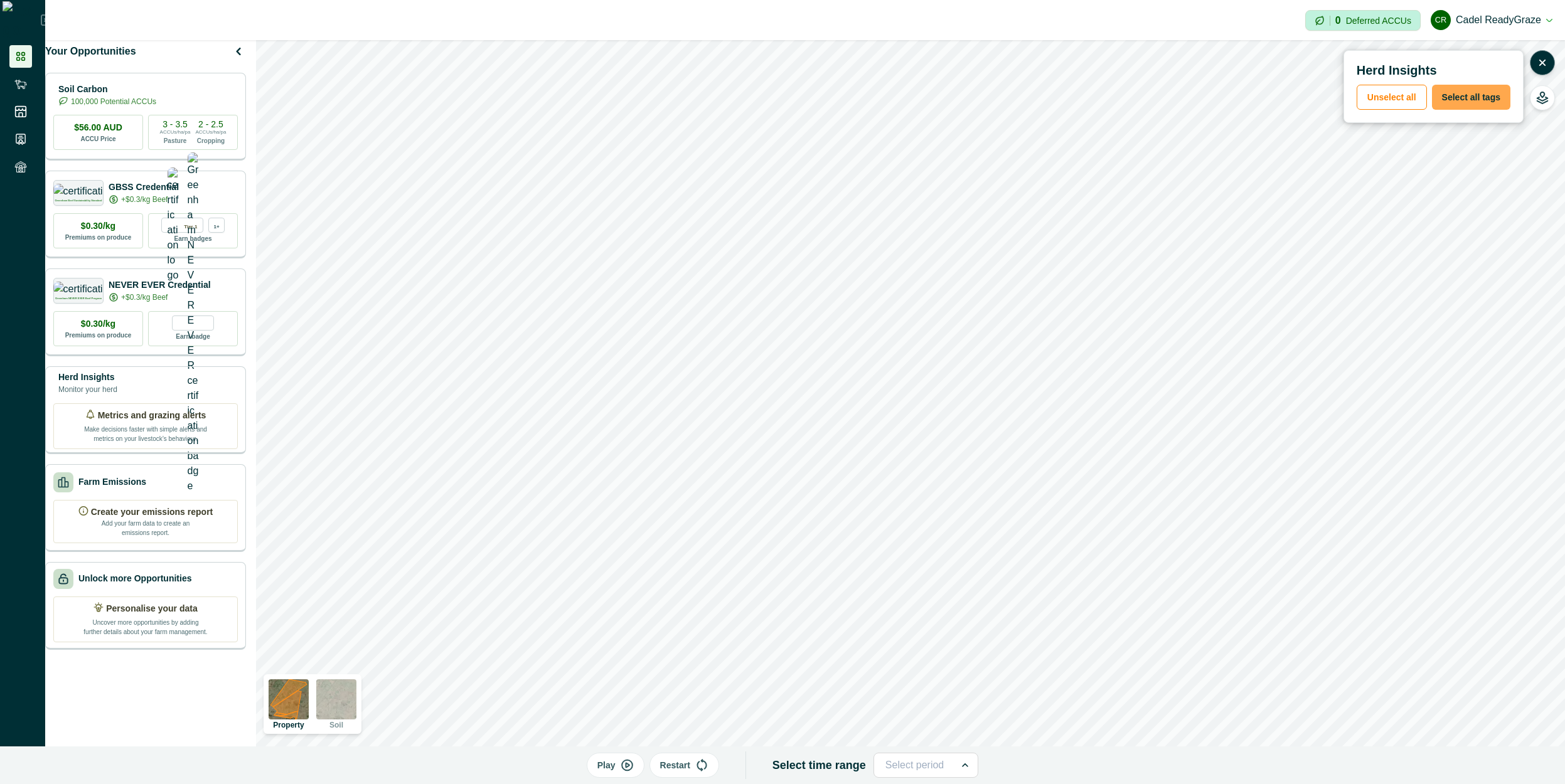
click at [1484, 99] on button "Select all tags" at bounding box center [1471, 97] width 79 height 25
click at [623, 769] on button "Play" at bounding box center [615, 765] width 58 height 25
click at [896, 764] on div at bounding box center [915, 766] width 59 height 18
click at [915, 600] on div "Past 7 days" at bounding box center [926, 600] width 103 height 24
click at [617, 766] on p "Play" at bounding box center [608, 766] width 18 height 13
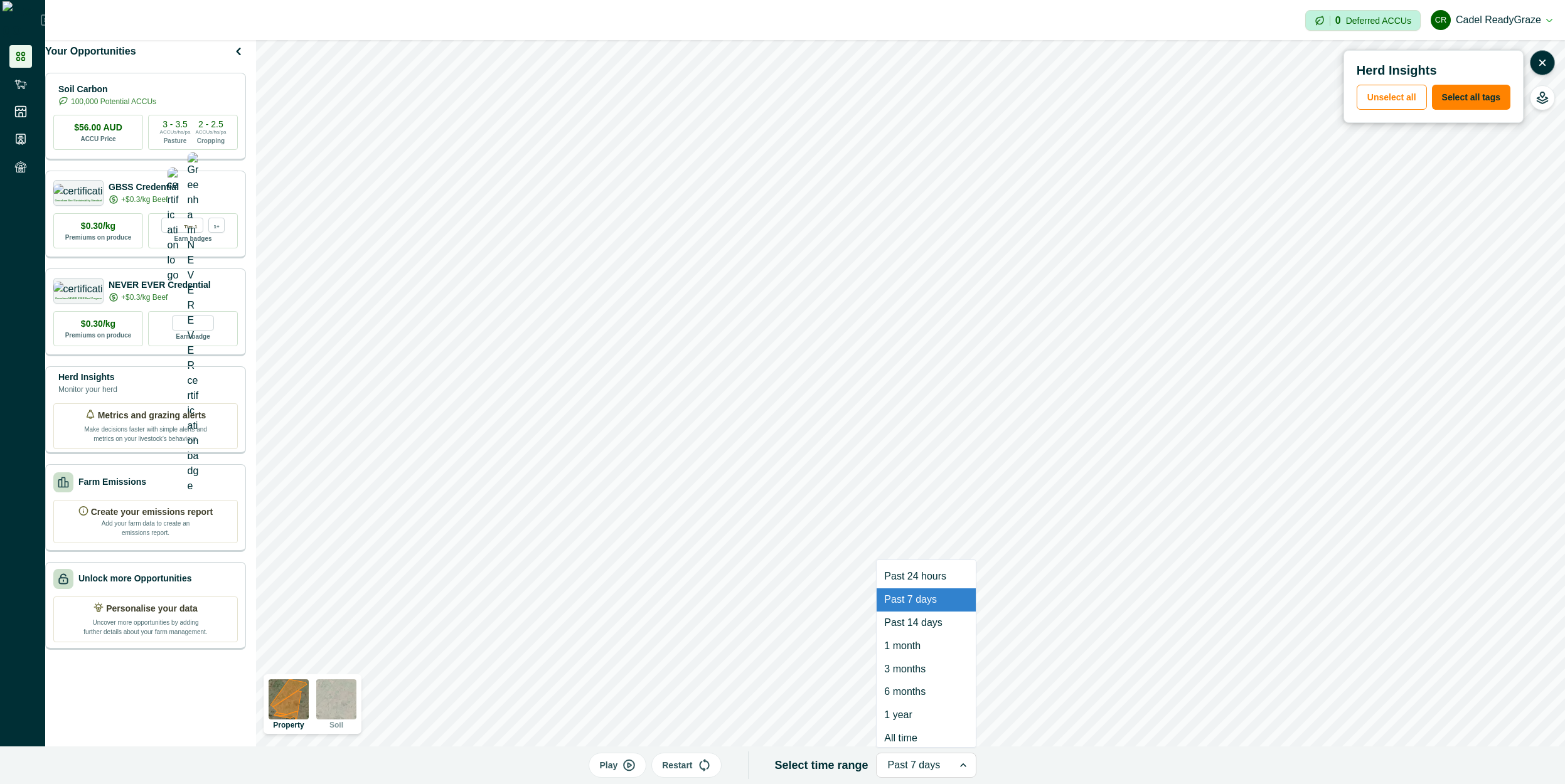
click at [925, 764] on div at bounding box center [916, 766] width 54 height 18
click at [1400, 103] on button "Unselect all" at bounding box center [1392, 97] width 70 height 25
click at [1482, 103] on button "Select all tags" at bounding box center [1471, 97] width 79 height 25
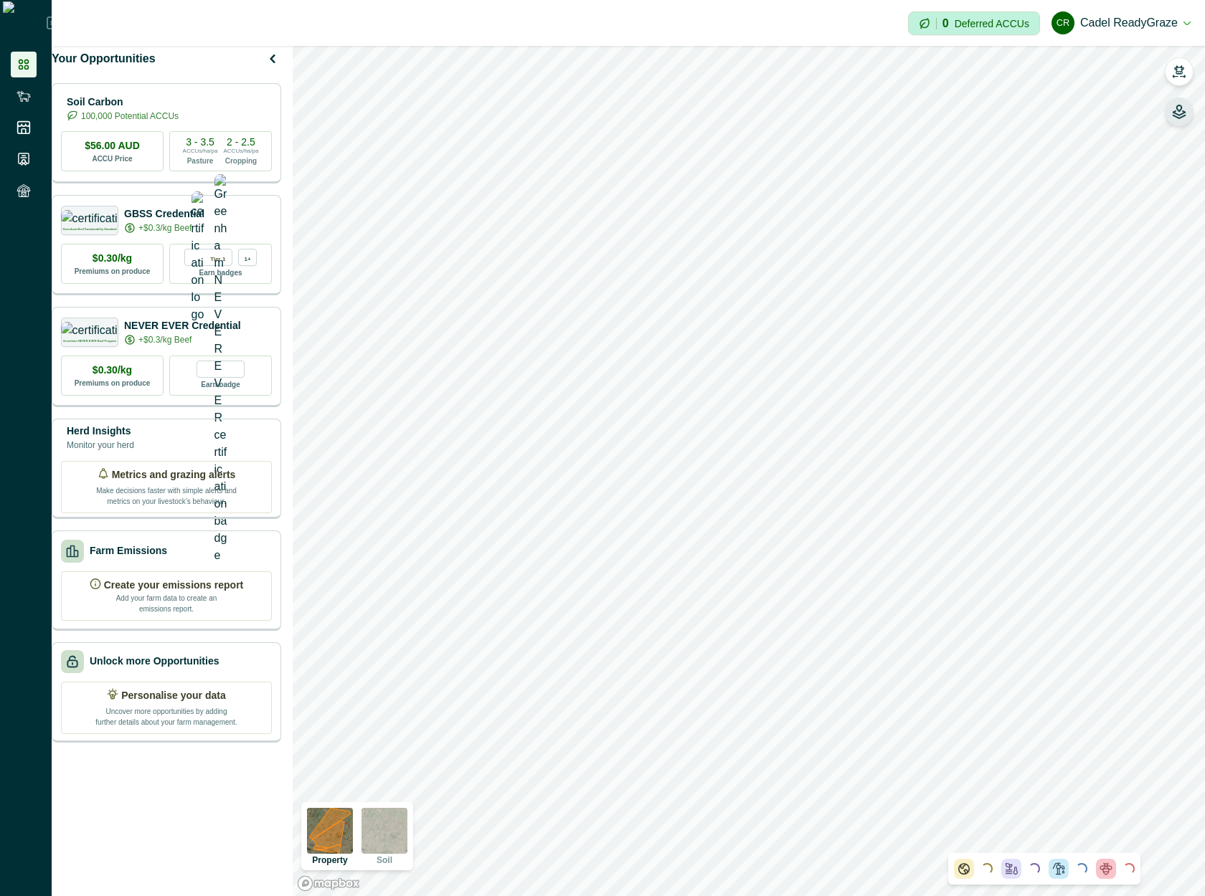
click at [1180, 117] on icon "button" at bounding box center [1179, 114] width 12 height 7
click at [1182, 75] on icon "button" at bounding box center [1179, 72] width 14 height 14
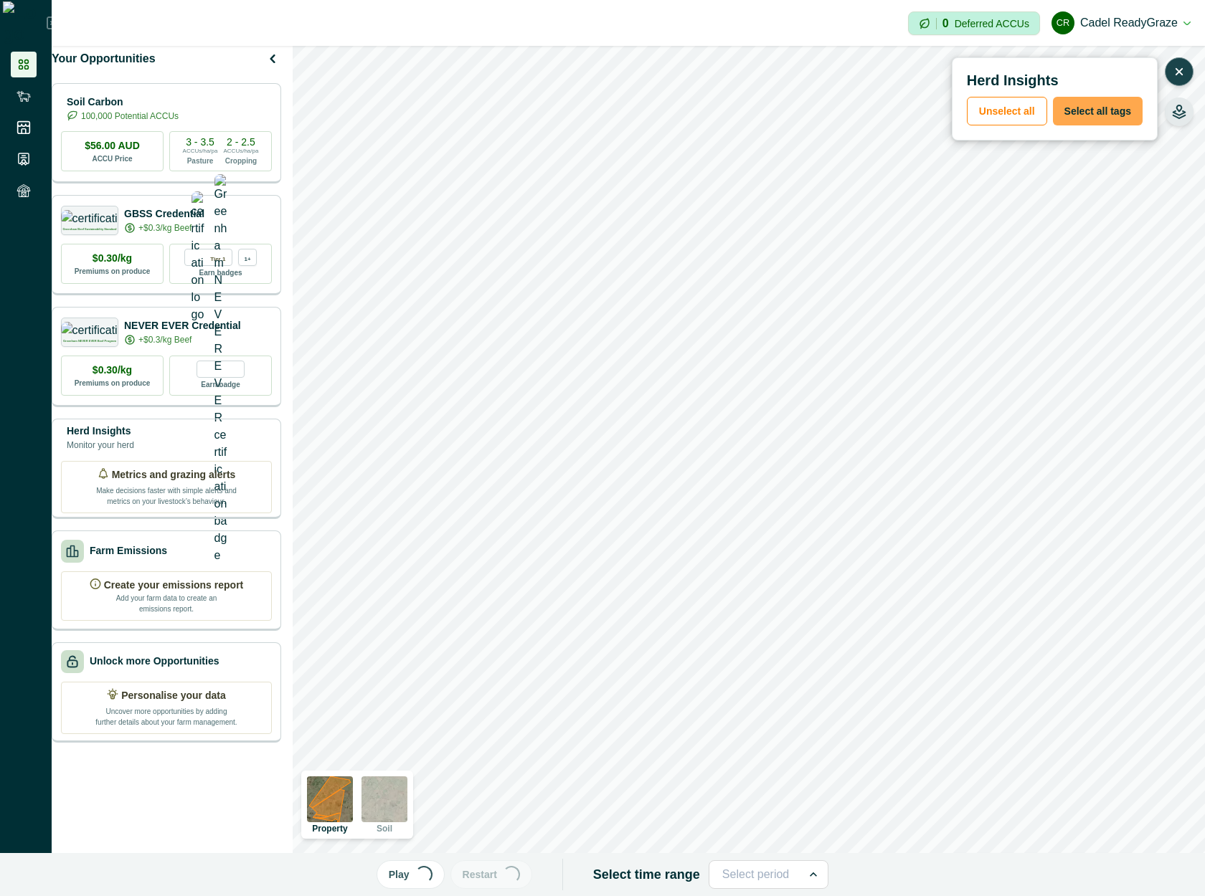
click at [1119, 113] on button "Select all tags" at bounding box center [1098, 111] width 90 height 29
click at [435, 876] on div "Loading..." at bounding box center [423, 875] width 22 height 22
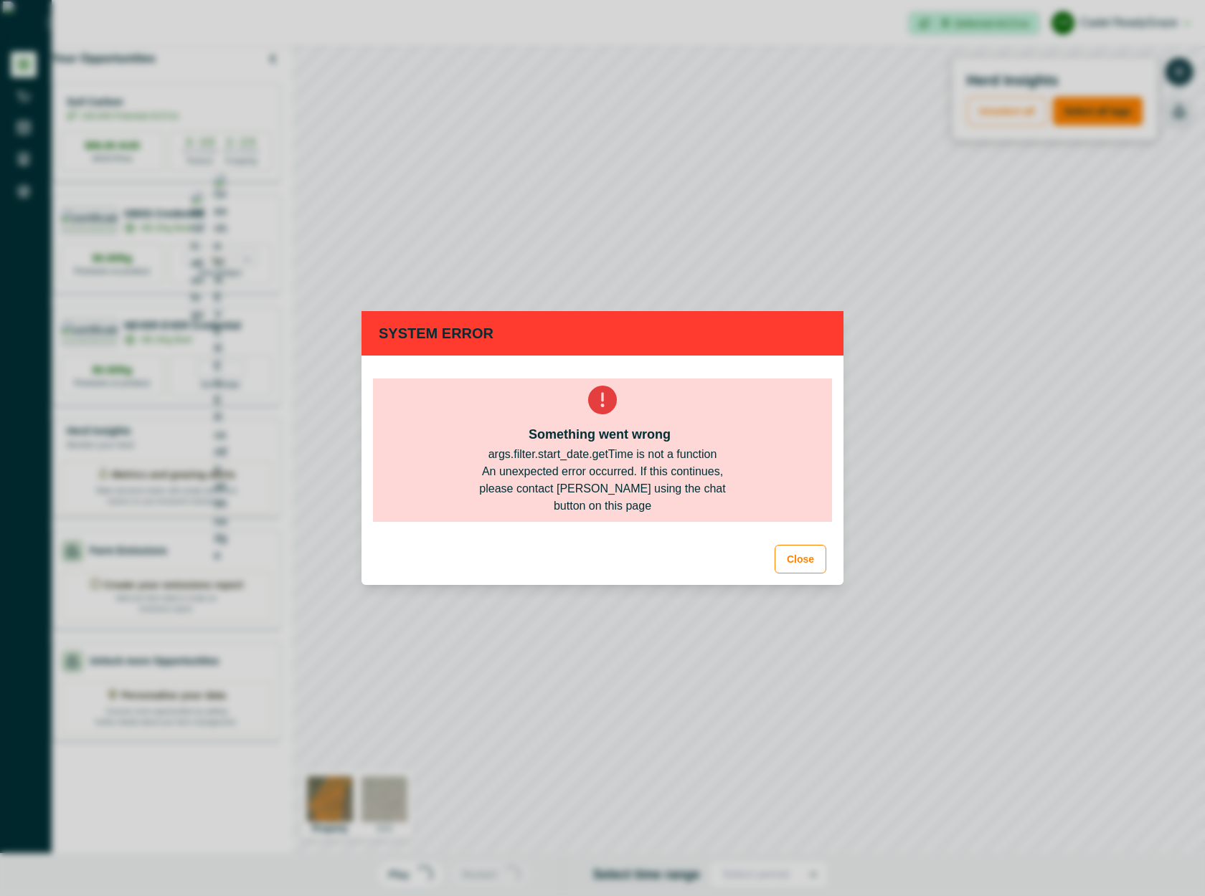
click at [663, 481] on div "An unexpected error occurred. If this continues, please contact [PERSON_NAME] u…" at bounding box center [602, 489] width 275 height 52
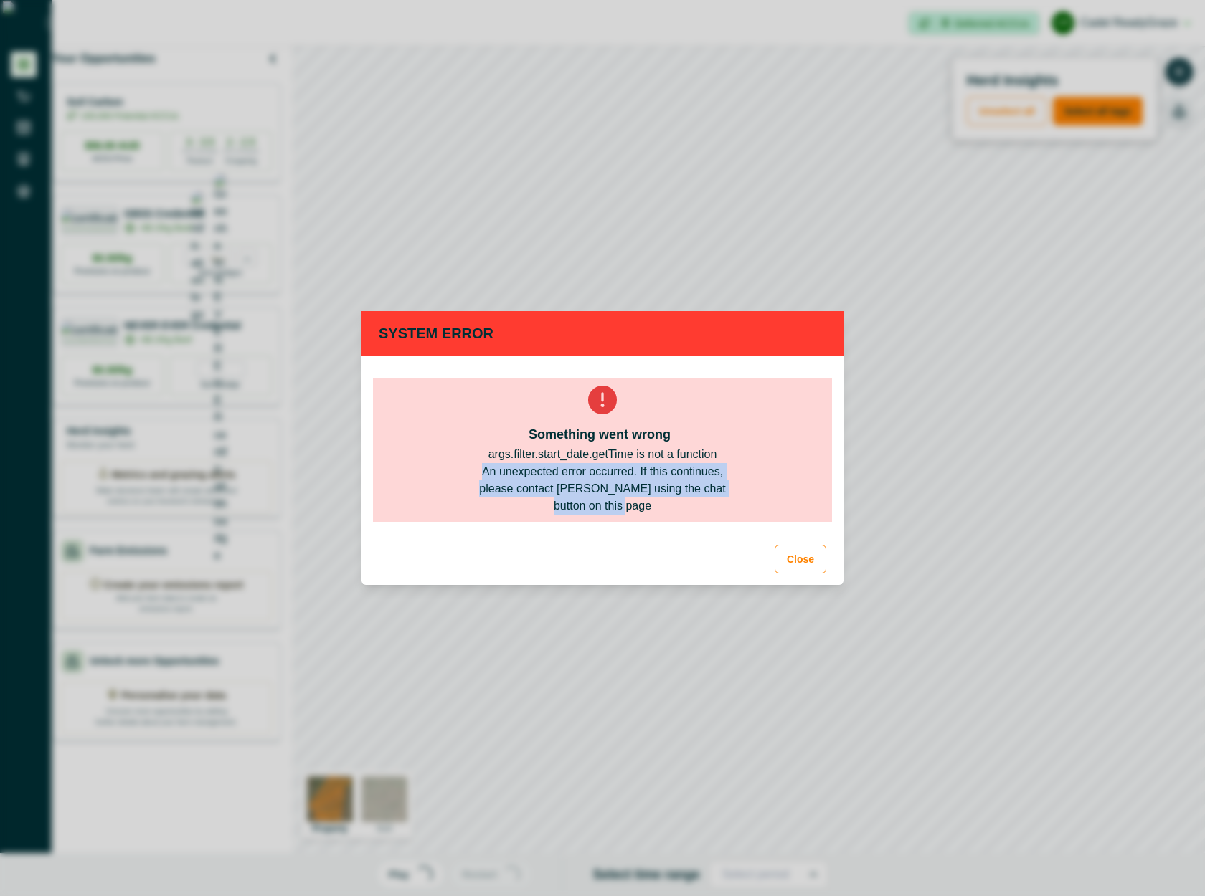
click at [663, 481] on div "An unexpected error occurred. If this continues, please contact [PERSON_NAME] u…" at bounding box center [602, 489] width 275 height 52
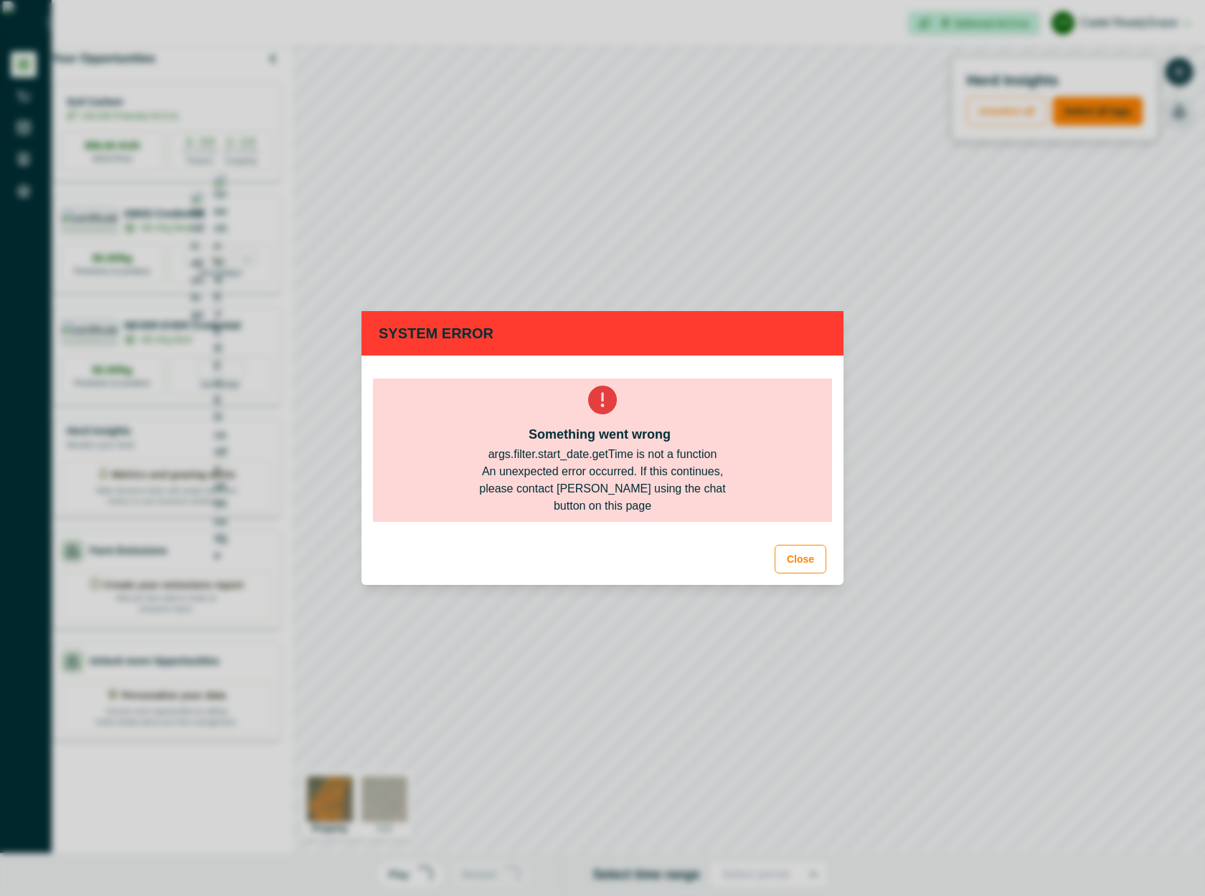
click at [663, 481] on div "An unexpected error occurred. If this continues, please contact [PERSON_NAME] u…" at bounding box center [602, 489] width 275 height 52
click at [684, 499] on div "An unexpected error occurred. If this continues, please contact [PERSON_NAME] u…" at bounding box center [602, 489] width 275 height 52
click at [685, 498] on div "An unexpected error occurred. If this continues, please contact [PERSON_NAME] u…" at bounding box center [602, 489] width 275 height 52
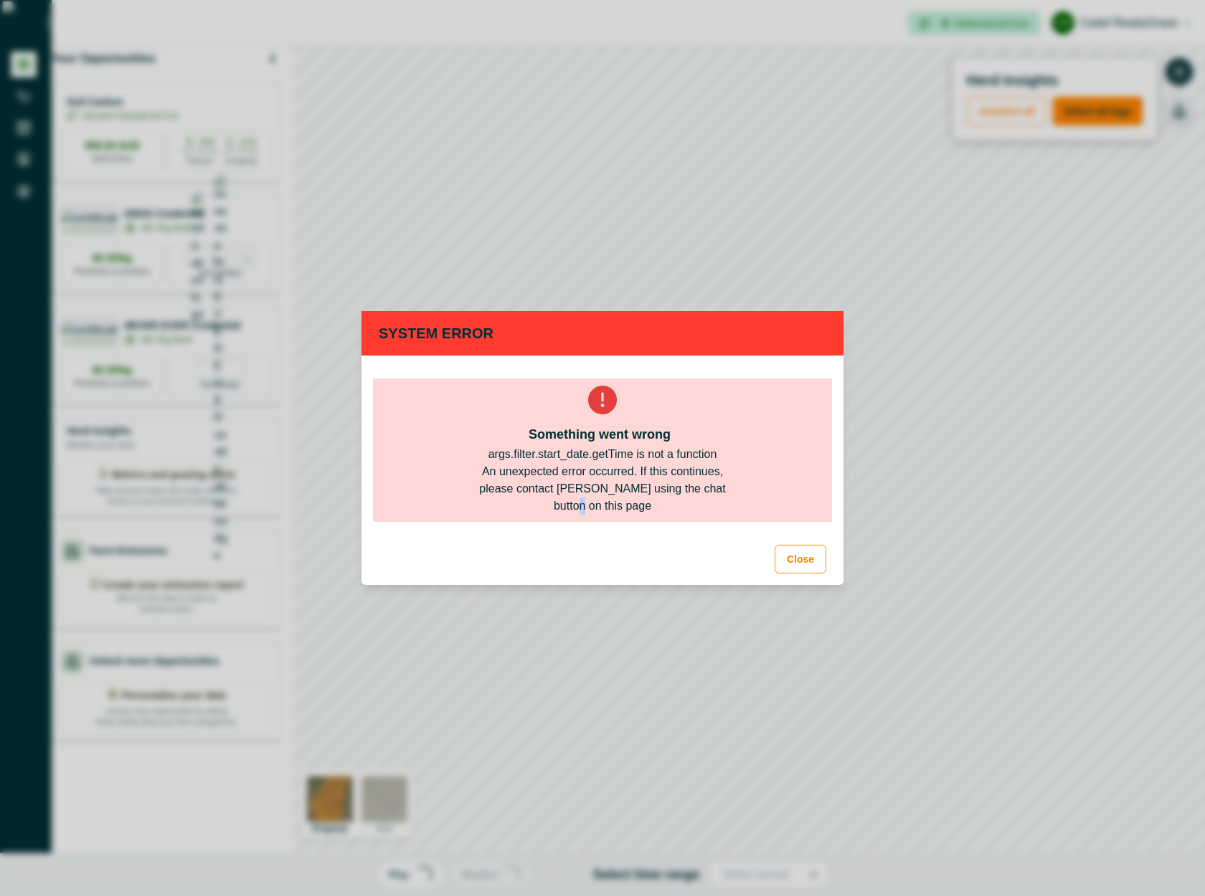
click at [685, 498] on div "An unexpected error occurred. If this continues, please contact [PERSON_NAME] u…" at bounding box center [602, 489] width 275 height 52
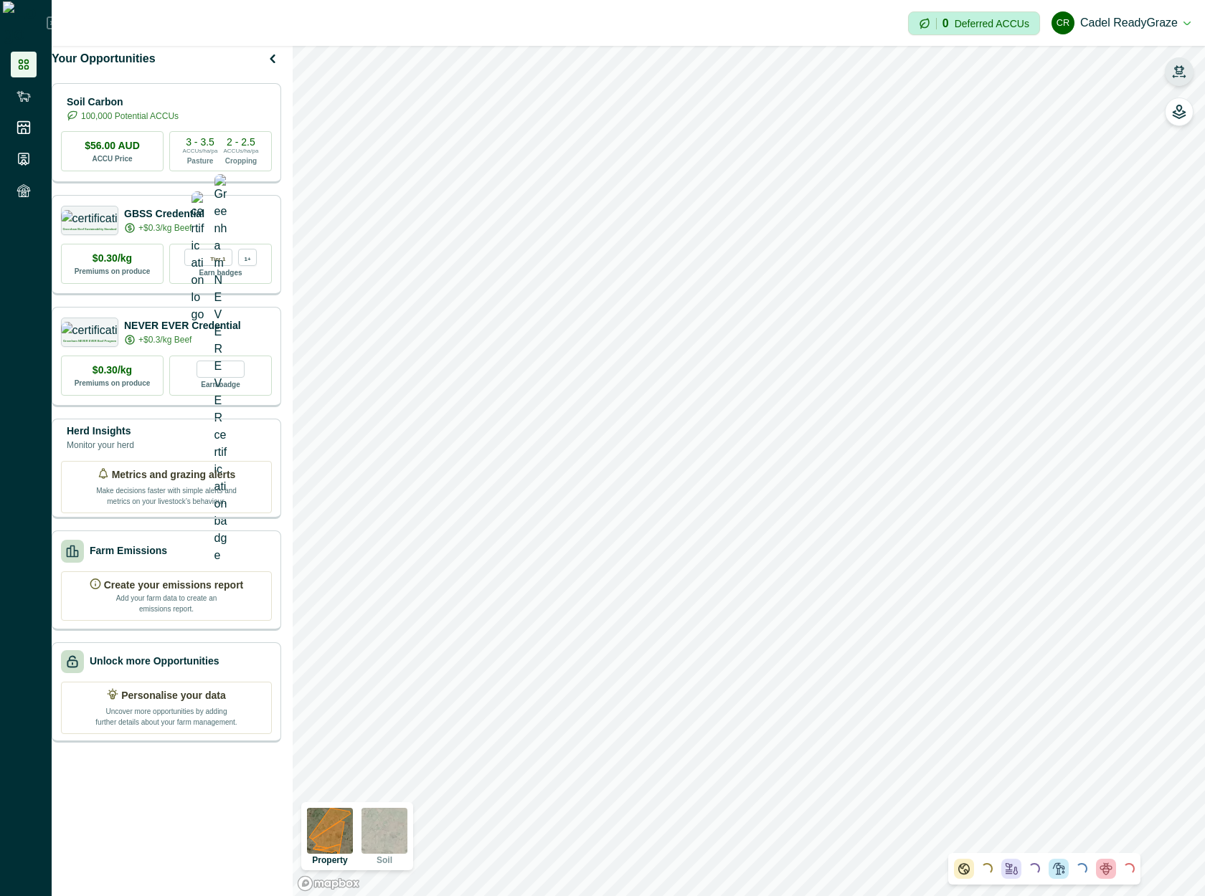
click at [1184, 62] on button "button" at bounding box center [1178, 71] width 29 height 29
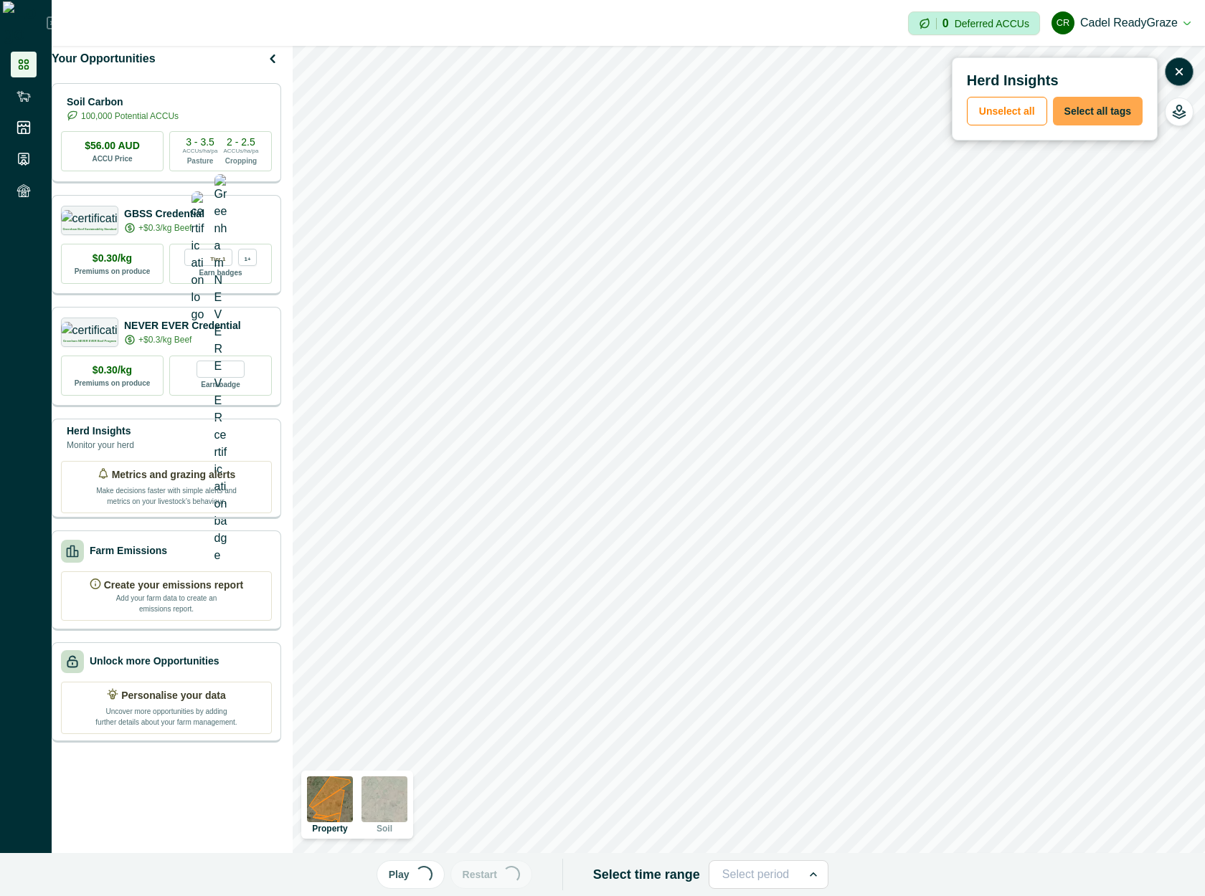
click at [1116, 106] on button "Select all tags" at bounding box center [1098, 111] width 90 height 29
click at [414, 878] on button "Play Loading..." at bounding box center [410, 874] width 68 height 29
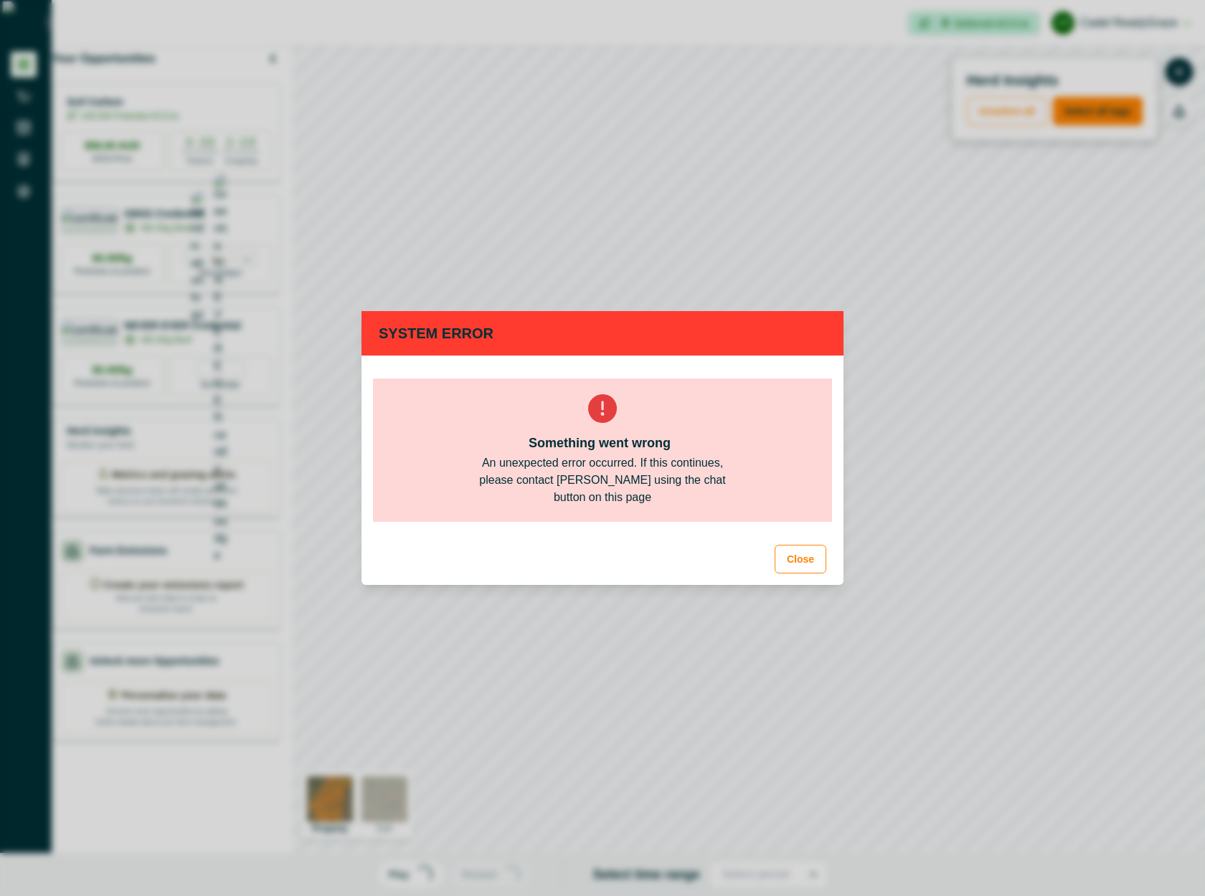
click at [395, 432] on div "Something went wrong An unexpected error occurred. If this continues, please co…" at bounding box center [602, 450] width 459 height 143
